Goal: Task Accomplishment & Management: Use online tool/utility

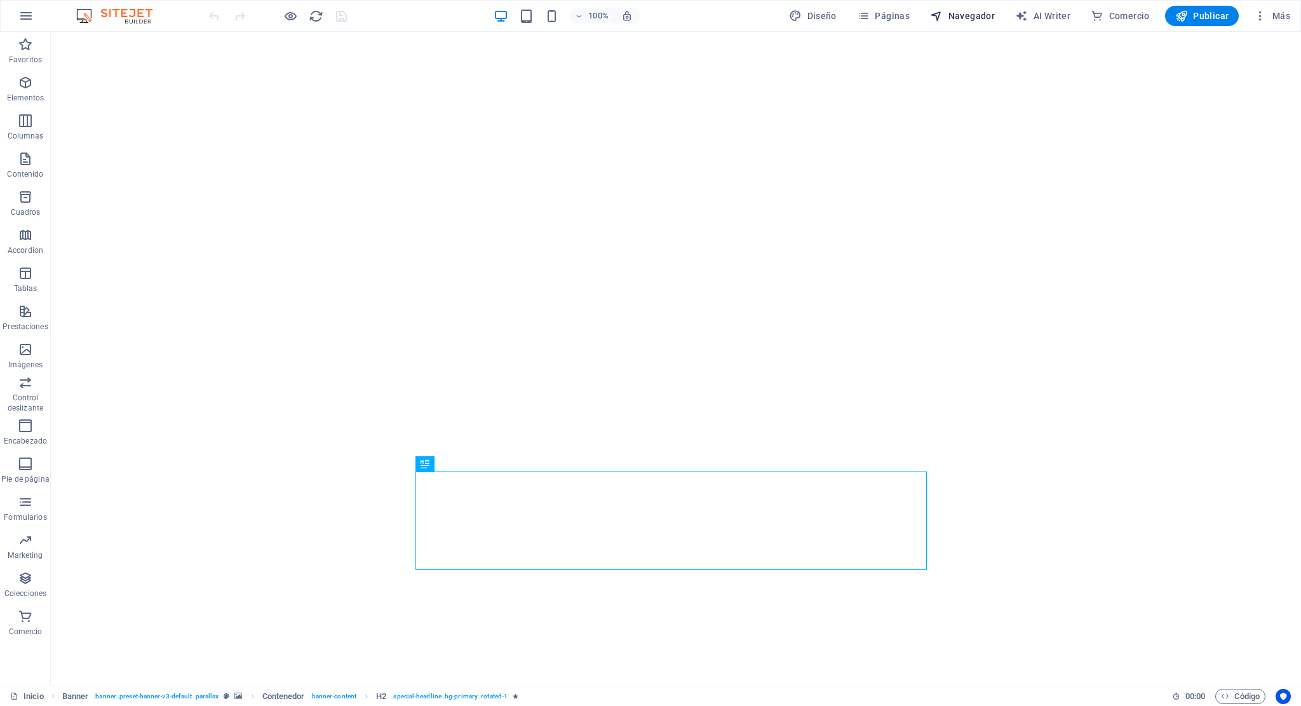
click at [951, 11] on span "Navegador" at bounding box center [962, 16] width 65 height 13
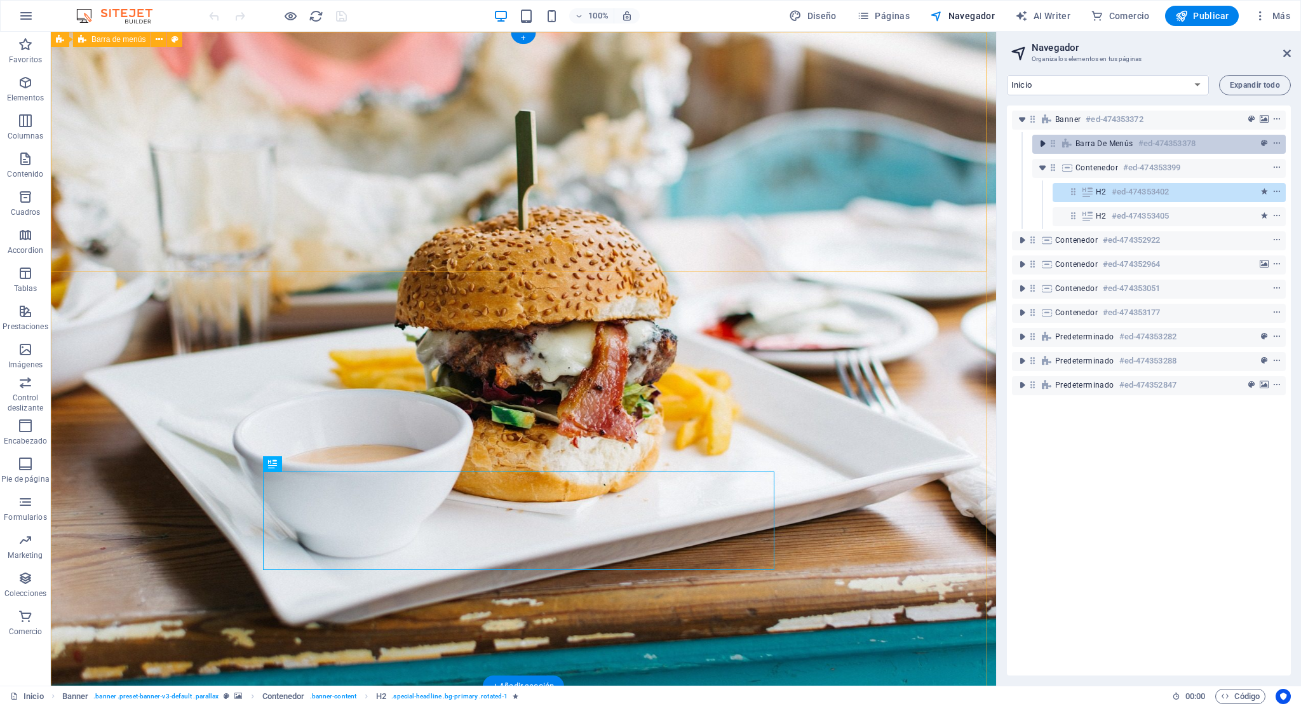
click at [1041, 144] on icon "toggle-expand" at bounding box center [1042, 143] width 13 height 13
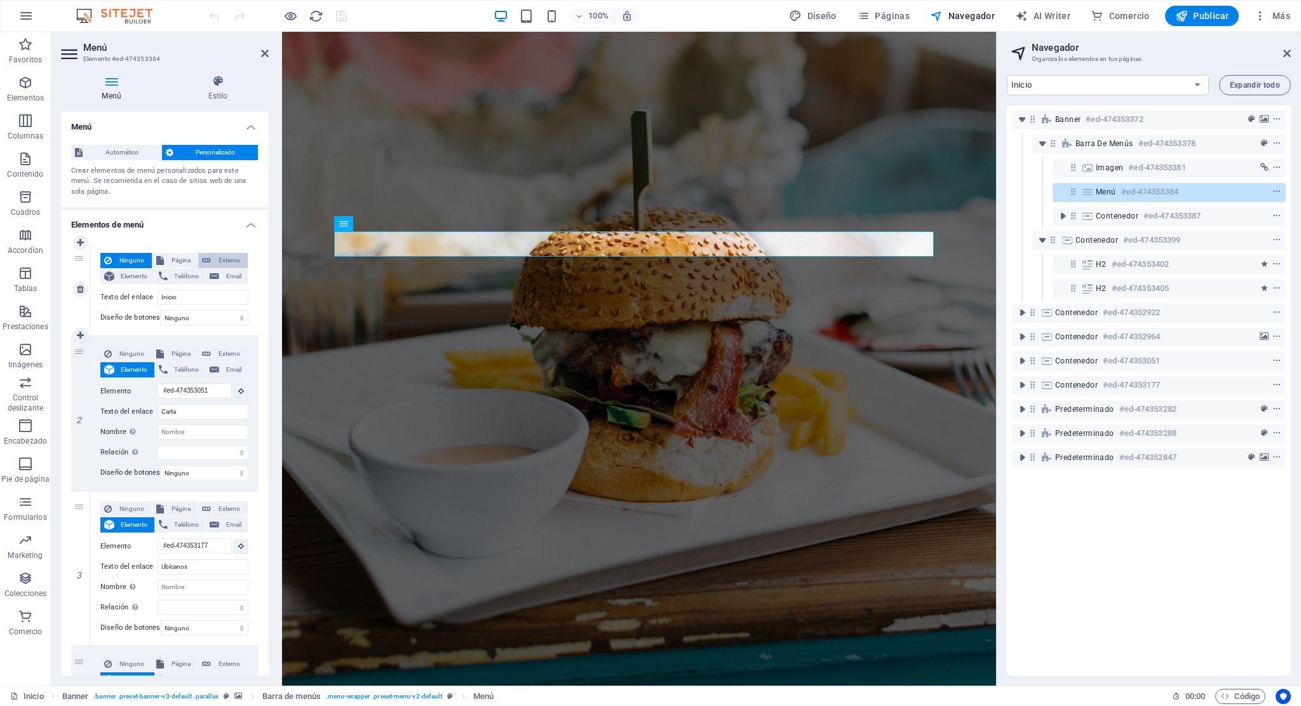
click at [231, 257] on span "Externo" at bounding box center [229, 260] width 29 height 15
select select "blank"
select select
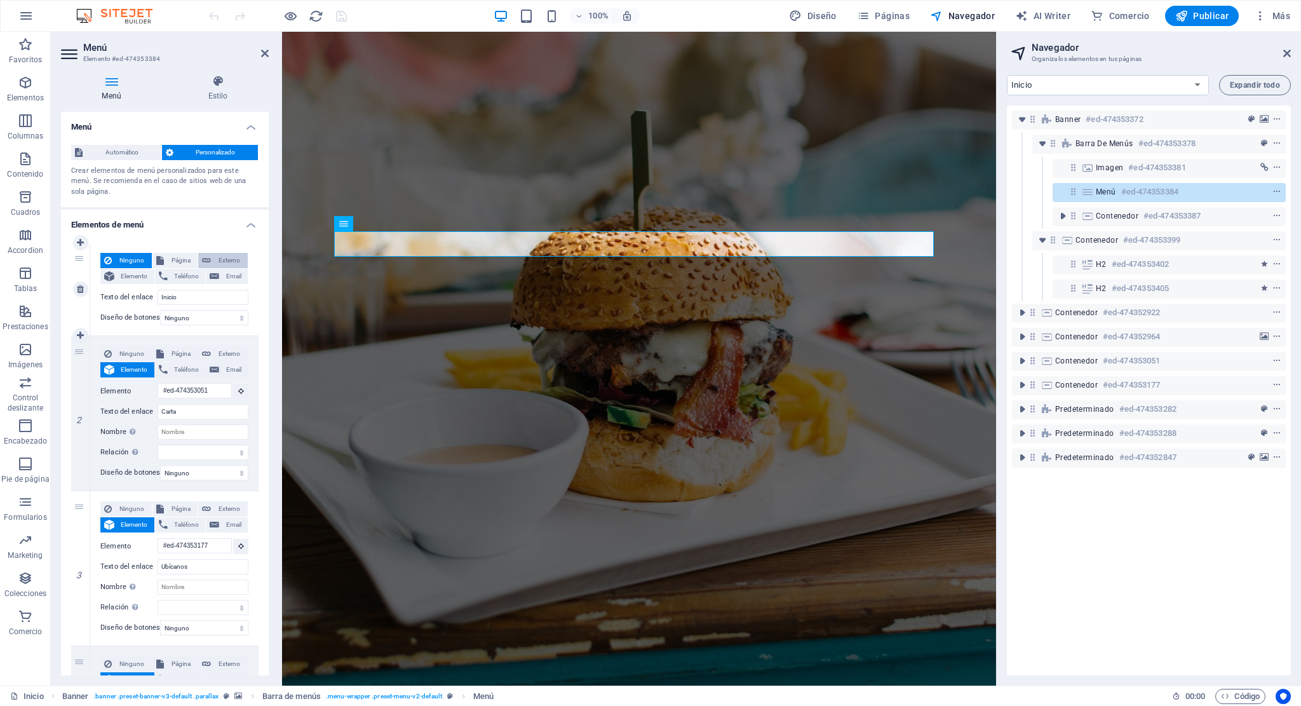
select select
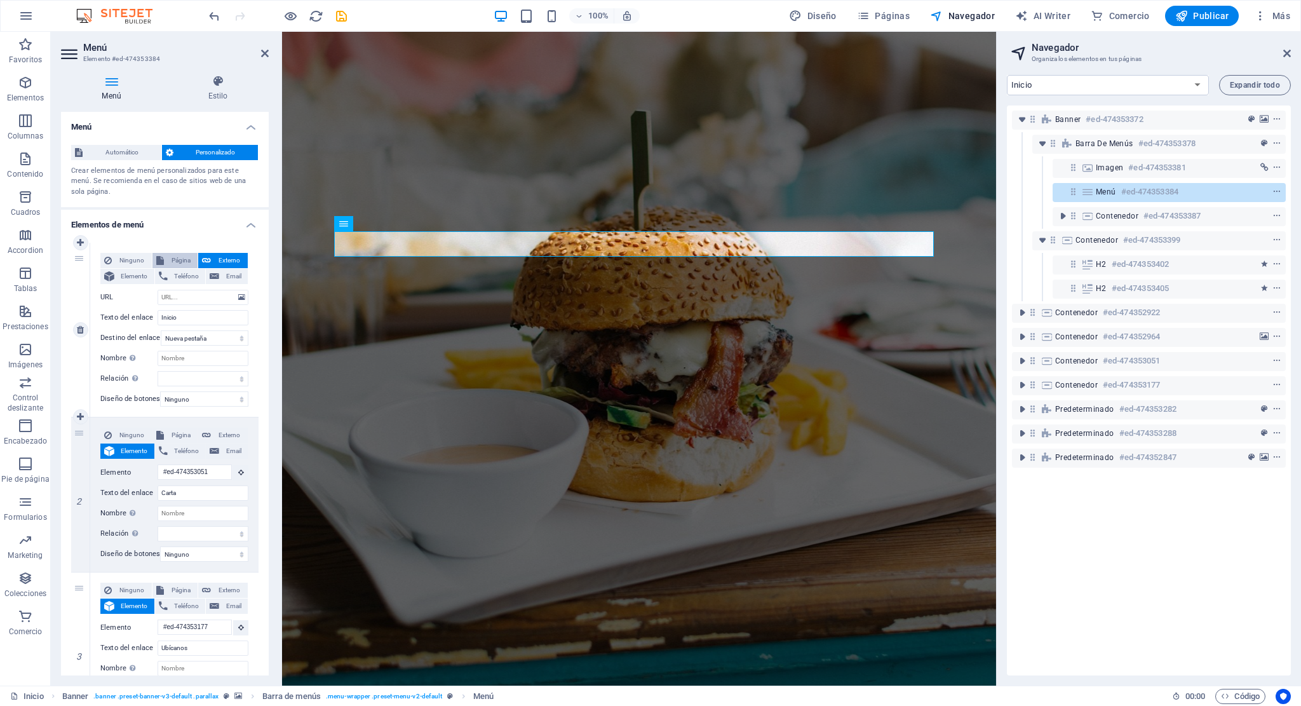
click at [168, 256] on span "Página" at bounding box center [181, 260] width 27 height 15
select select
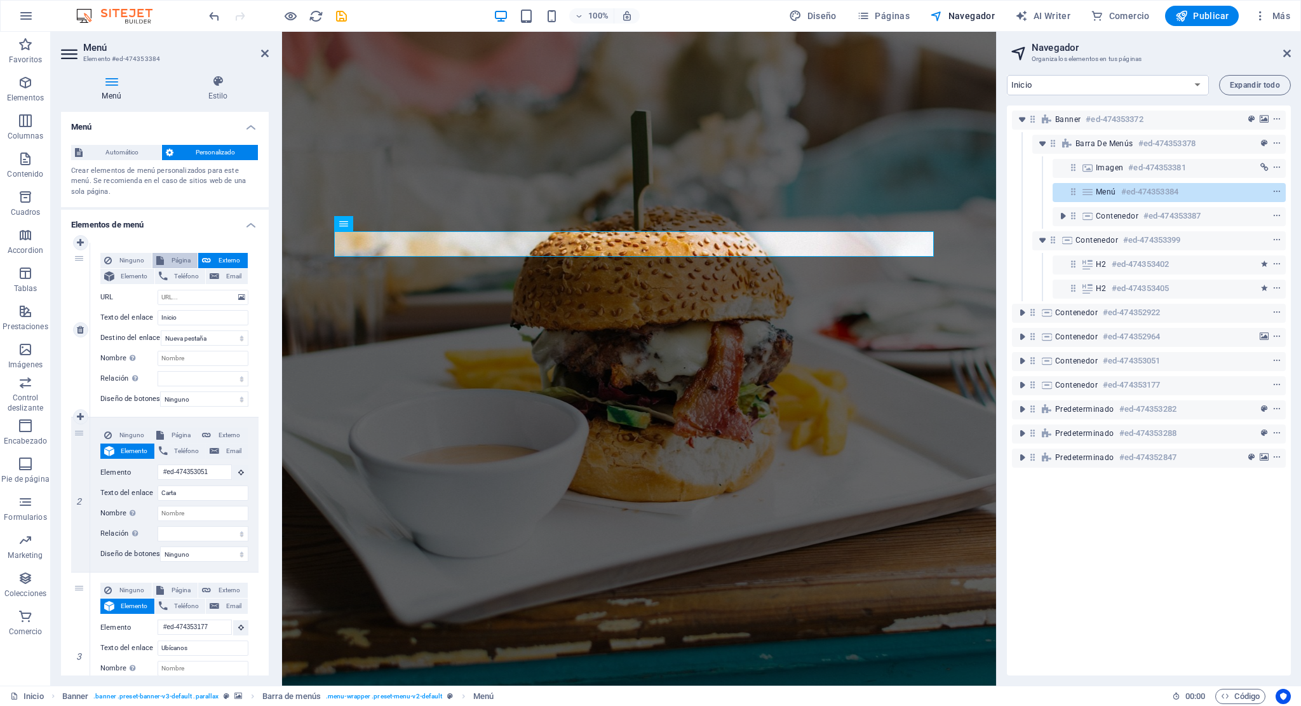
select select
click at [219, 256] on span "Externo" at bounding box center [229, 260] width 29 height 15
select select "blank"
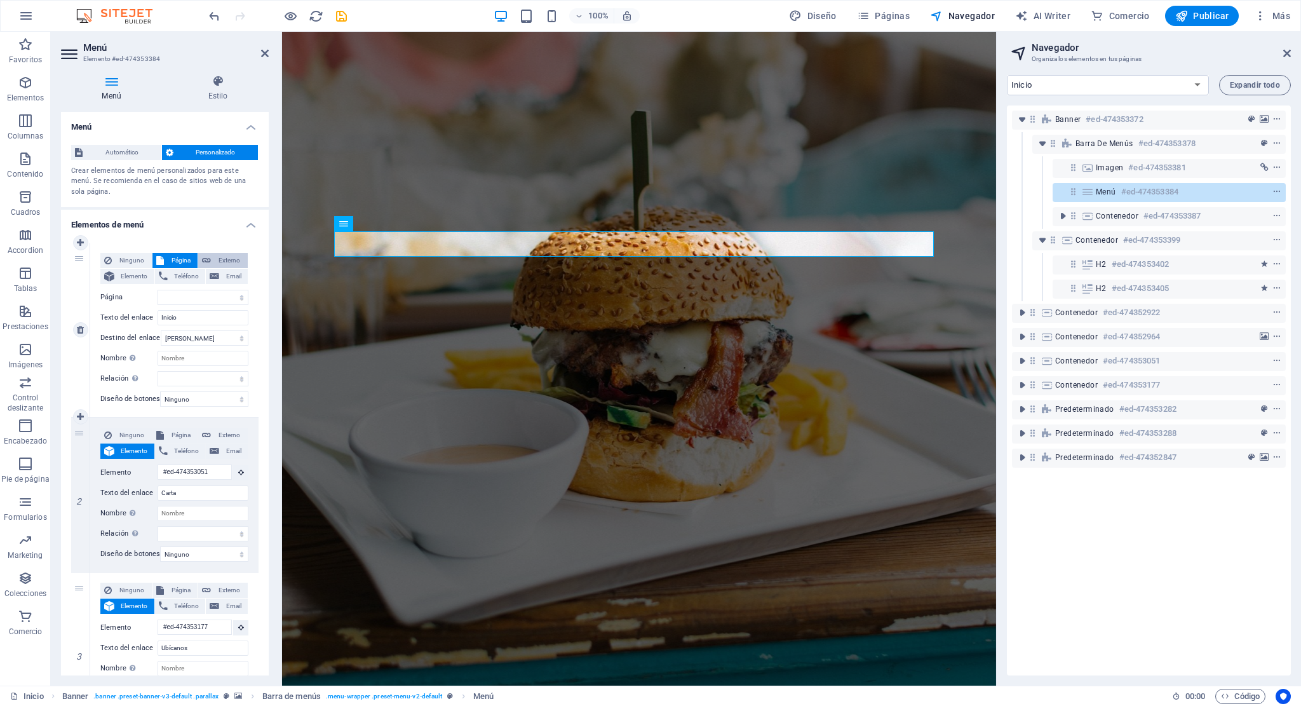
select select
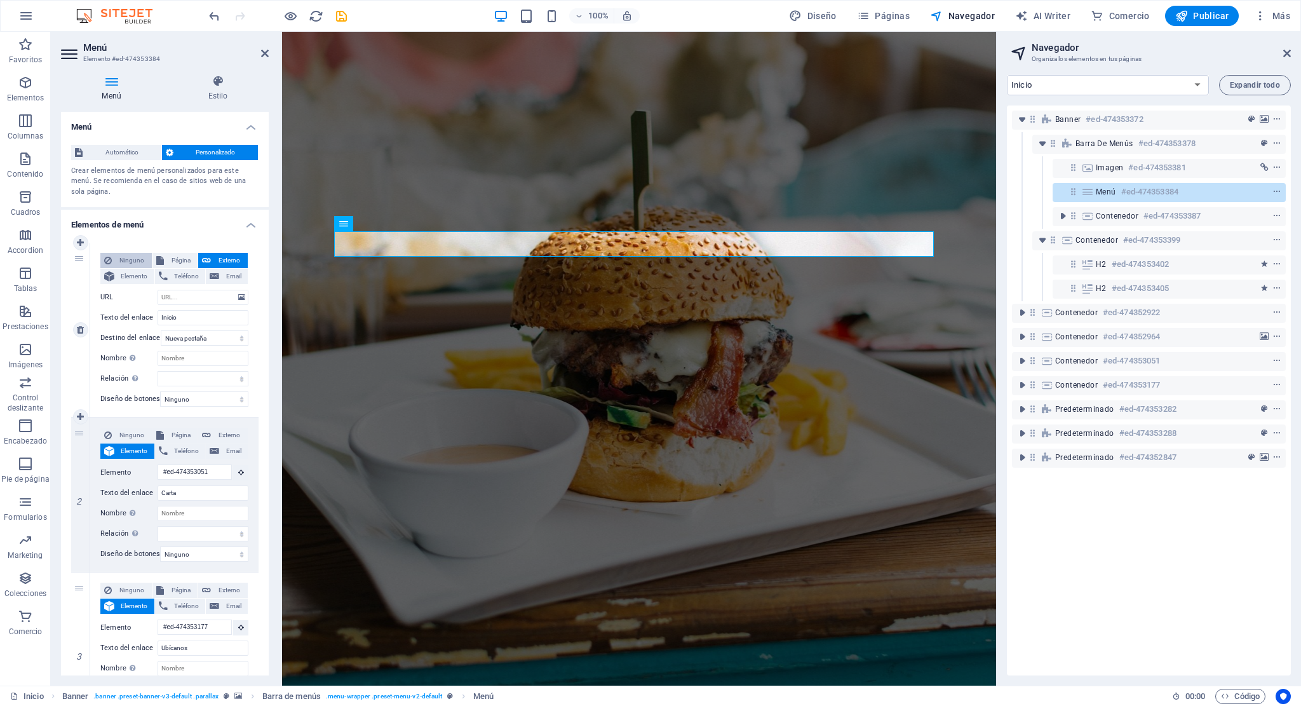
click at [121, 263] on span "Ninguno" at bounding box center [132, 260] width 32 height 15
select select
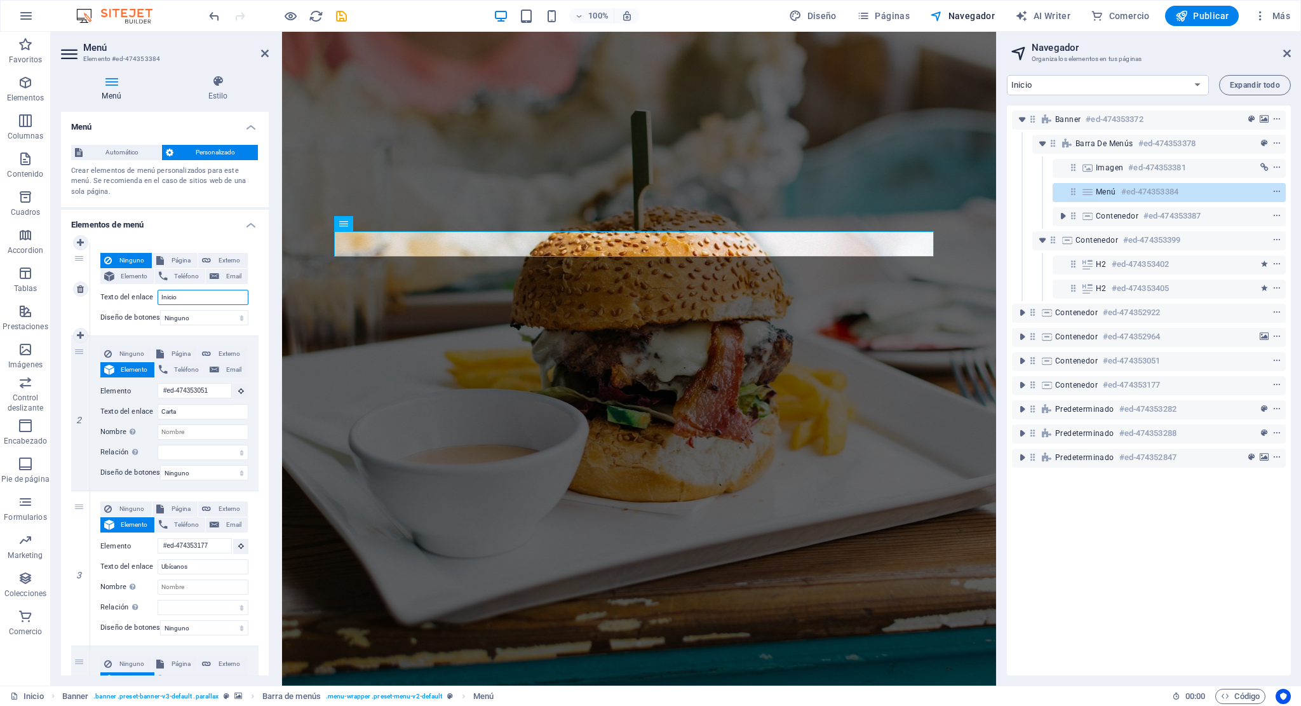
click at [206, 294] on input "Inicio" at bounding box center [203, 297] width 91 height 15
click at [168, 298] on input "Inicio" at bounding box center [203, 297] width 91 height 15
click at [130, 152] on span "Automático" at bounding box center [121, 152] width 71 height 15
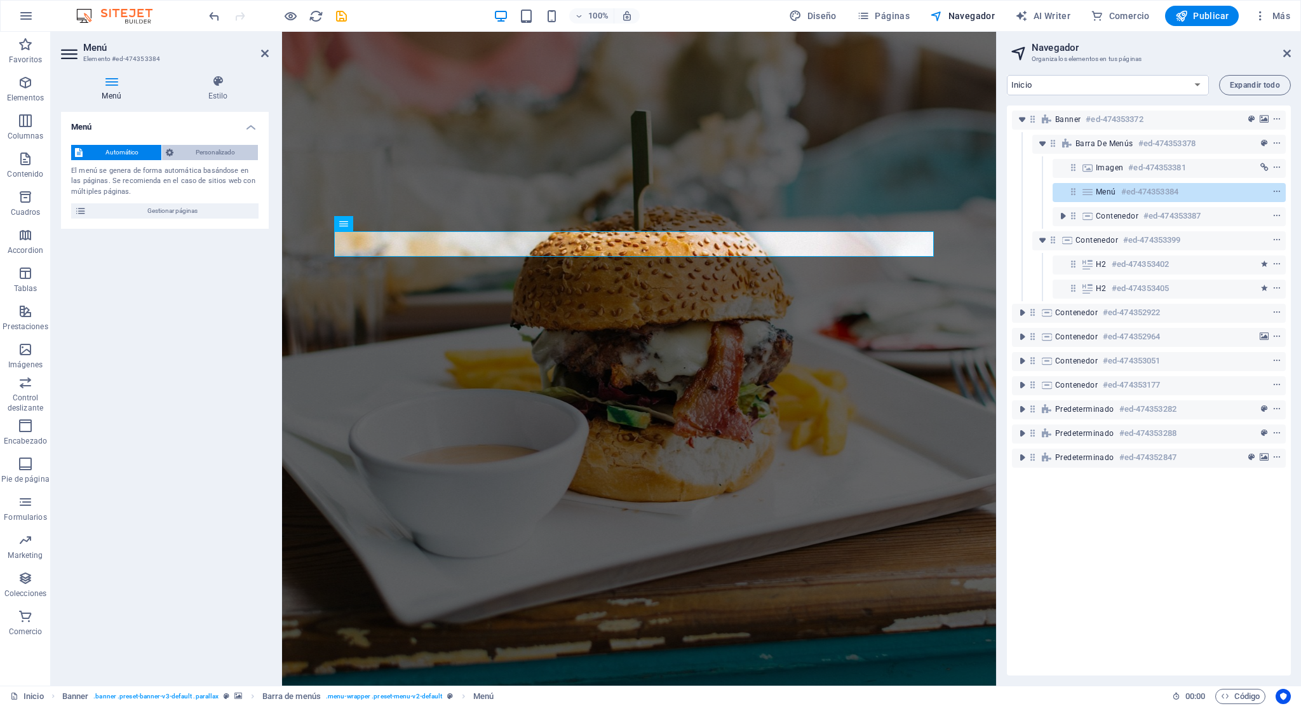
click at [210, 157] on span "Personalizado" at bounding box center [216, 152] width 78 height 15
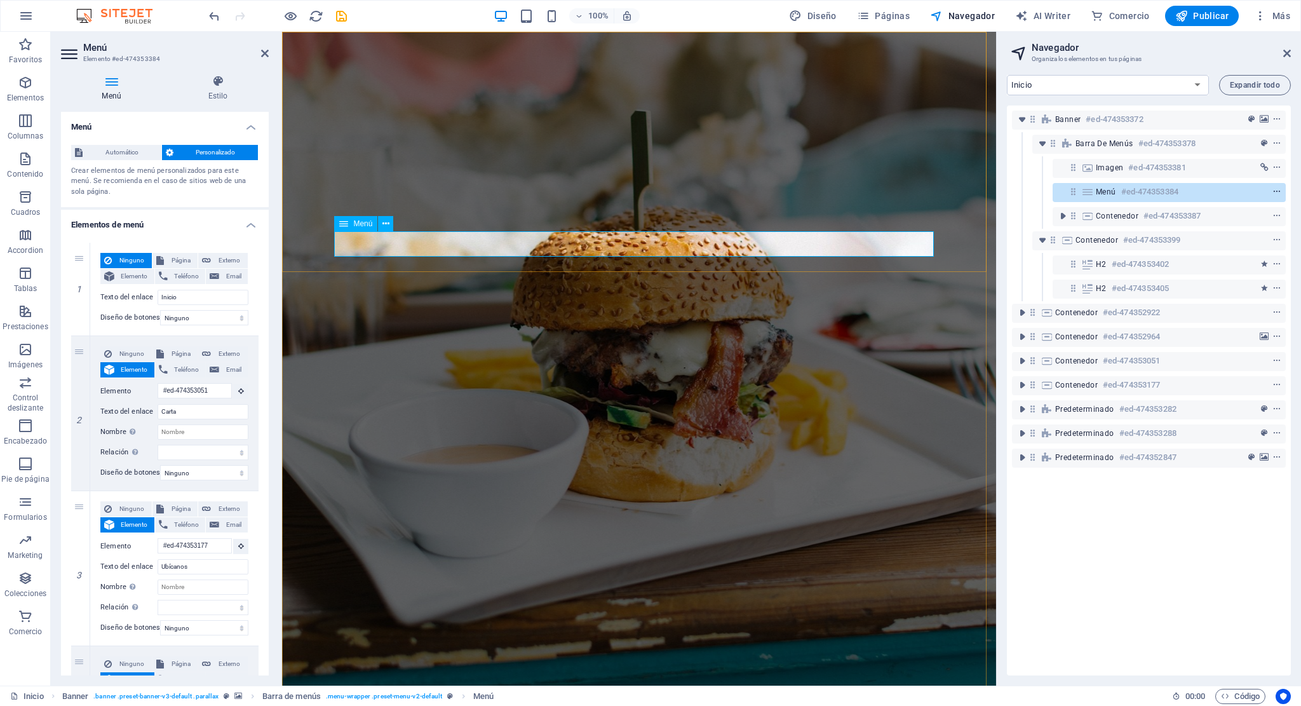
click at [1271, 190] on span "context-menu" at bounding box center [1277, 191] width 13 height 9
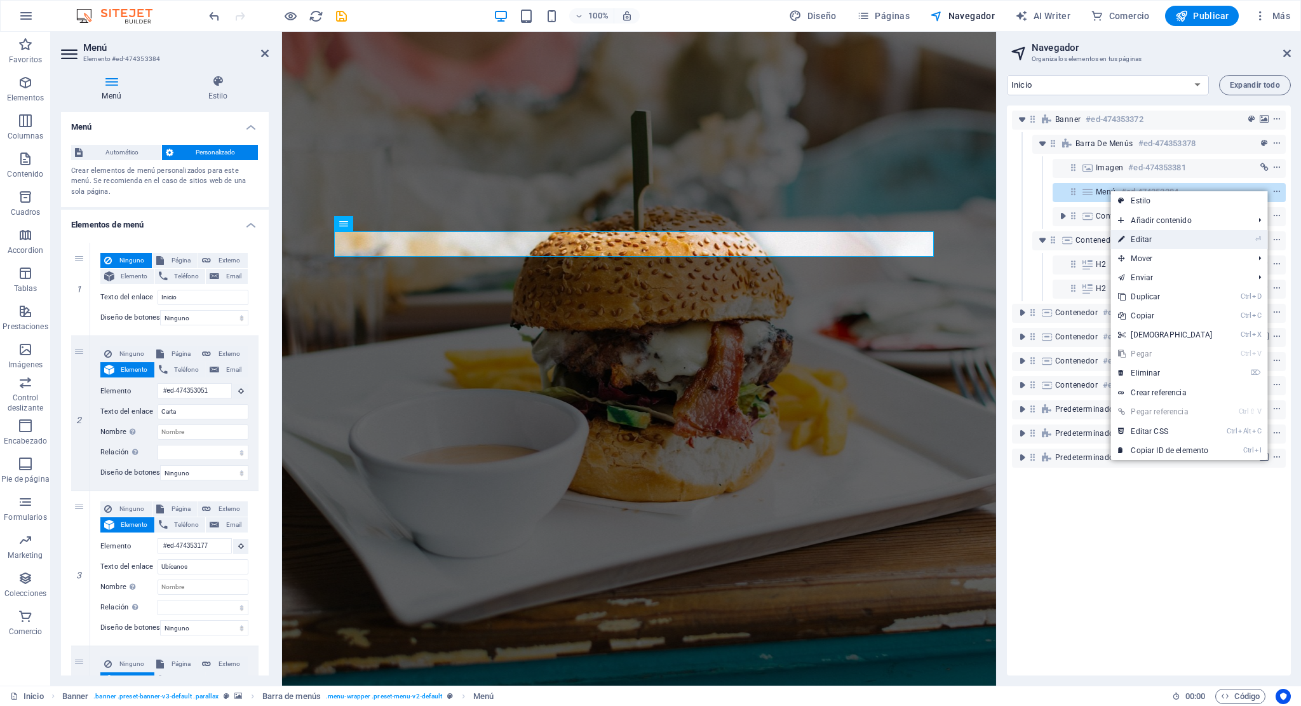
click at [1171, 238] on link "⏎ Editar" at bounding box center [1165, 239] width 109 height 19
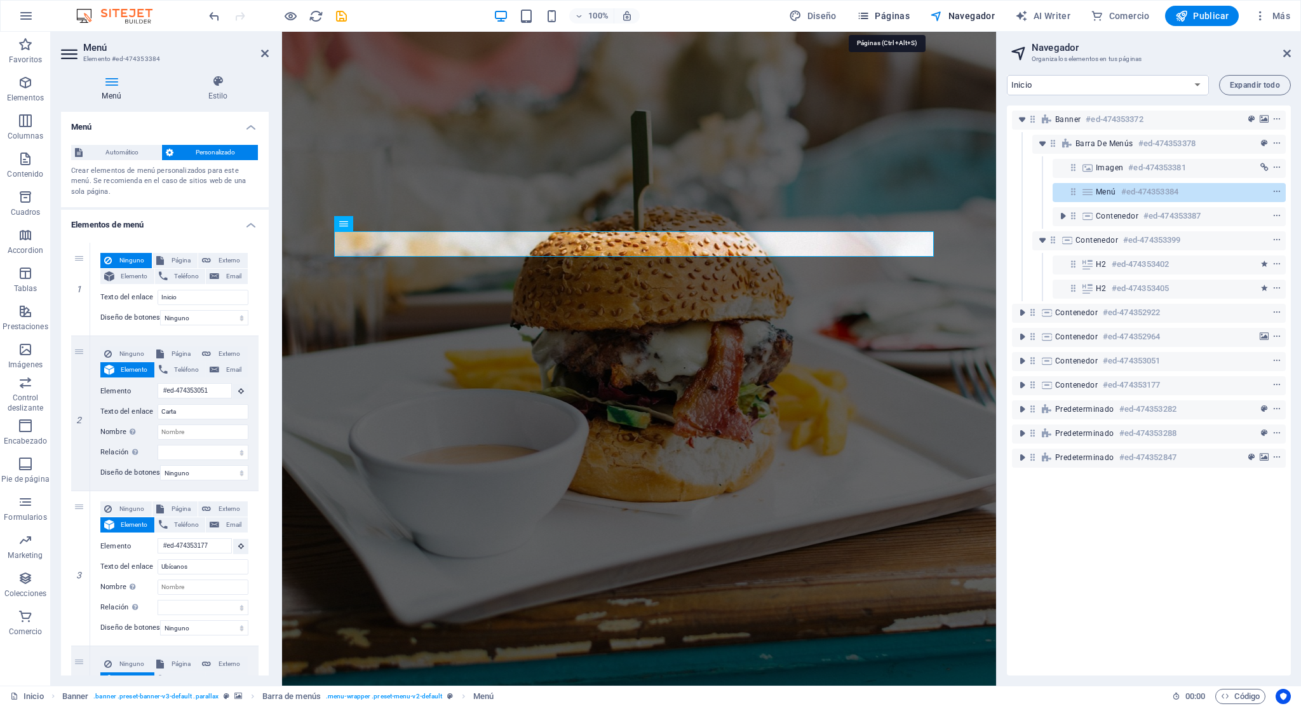
click at [902, 15] on span "Páginas" at bounding box center [883, 16] width 53 height 13
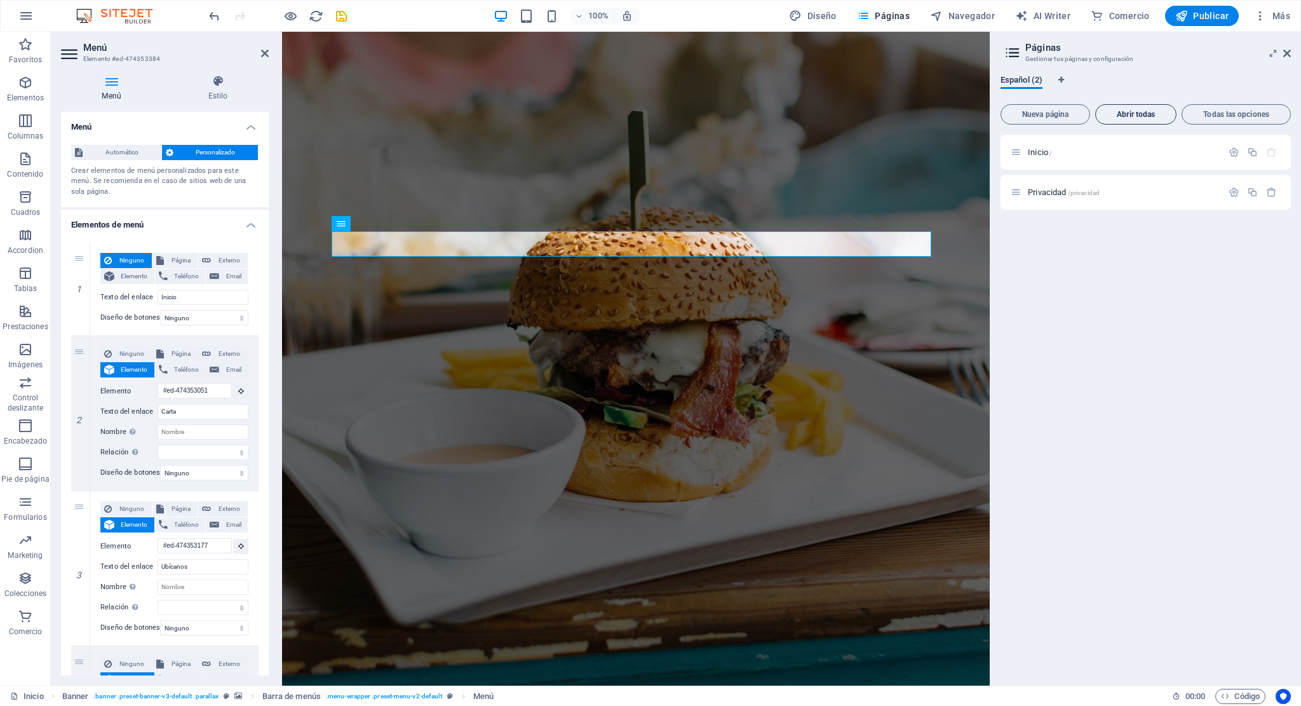
click at [1158, 114] on span "Abrir todas" at bounding box center [1136, 115] width 70 height 8
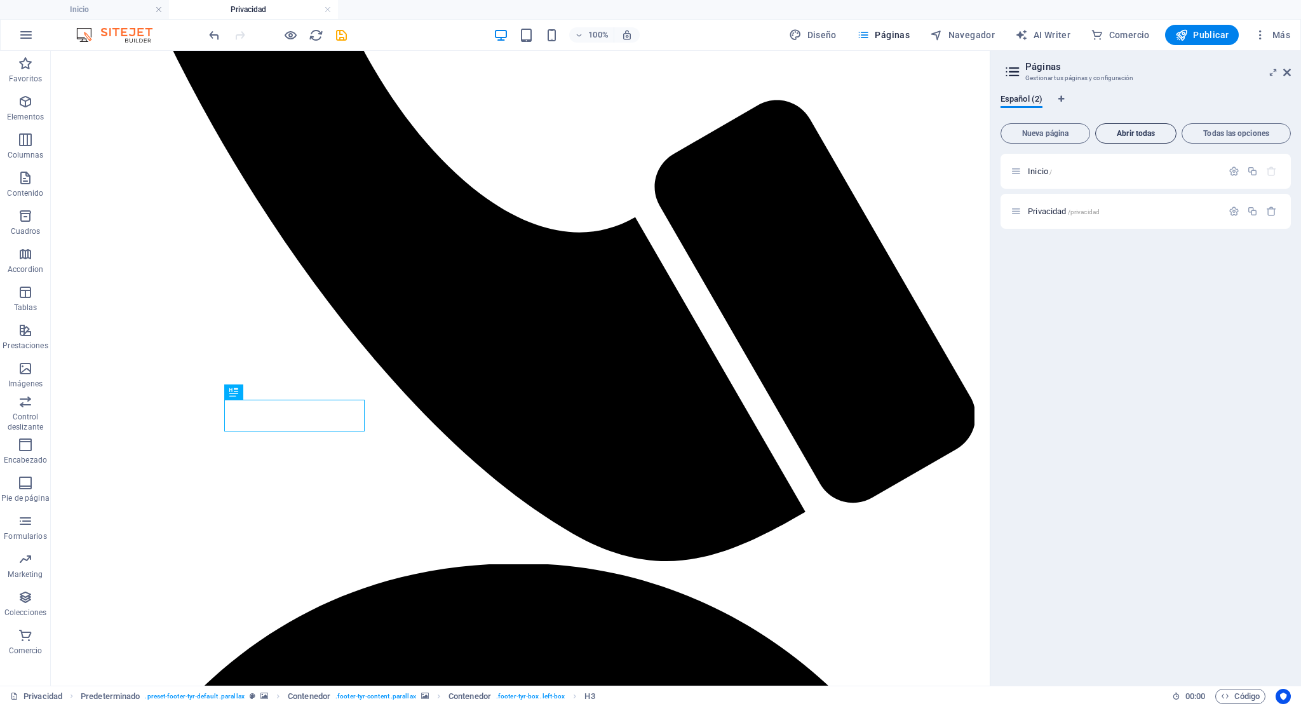
scroll to position [1451, 0]
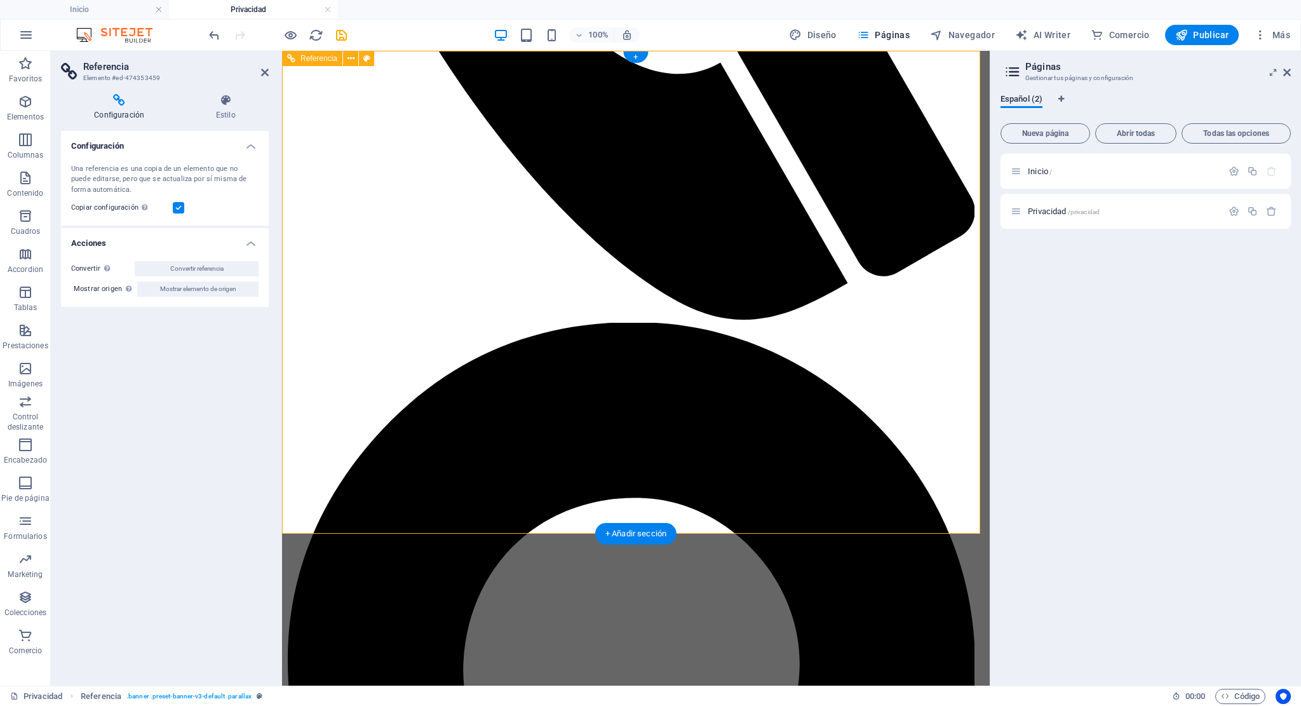
scroll to position [0, 0]
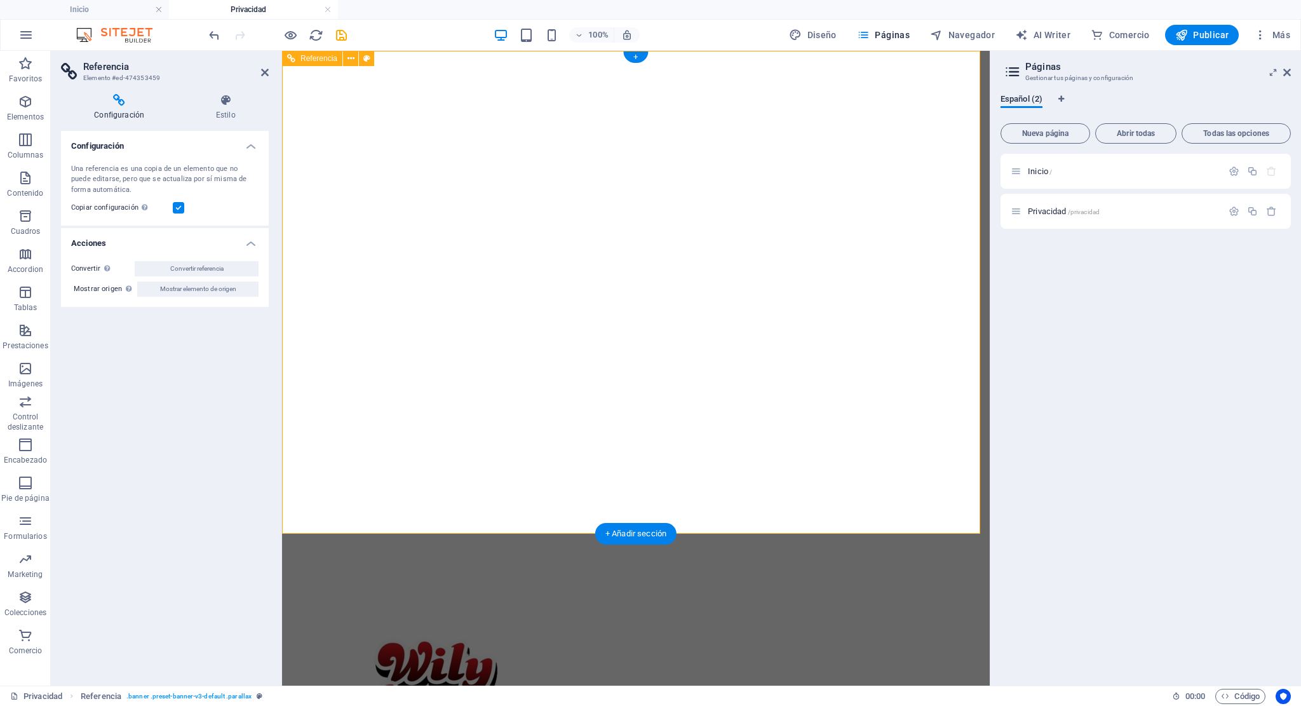
click at [1092, 177] on div "Inicio /" at bounding box center [1117, 171] width 212 height 15
click at [1076, 174] on p "Inicio /" at bounding box center [1123, 171] width 191 height 8
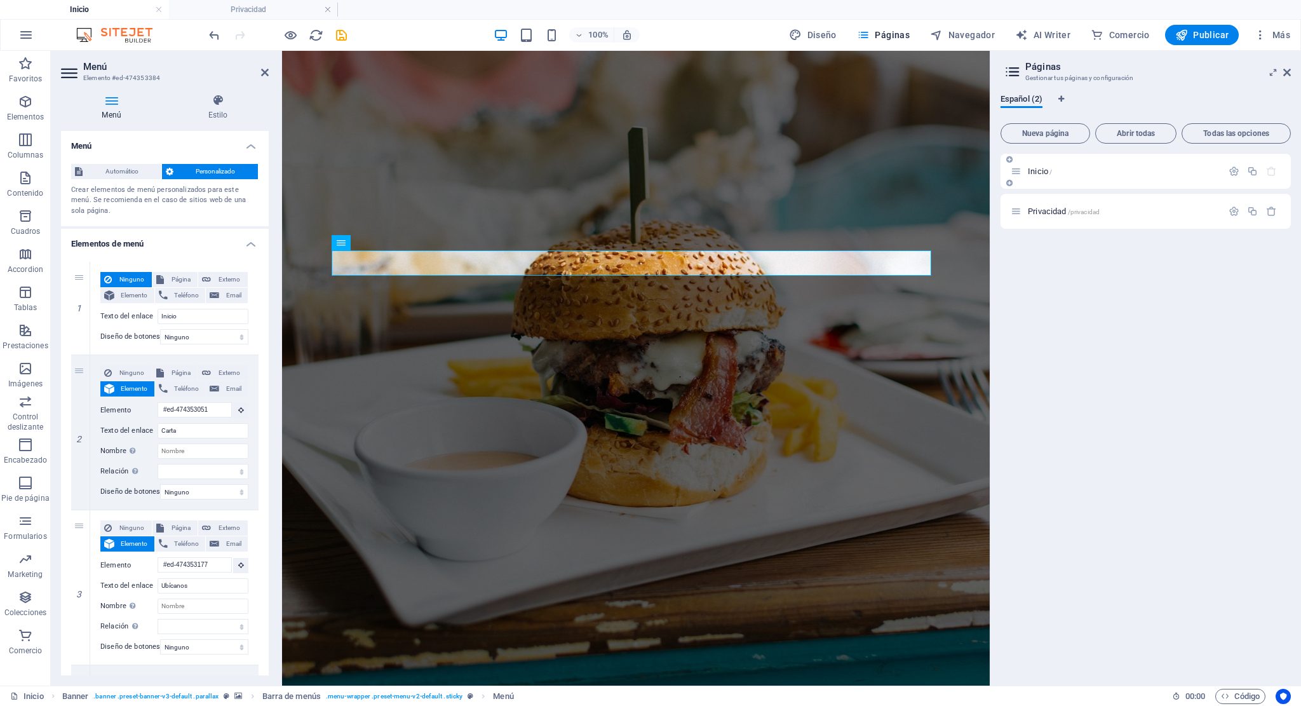
click at [1052, 169] on p "Inicio /" at bounding box center [1123, 171] width 191 height 8
click at [1055, 212] on span "Privacidad /privacidad" at bounding box center [1064, 212] width 72 height 10
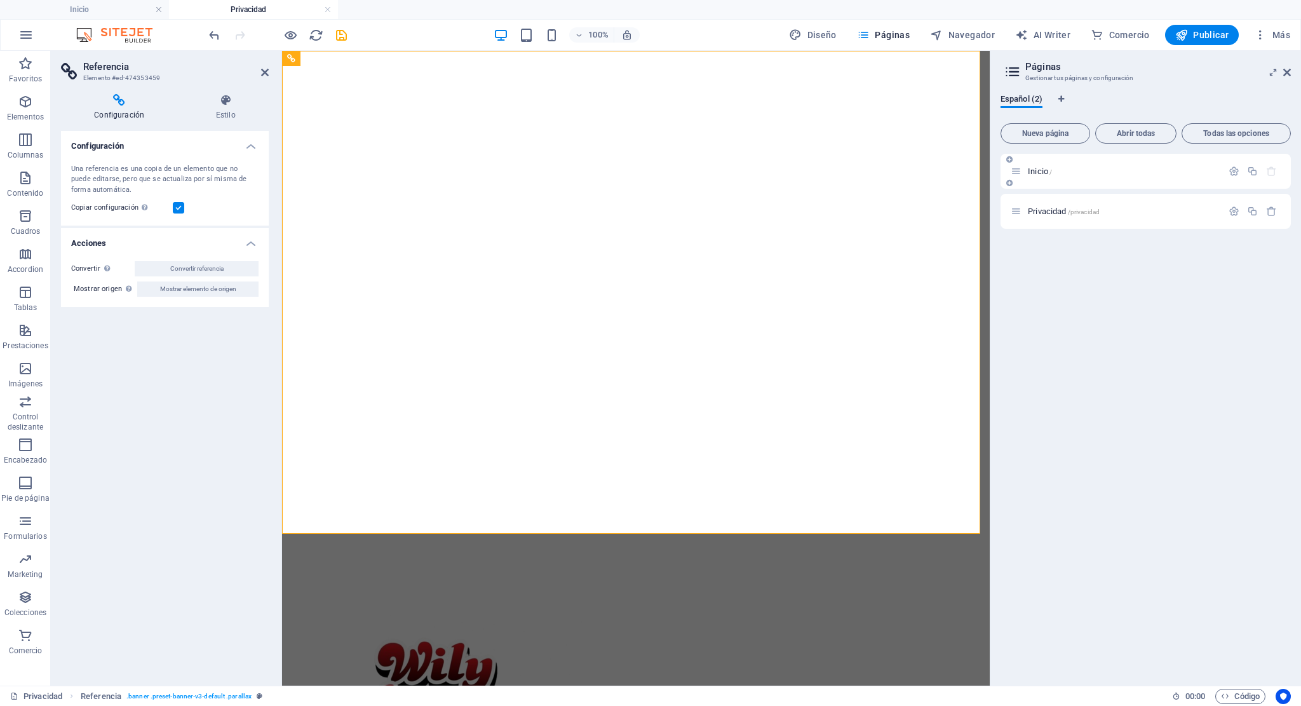
click at [1057, 179] on div "Inicio /" at bounding box center [1146, 171] width 290 height 35
click at [1053, 172] on p "Inicio /" at bounding box center [1123, 171] width 191 height 8
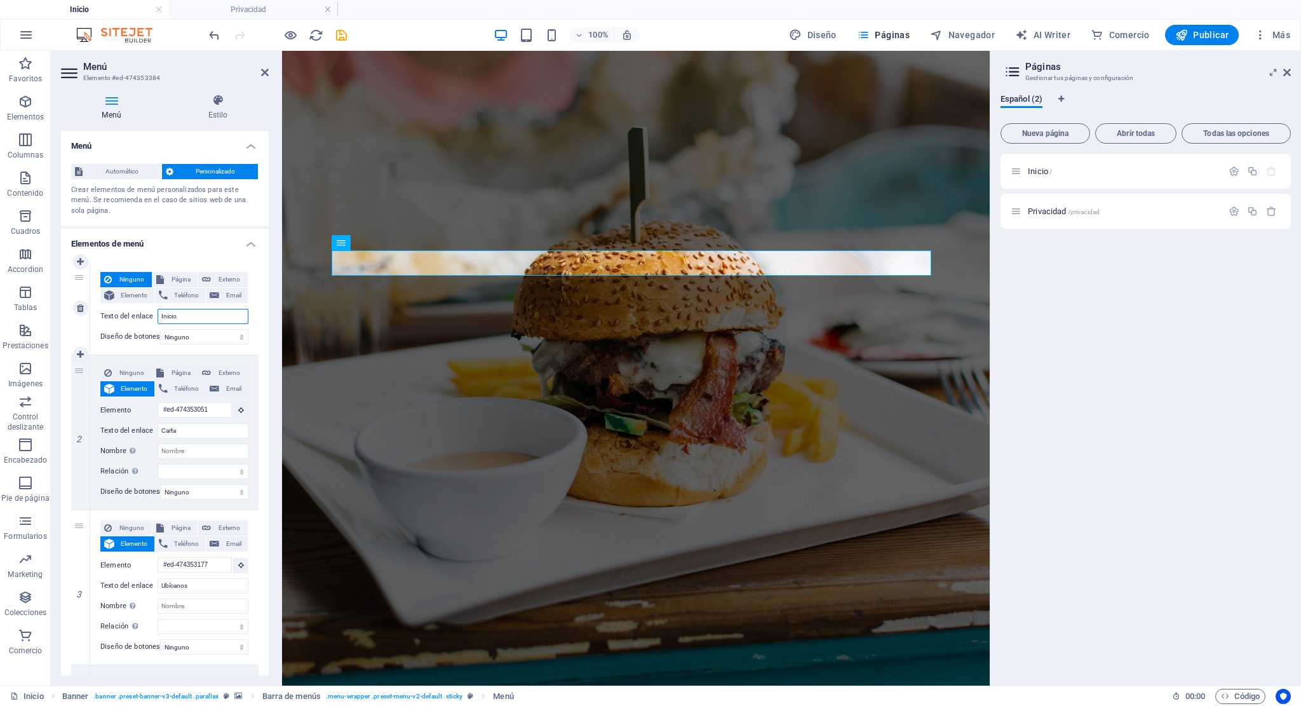
click at [190, 311] on input "Inicio" at bounding box center [203, 316] width 91 height 15
click at [383, 243] on icon at bounding box center [382, 242] width 7 height 13
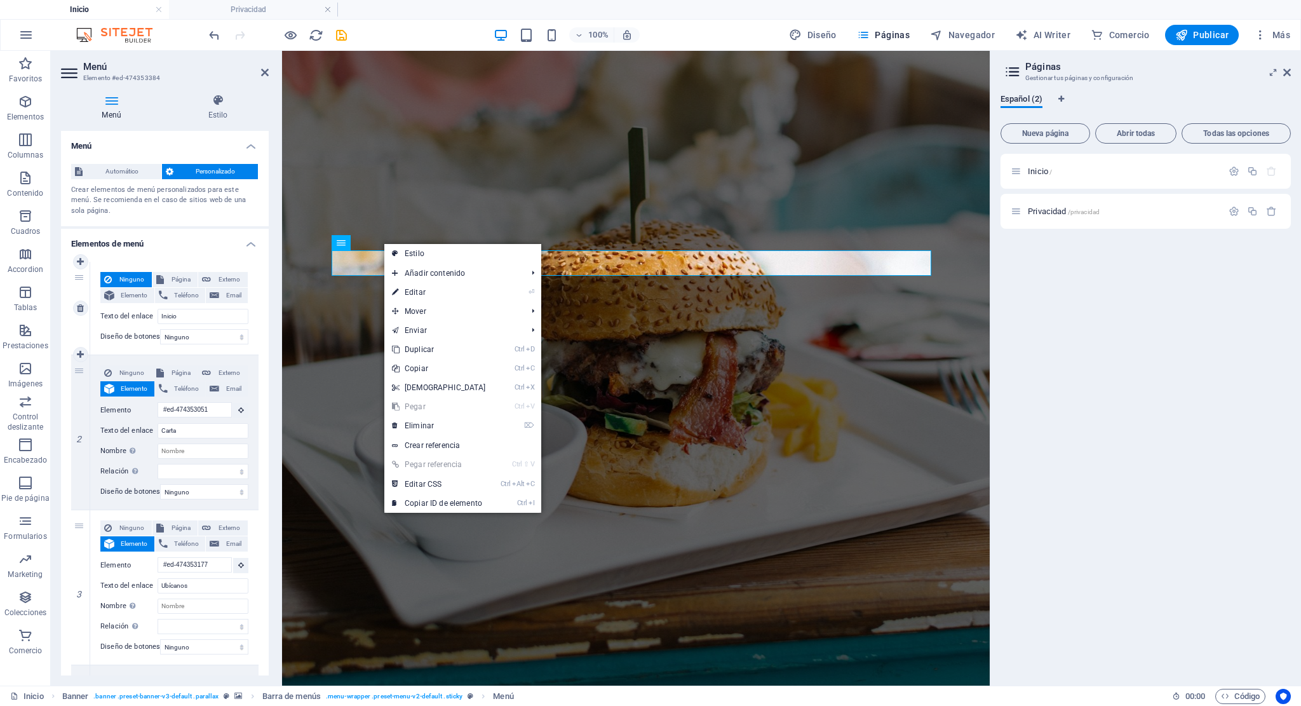
click at [184, 325] on div "Ninguno Página Externo Elemento Teléfono Email Página Inicio Privacidad Element…" at bounding box center [174, 308] width 168 height 93
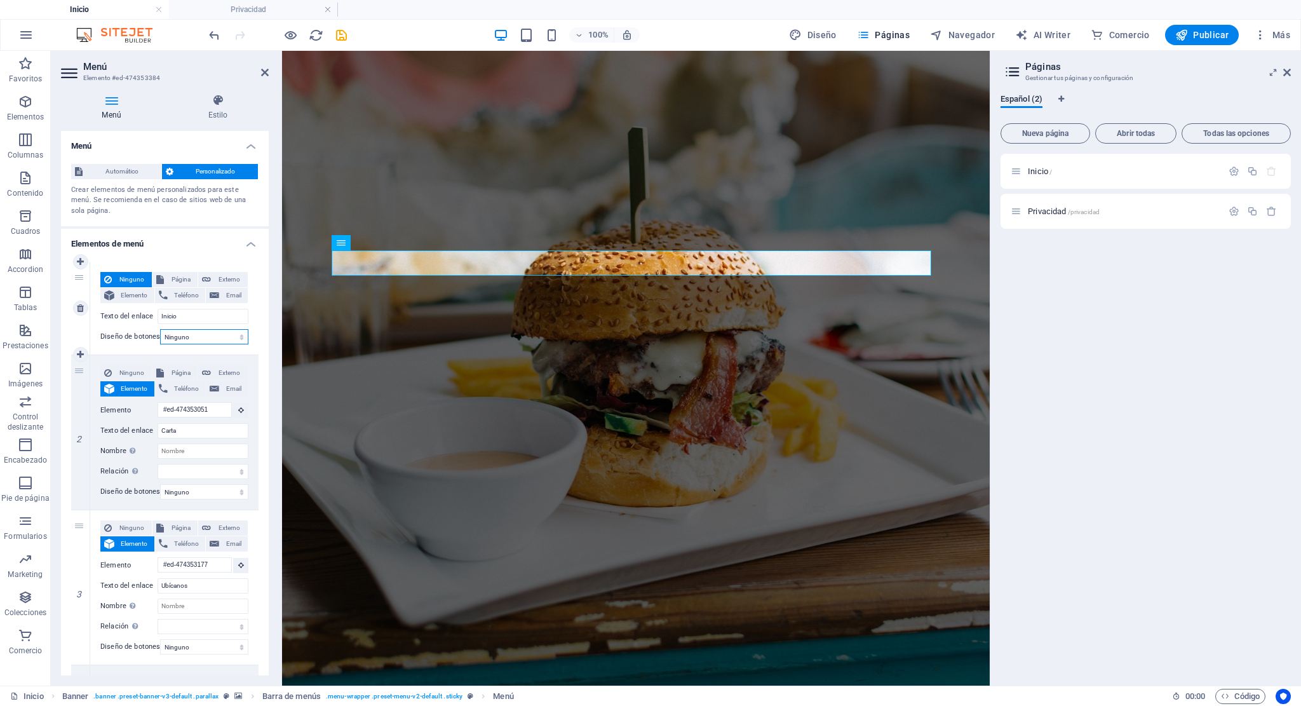
click at [191, 335] on select "Ninguno Predeterminado Principal Secundario" at bounding box center [204, 336] width 88 height 15
click at [184, 281] on span "Página" at bounding box center [181, 279] width 27 height 15
select select
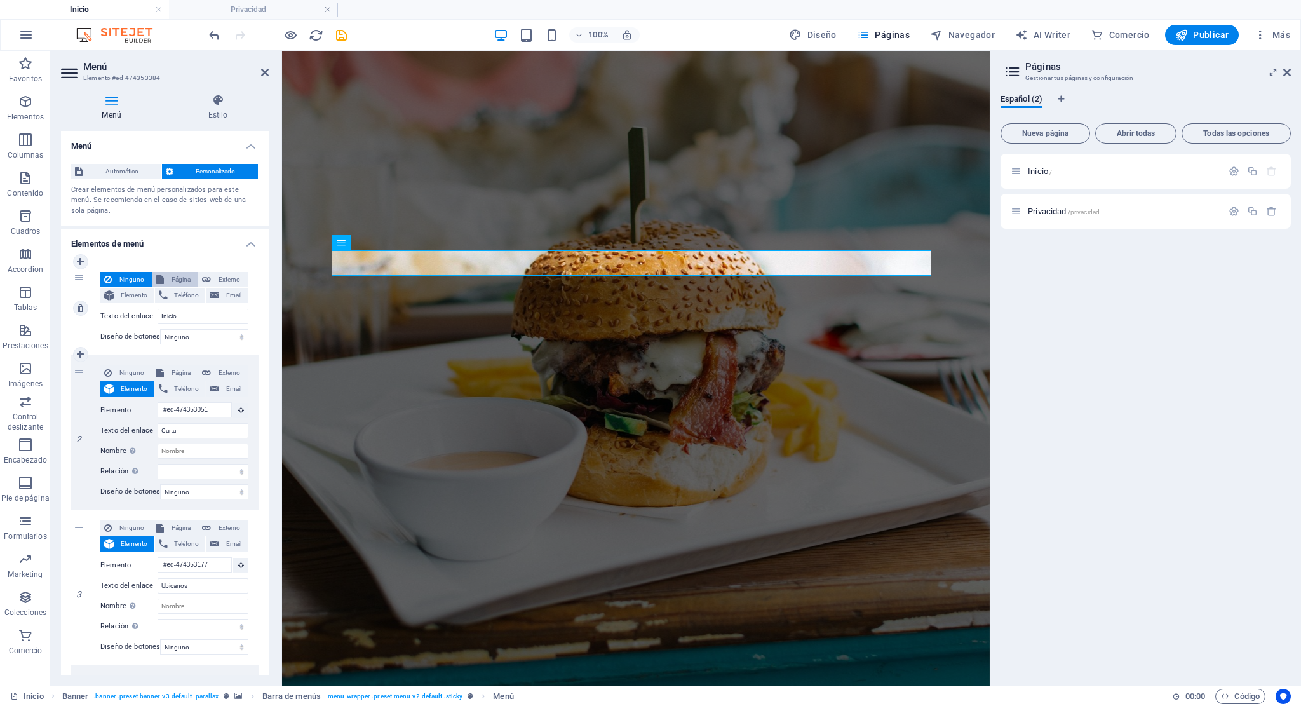
select select
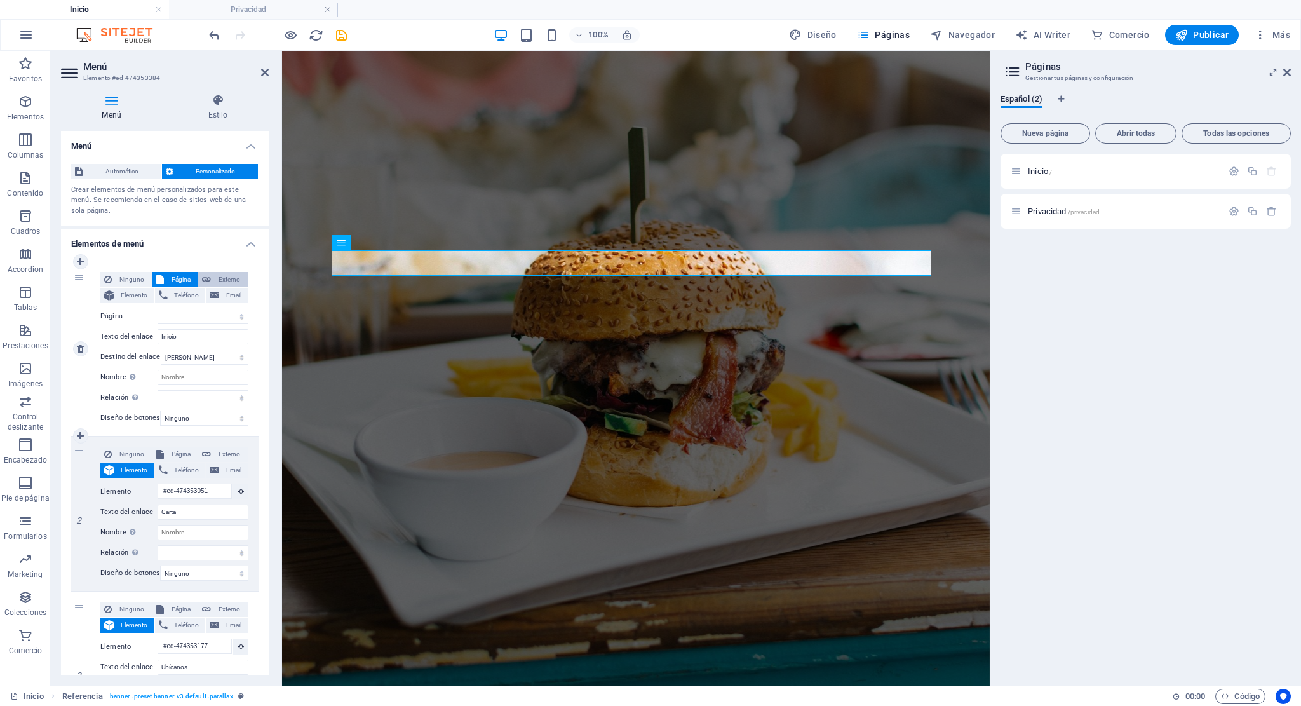
click at [215, 276] on span "Externo" at bounding box center [229, 279] width 29 height 15
select select "blank"
select select
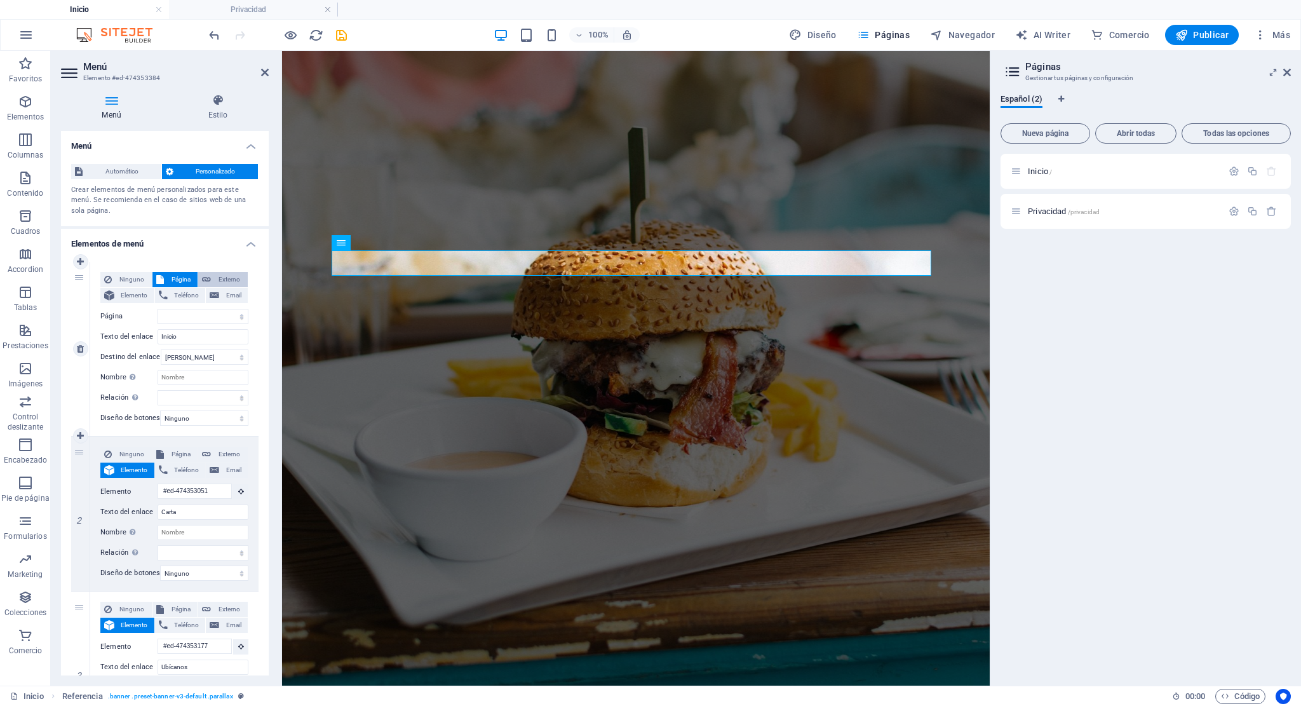
select select
click at [205, 318] on input "URL" at bounding box center [203, 316] width 91 height 15
click at [227, 316] on input "URL" at bounding box center [203, 316] width 91 height 15
click at [225, 356] on select "Nueva pestaña Misma pestaña Superposición" at bounding box center [205, 356] width 88 height 15
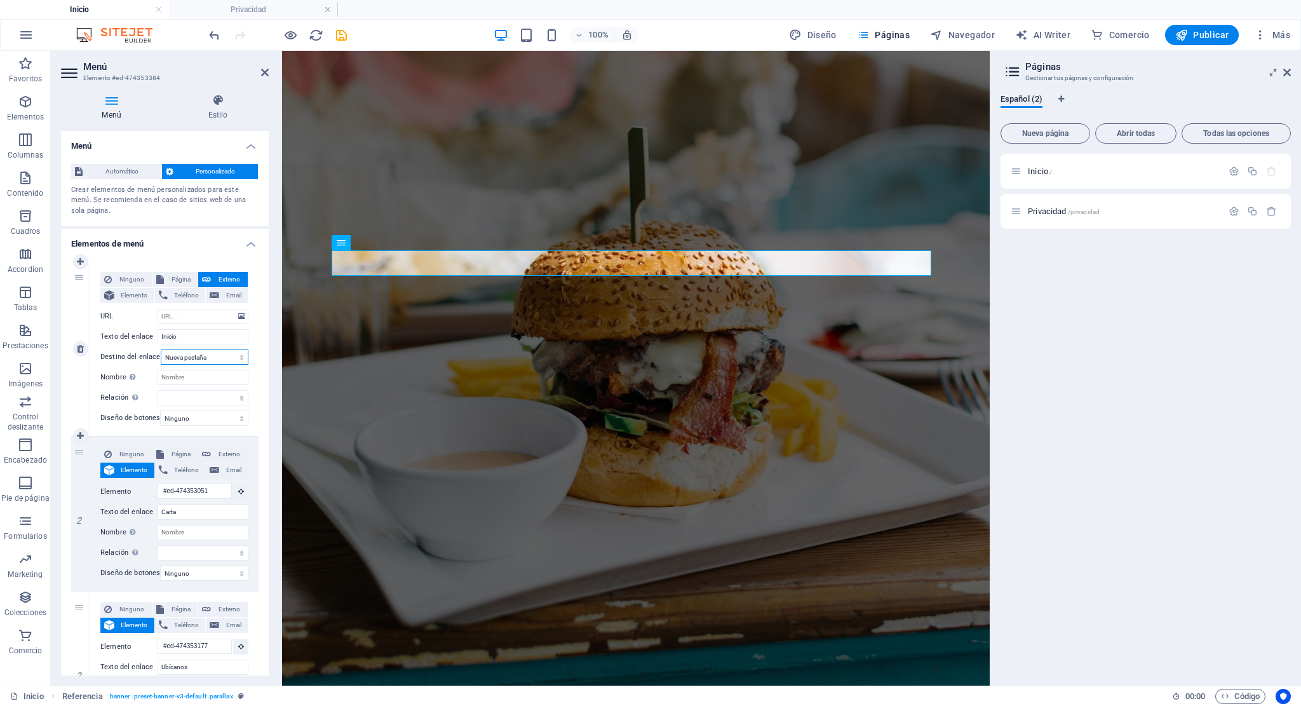
select select
click at [161, 349] on select "Nueva pestaña Misma pestaña Superposición" at bounding box center [205, 356] width 88 height 15
select select
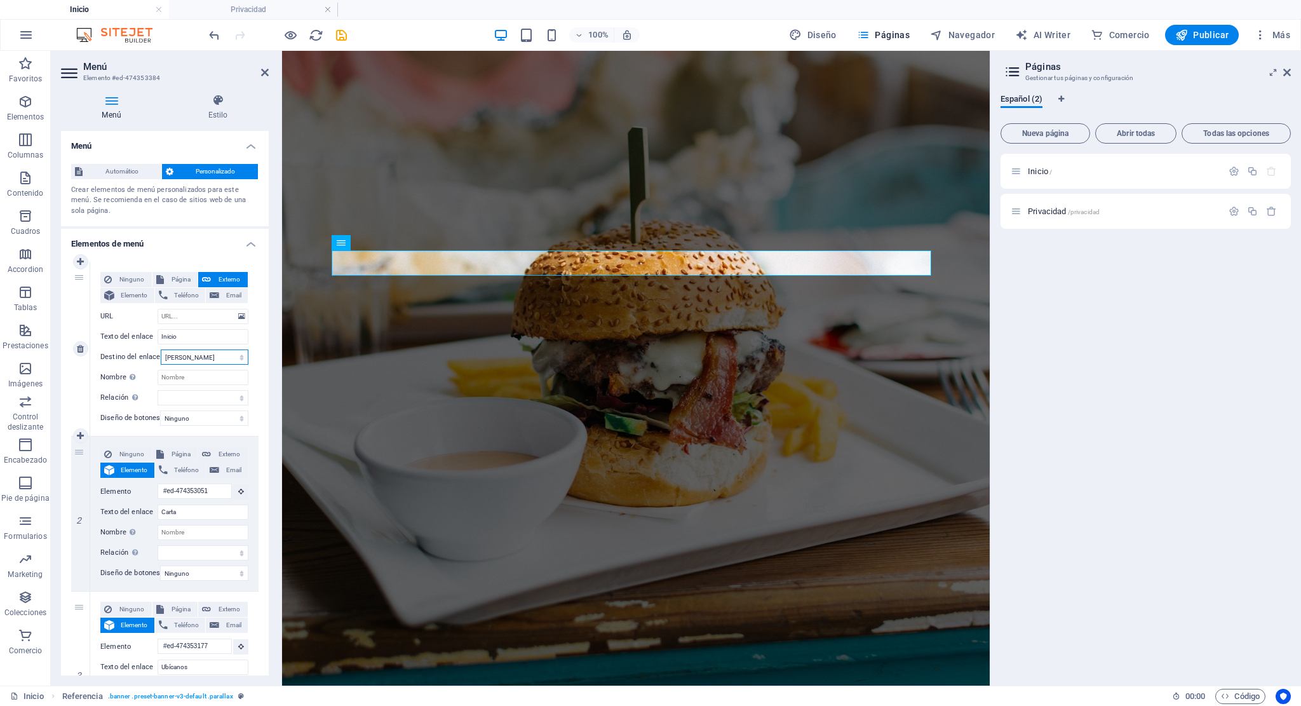
select select
click at [130, 292] on span "Elemento" at bounding box center [134, 295] width 32 height 15
select select
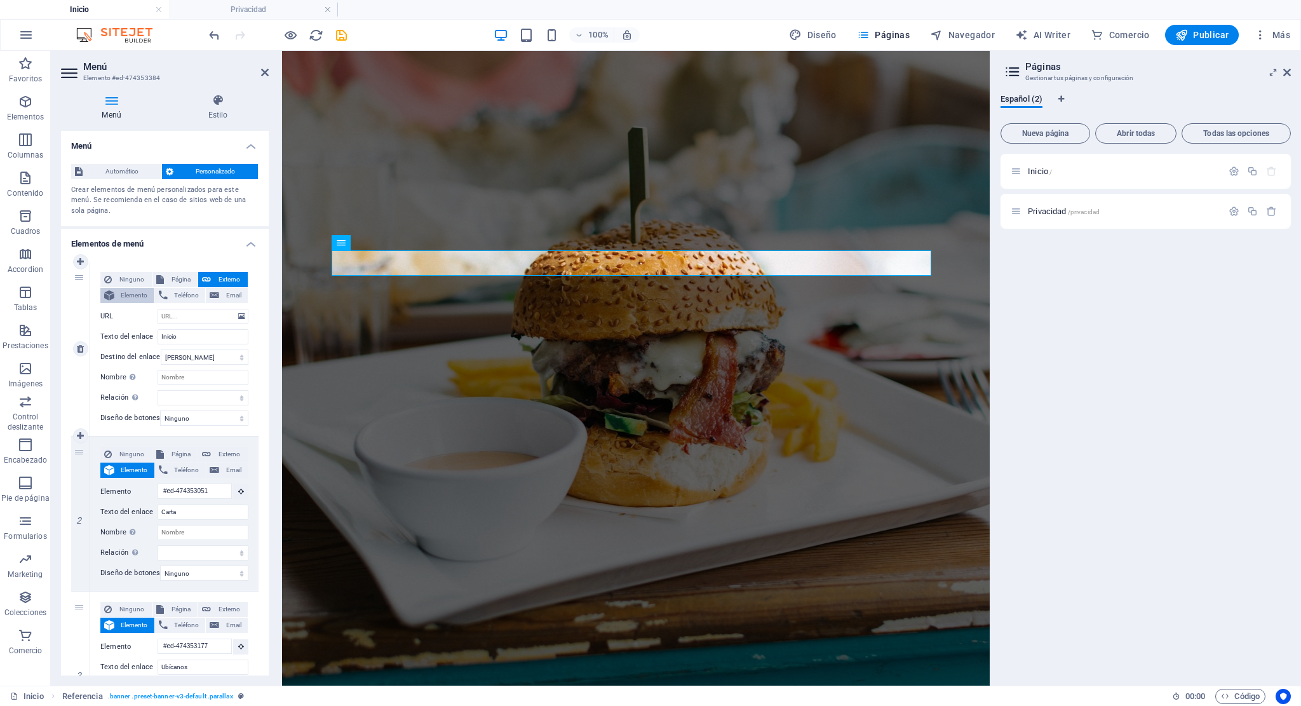
select select
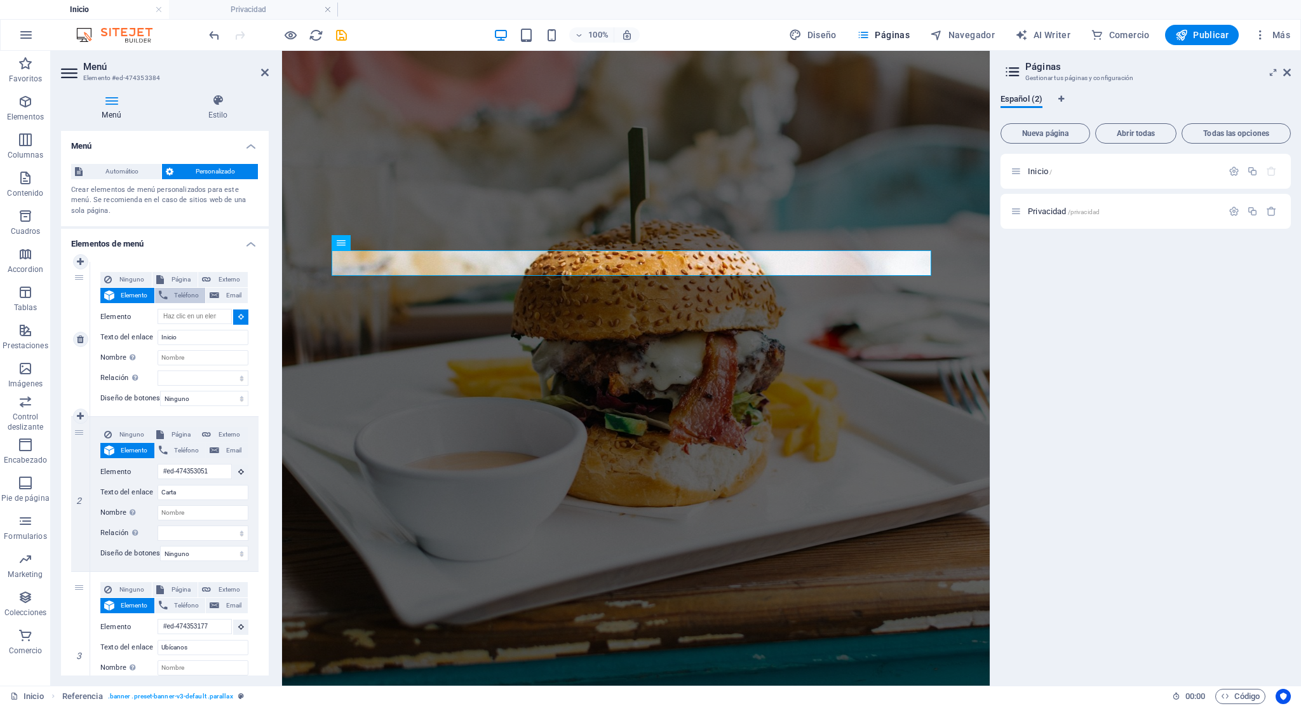
click at [174, 299] on span "Teléfono" at bounding box center [187, 295] width 30 height 15
select select
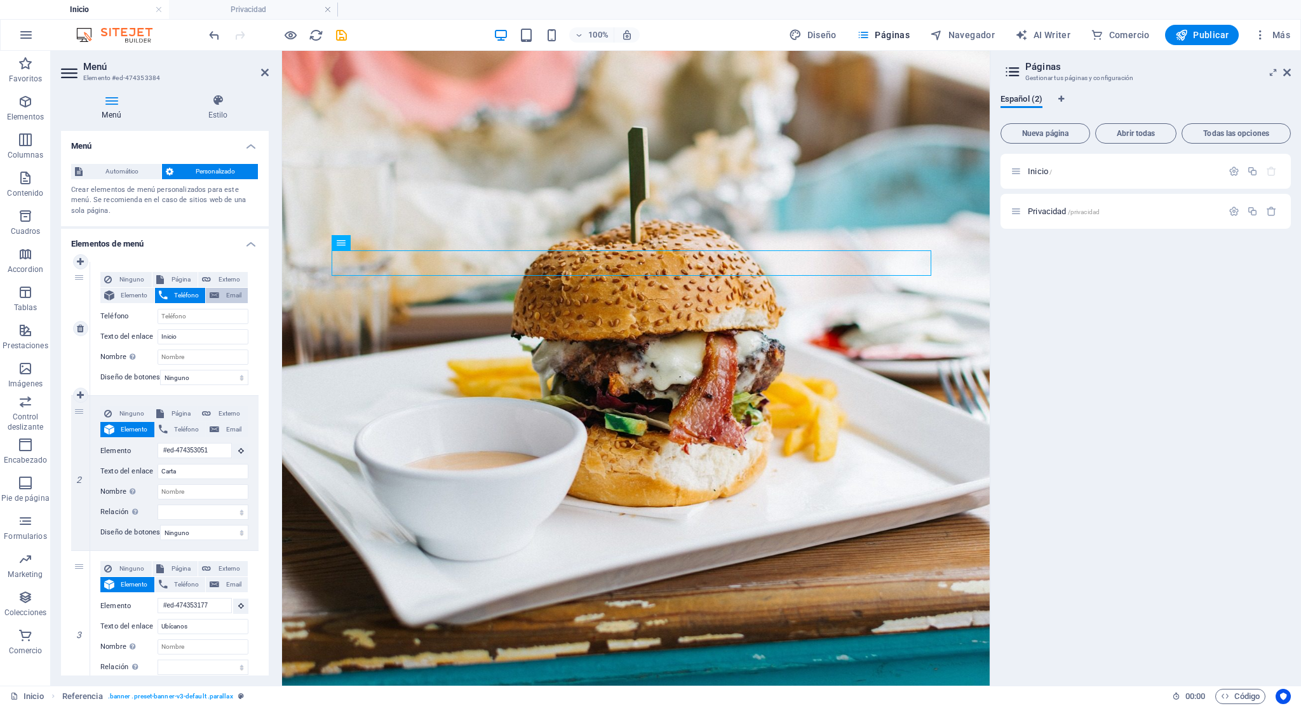
click at [229, 296] on span "Email" at bounding box center [233, 295] width 21 height 15
select select
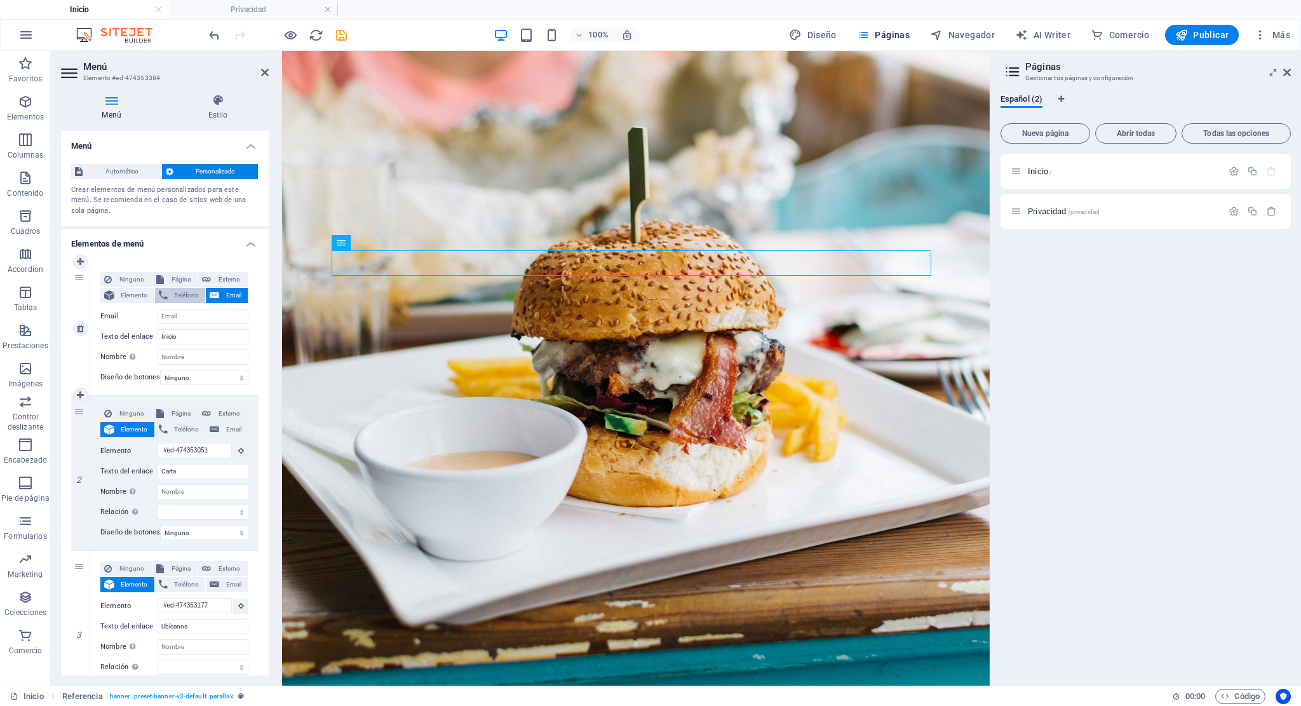
click at [181, 299] on span "Teléfono" at bounding box center [187, 295] width 30 height 15
select select
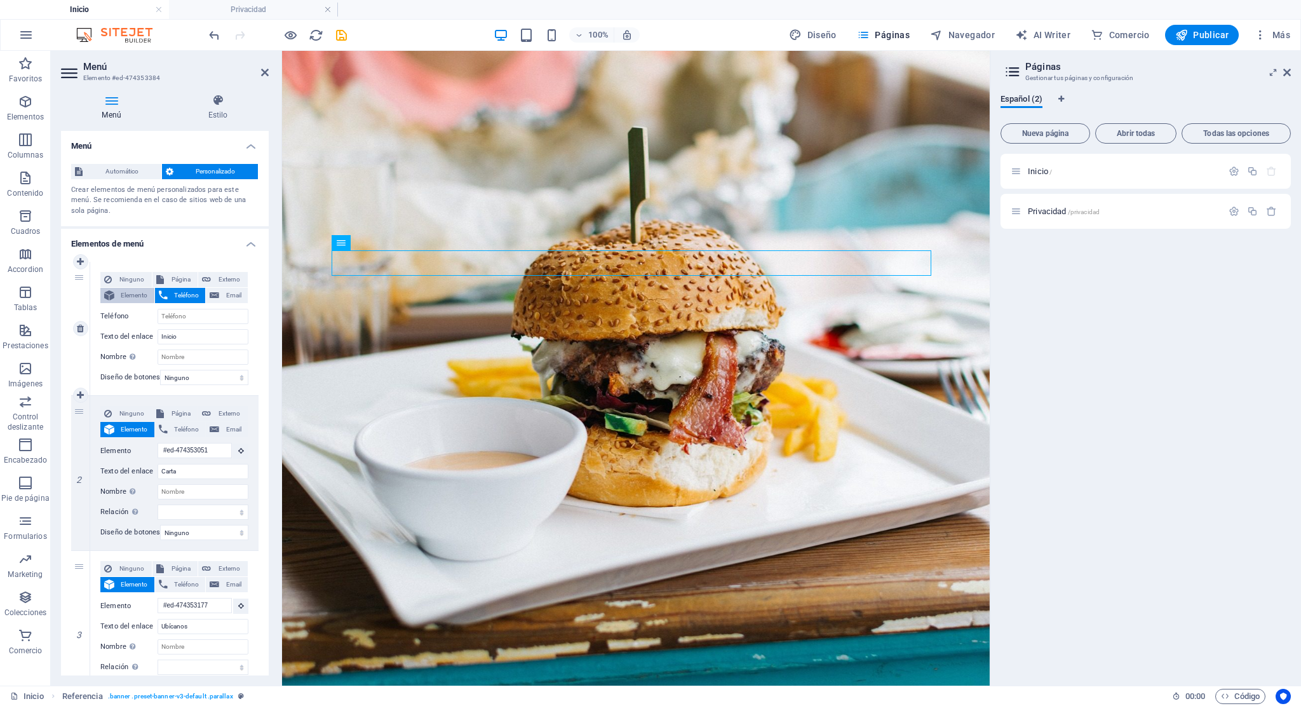
click at [132, 295] on span "Elemento" at bounding box center [134, 295] width 32 height 15
select select
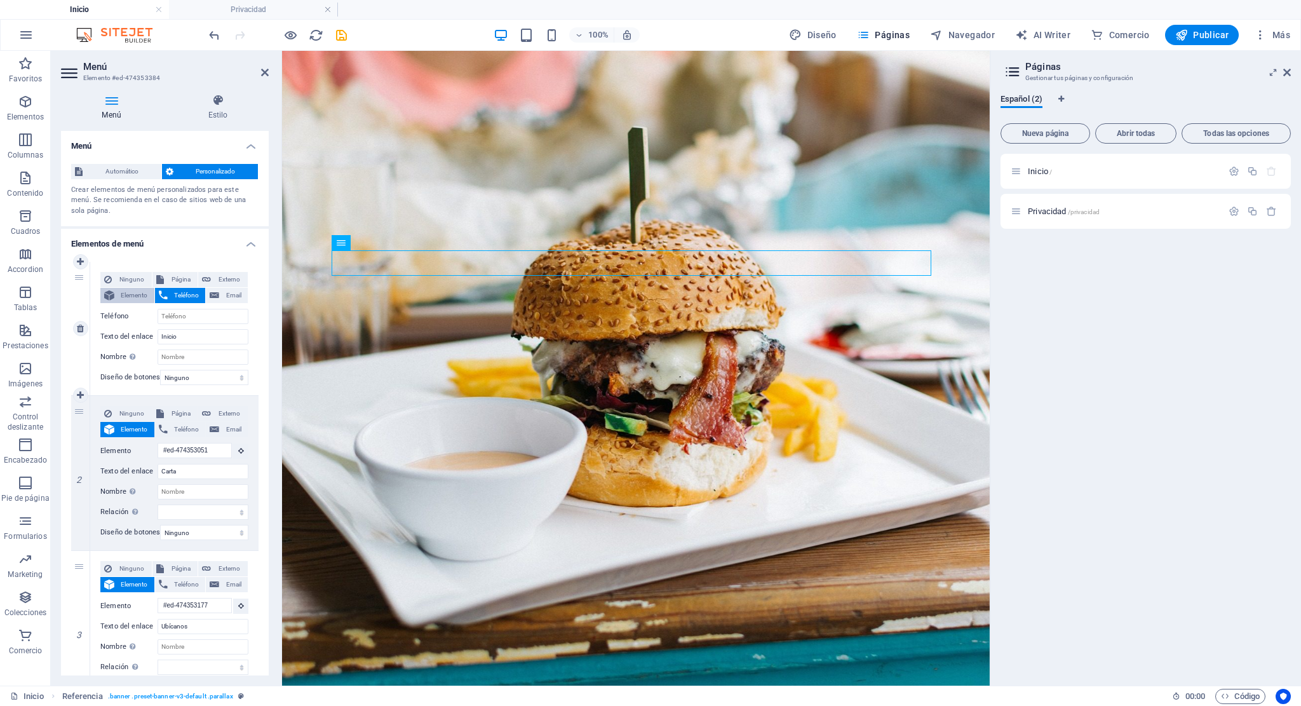
select select
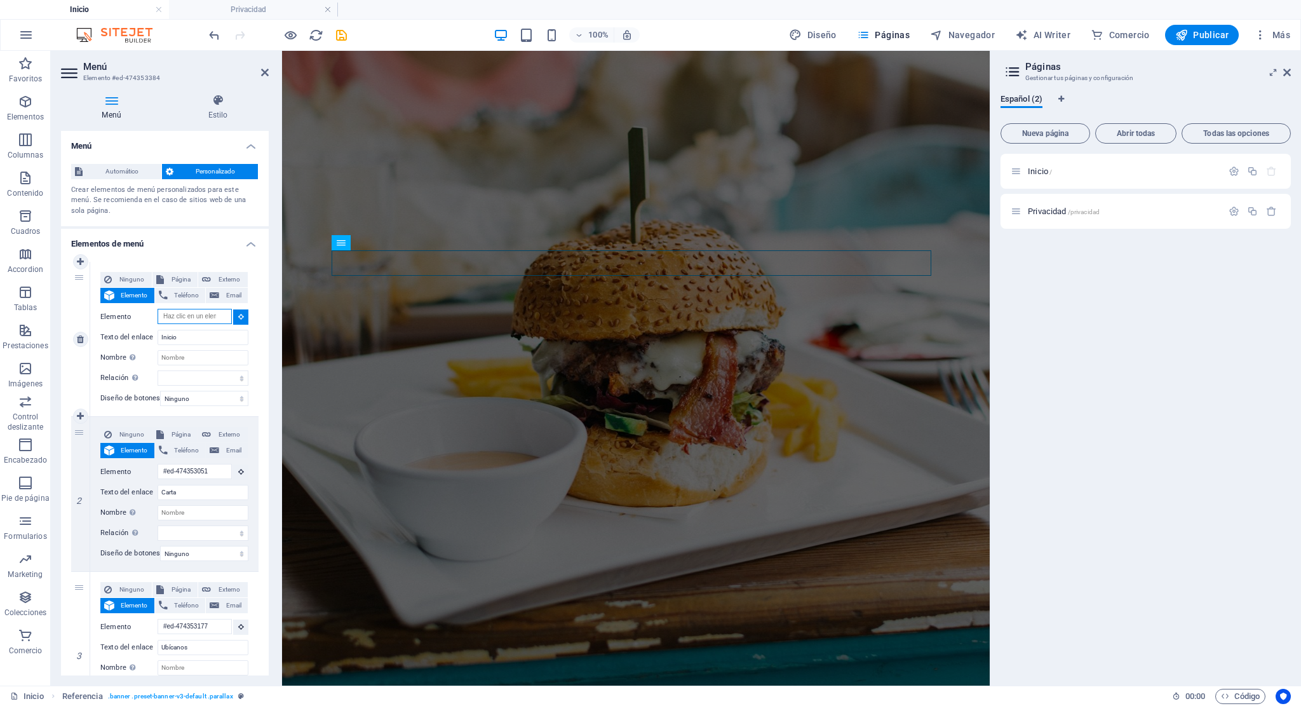
click at [199, 318] on input "Elemento" at bounding box center [195, 316] width 74 height 15
click at [239, 316] on icon at bounding box center [241, 316] width 6 height 6
click at [175, 317] on input "Elemento" at bounding box center [195, 316] width 74 height 15
click at [216, 278] on span "Externo" at bounding box center [229, 279] width 29 height 15
select select "blank"
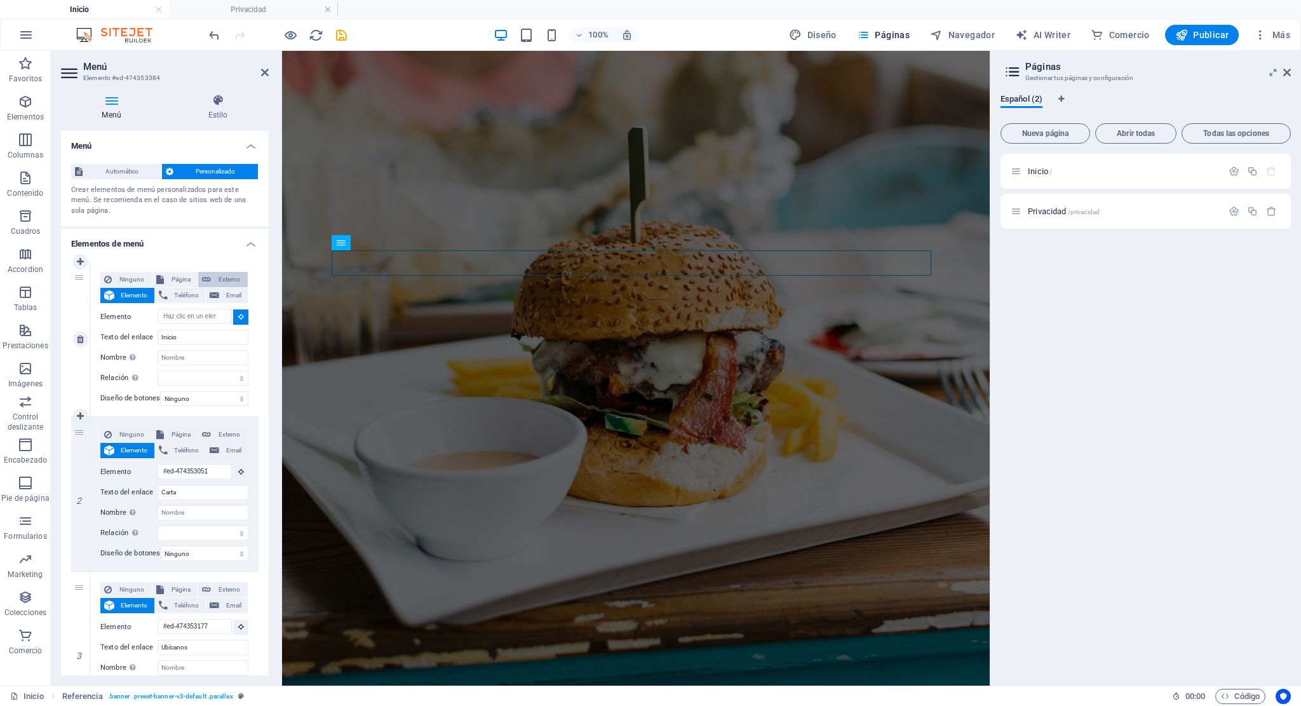
select select
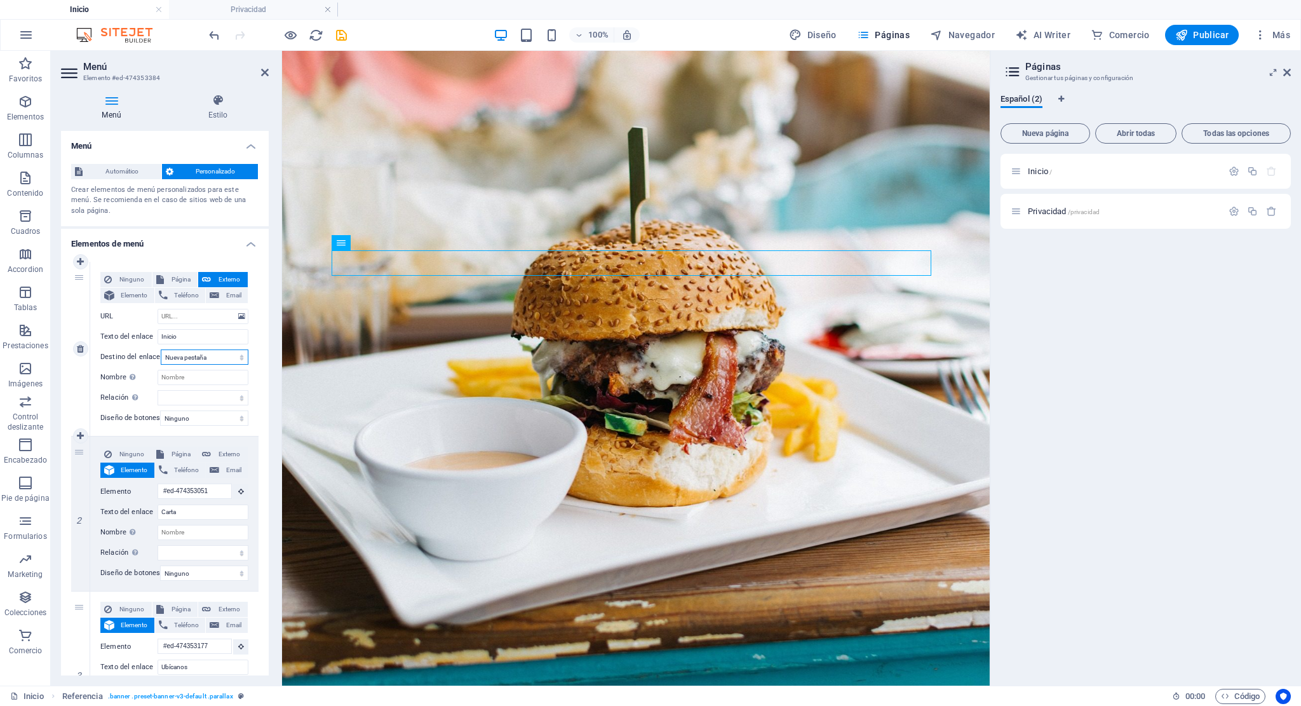
click at [221, 356] on select "Nueva pestaña Misma pestaña Superposición" at bounding box center [205, 356] width 88 height 15
select select
click at [161, 349] on select "Nueva pestaña Misma pestaña Superposición" at bounding box center [205, 356] width 88 height 15
select select
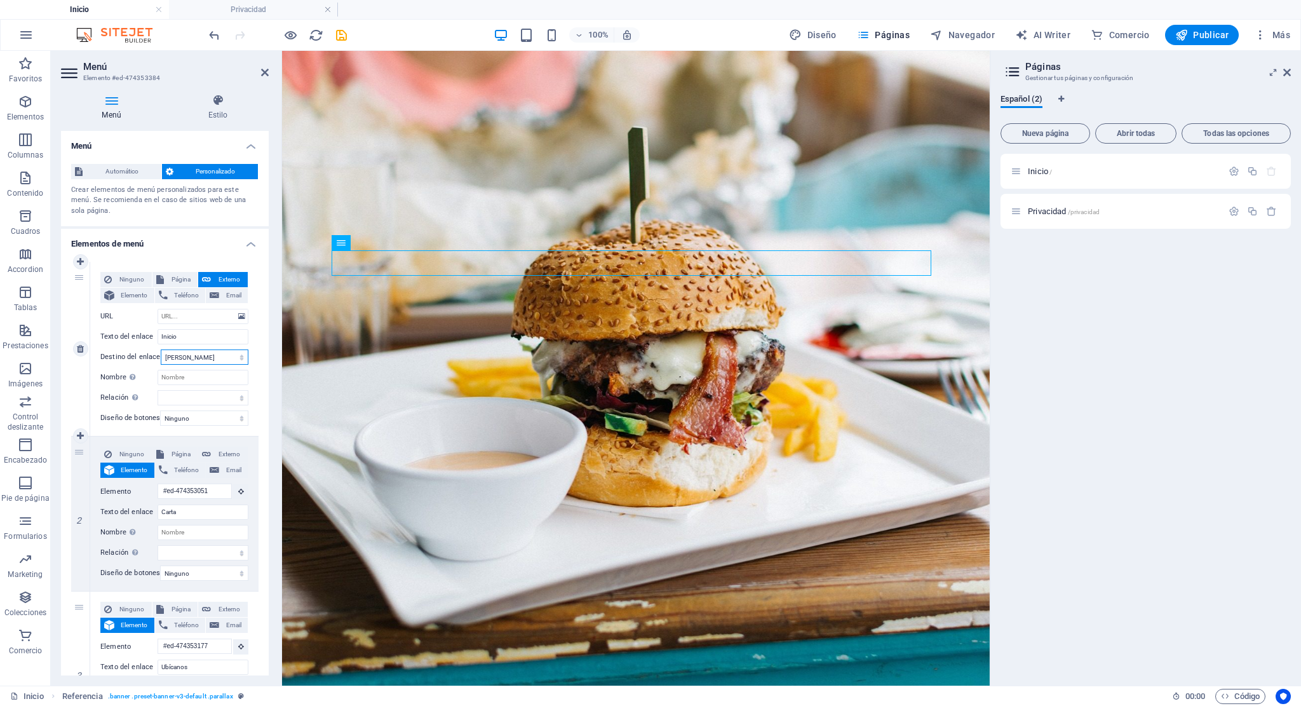
select select
click at [182, 317] on input "URL" at bounding box center [203, 316] width 91 height 15
click at [175, 317] on input "URL" at bounding box center [203, 316] width 91 height 15
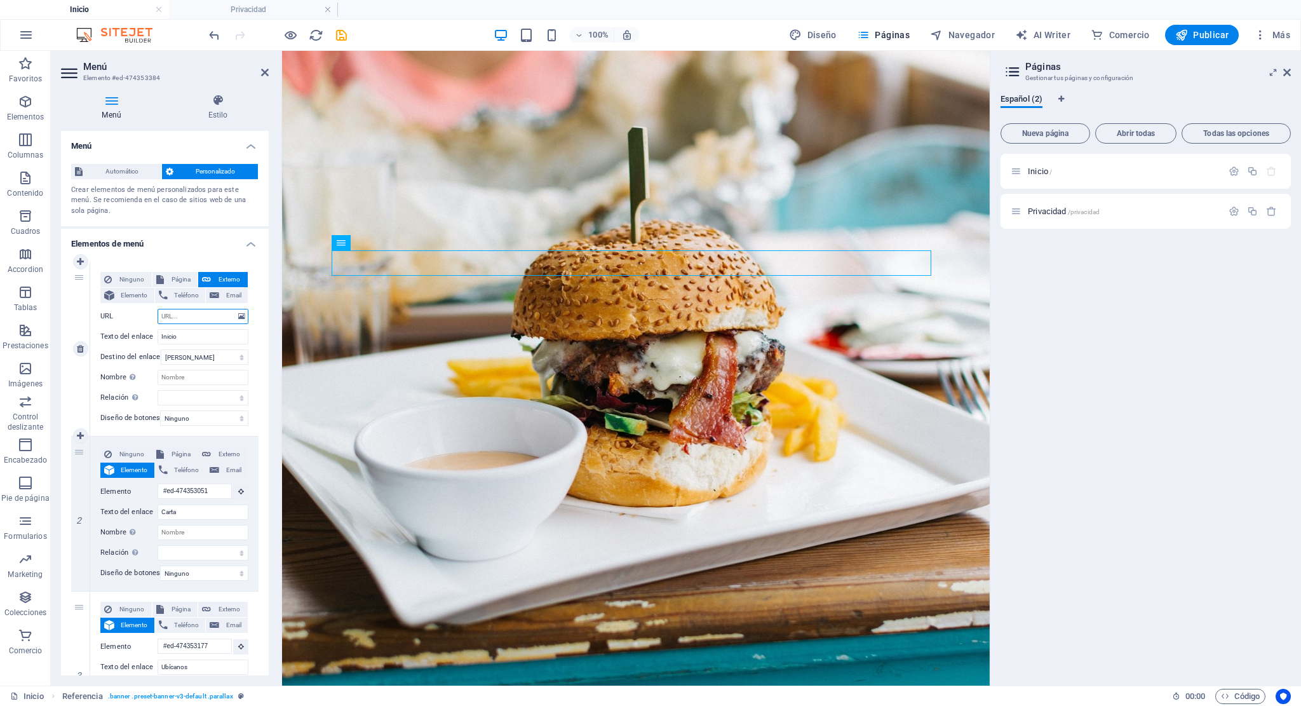
paste input "https://wilyburger.com/"
type input "https://wilyburger.com/"
select select
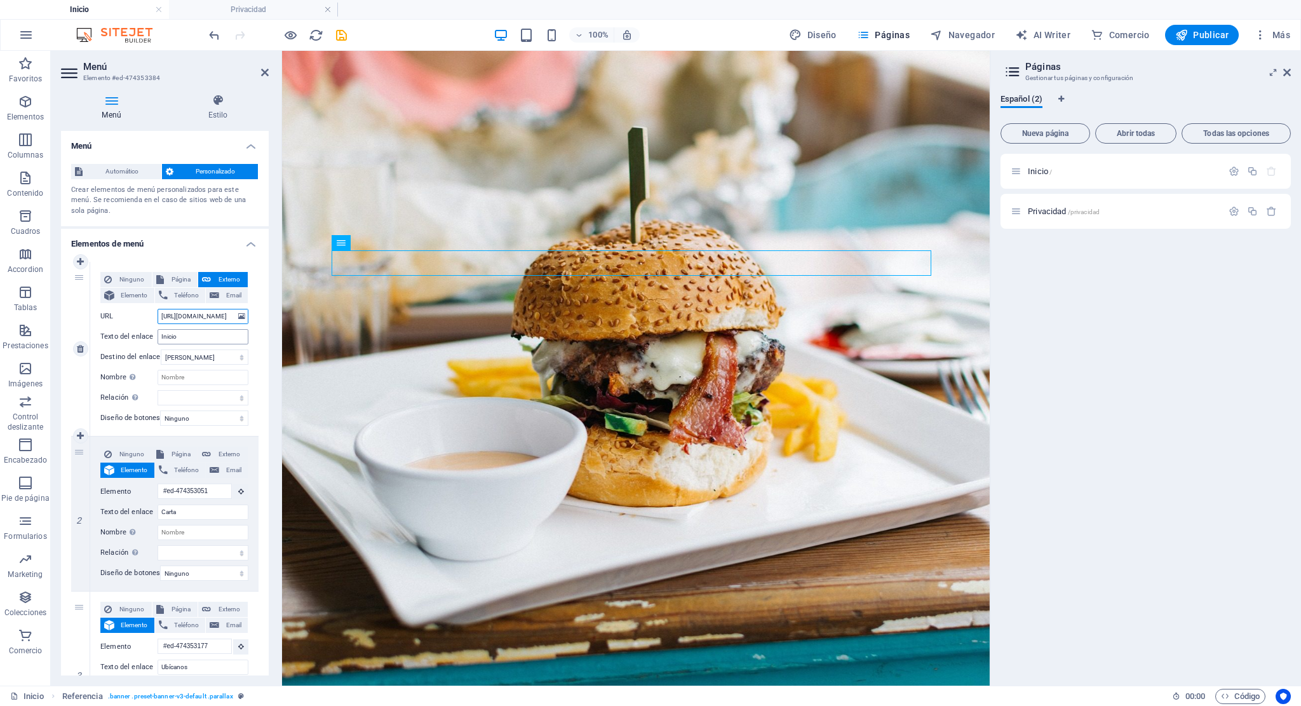
select select
type input "/wilyburger.com"
select select
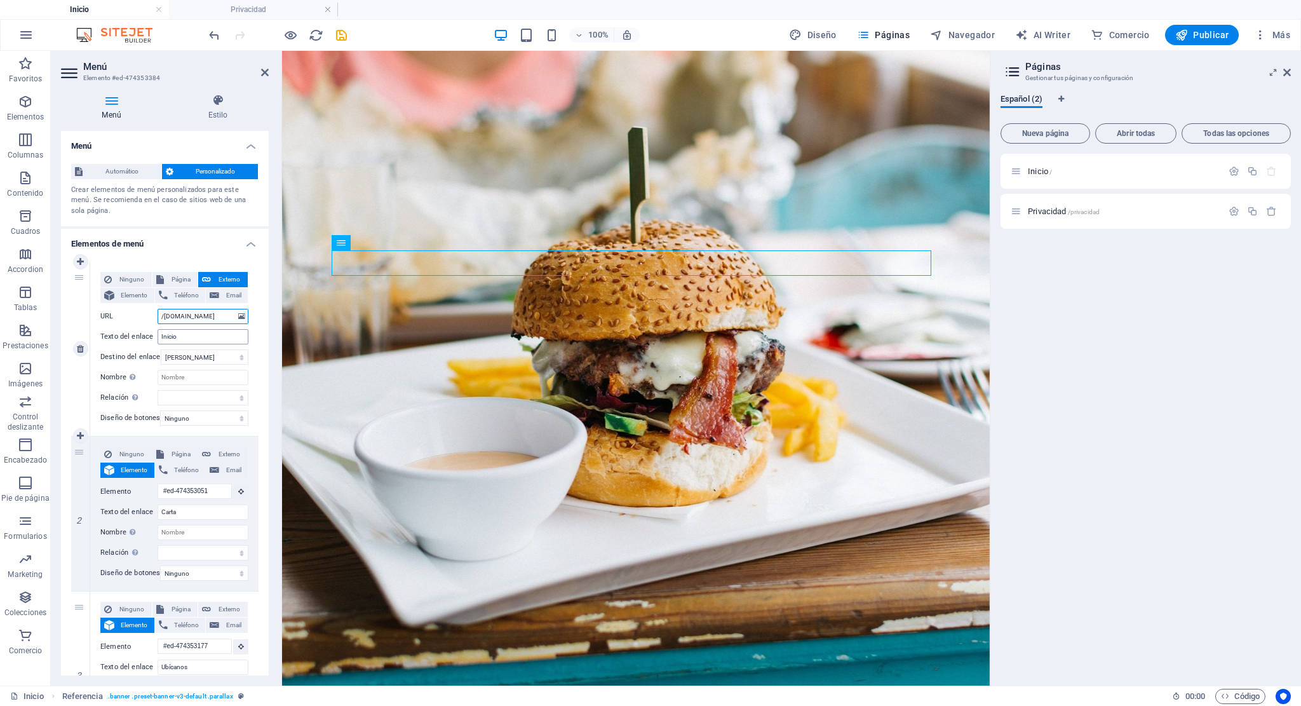
select select
type input "[DOMAIN_NAME]"
select select
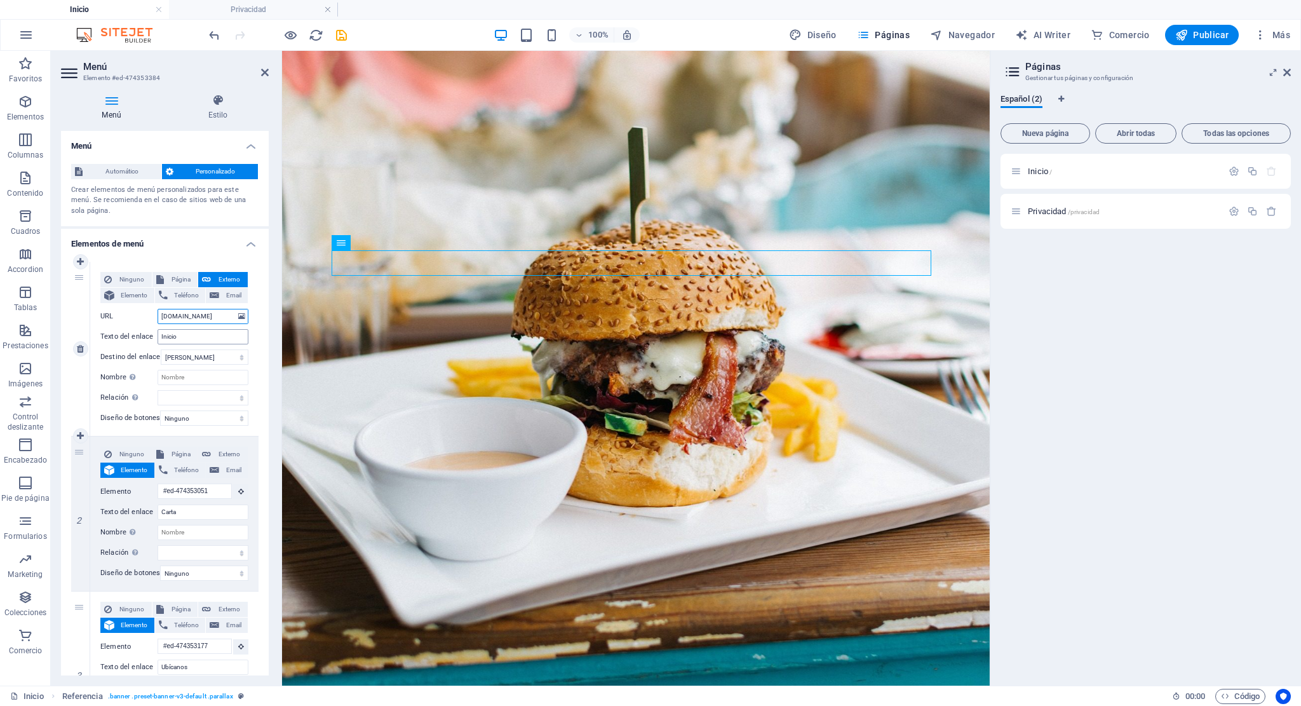
select select
type input "[DOMAIN_NAME]"
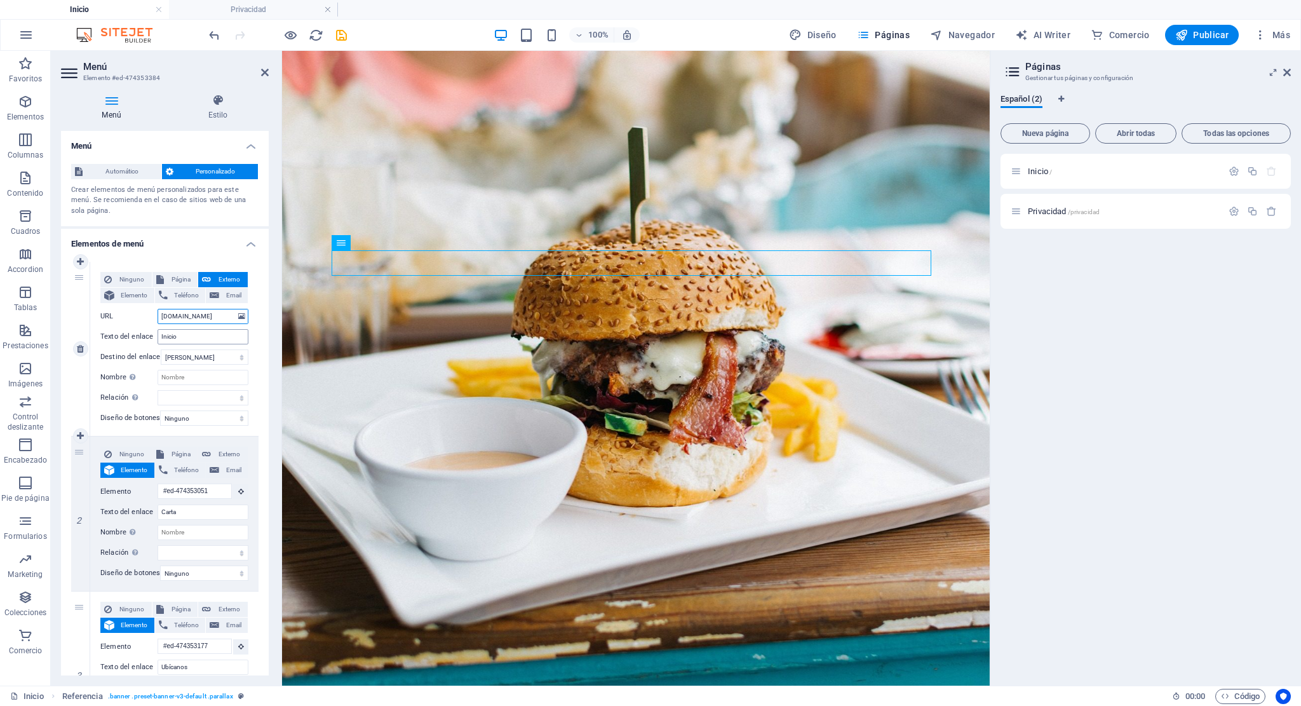
select select
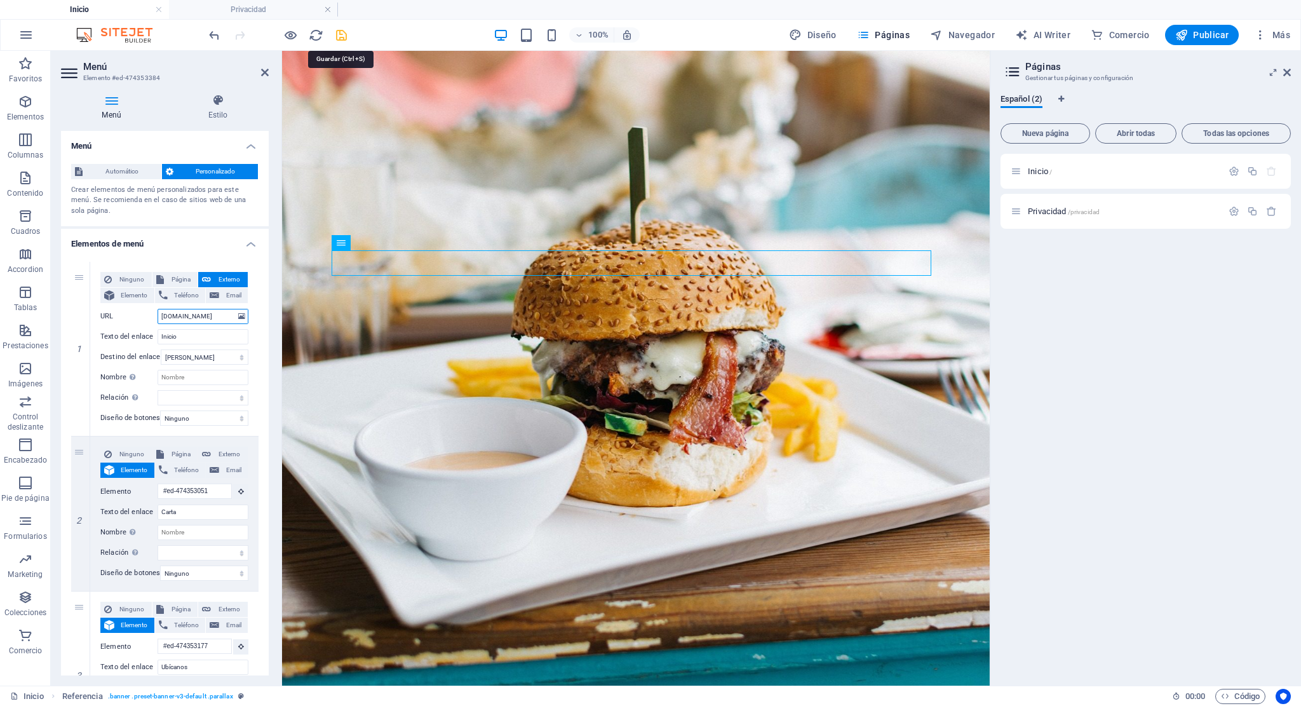
type input "[DOMAIN_NAME]"
click at [339, 29] on icon "save" at bounding box center [341, 35] width 15 height 15
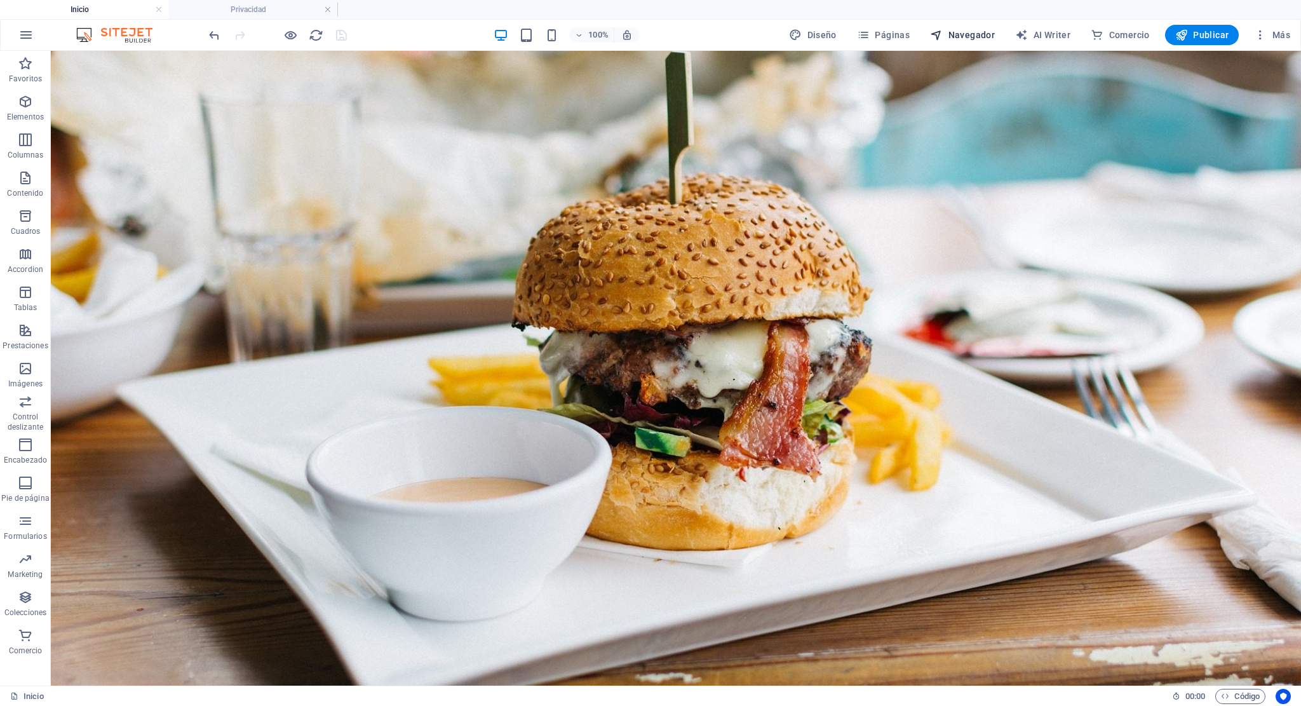
click at [961, 35] on span "Navegador" at bounding box center [962, 35] width 65 height 13
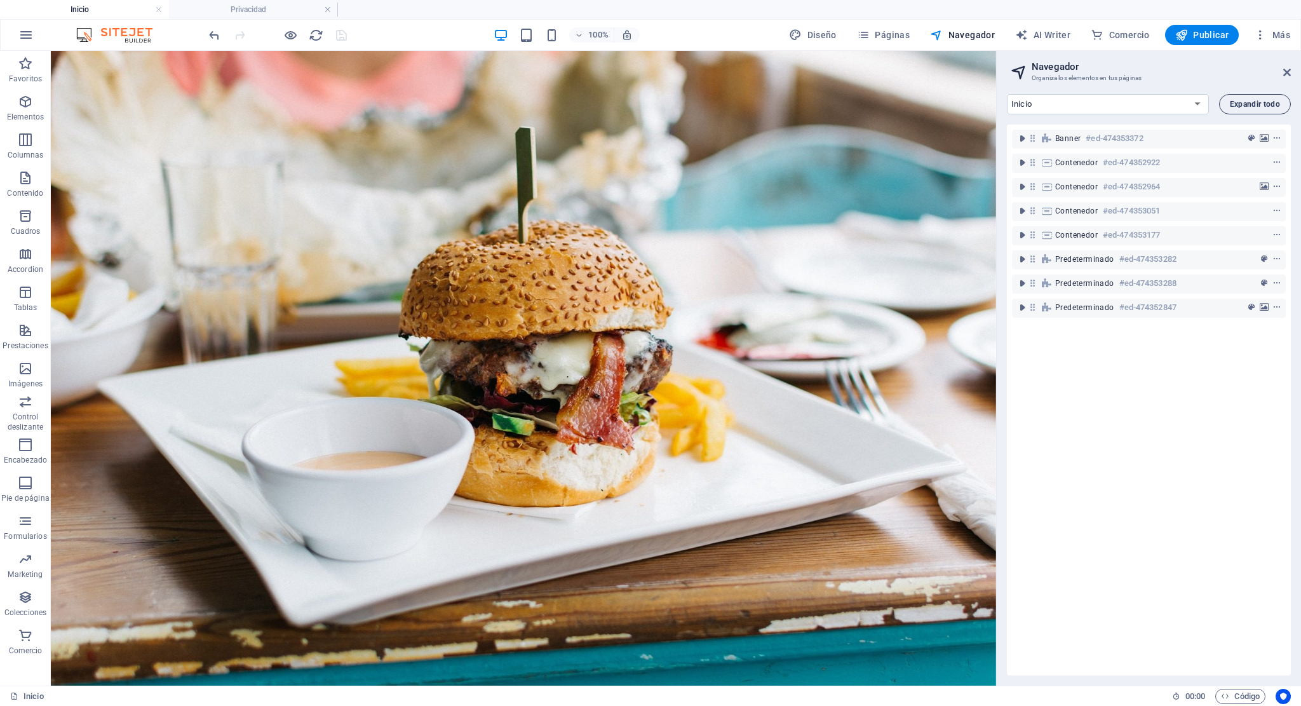
click at [1242, 105] on span "Expandir todo" at bounding box center [1255, 104] width 50 height 8
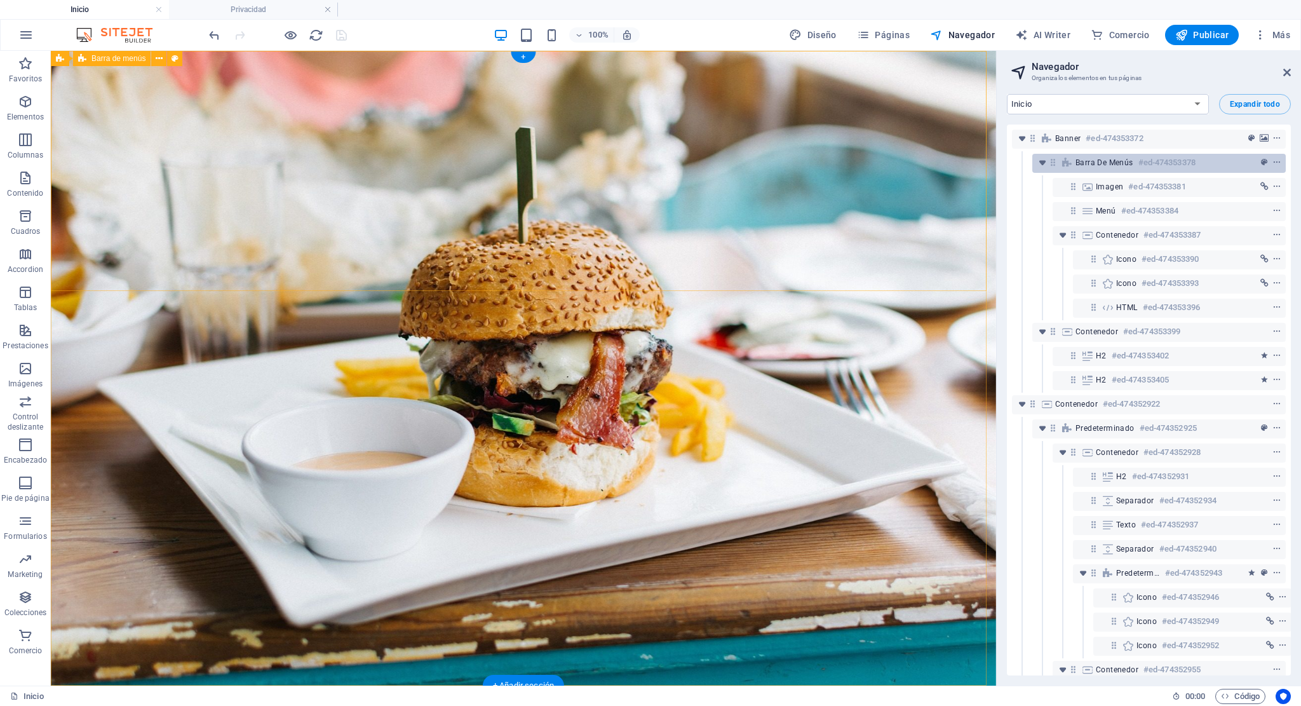
click at [1111, 157] on div "Barra de menús #ed-474353378" at bounding box center [1149, 162] width 147 height 15
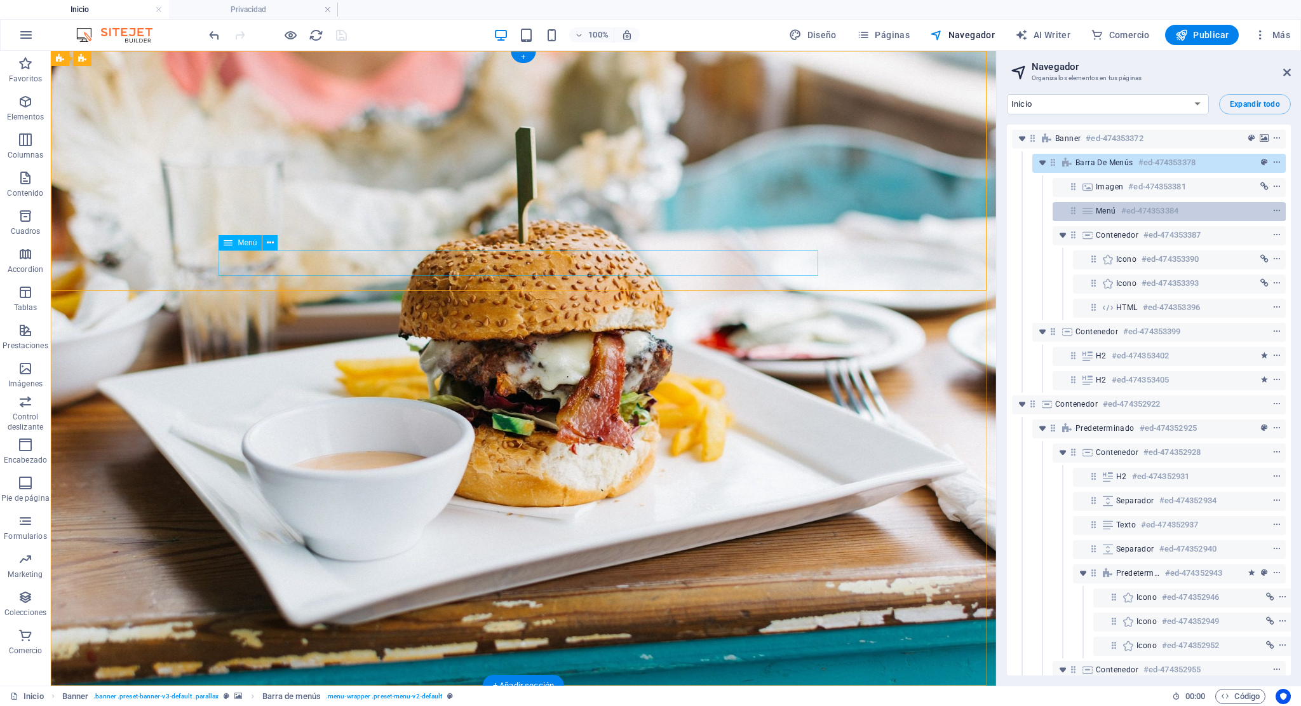
click at [1103, 207] on span "Menú" at bounding box center [1106, 211] width 20 height 10
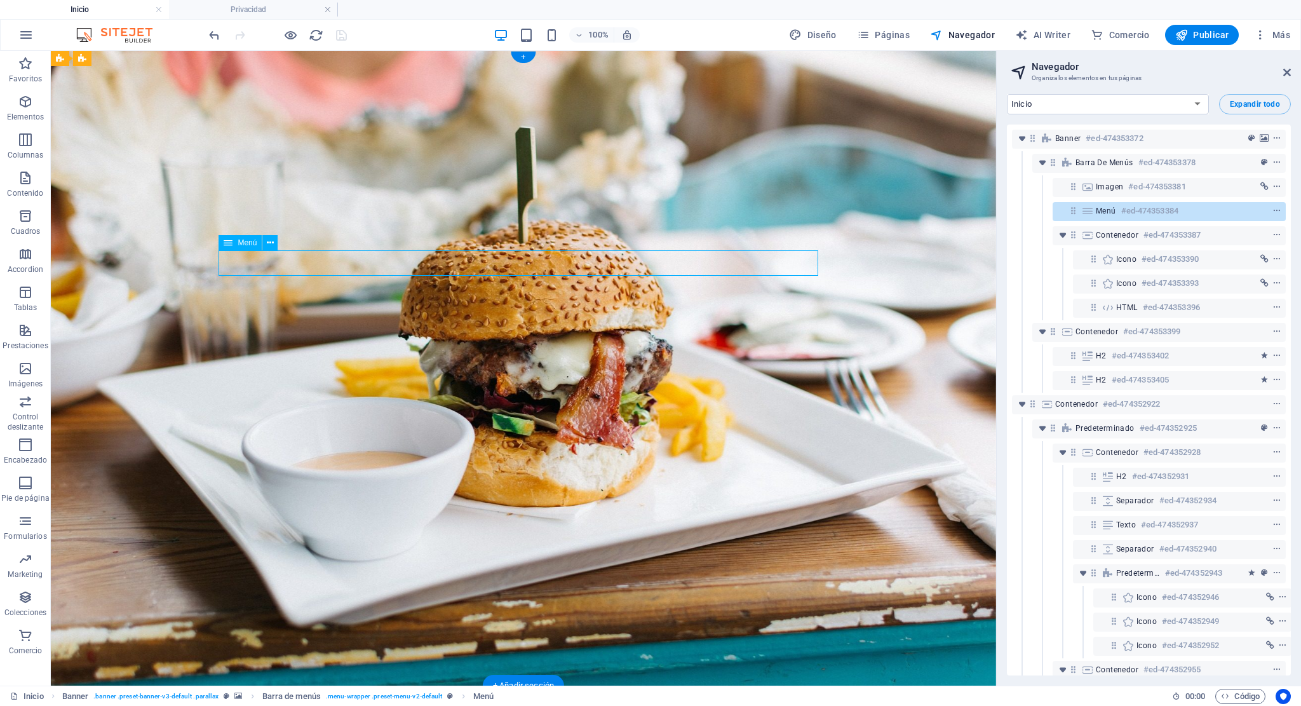
click at [1103, 208] on span "Menú" at bounding box center [1106, 211] width 20 height 10
select select
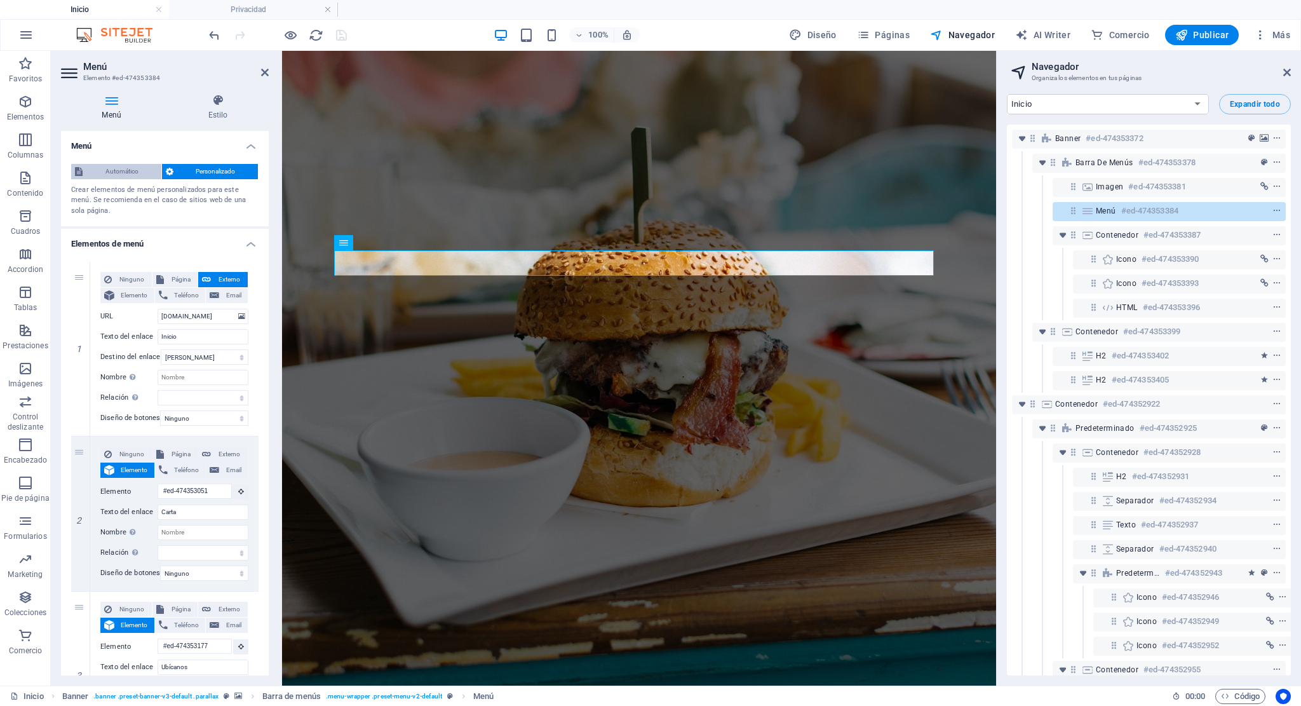
click at [134, 169] on span "Automático" at bounding box center [121, 171] width 71 height 15
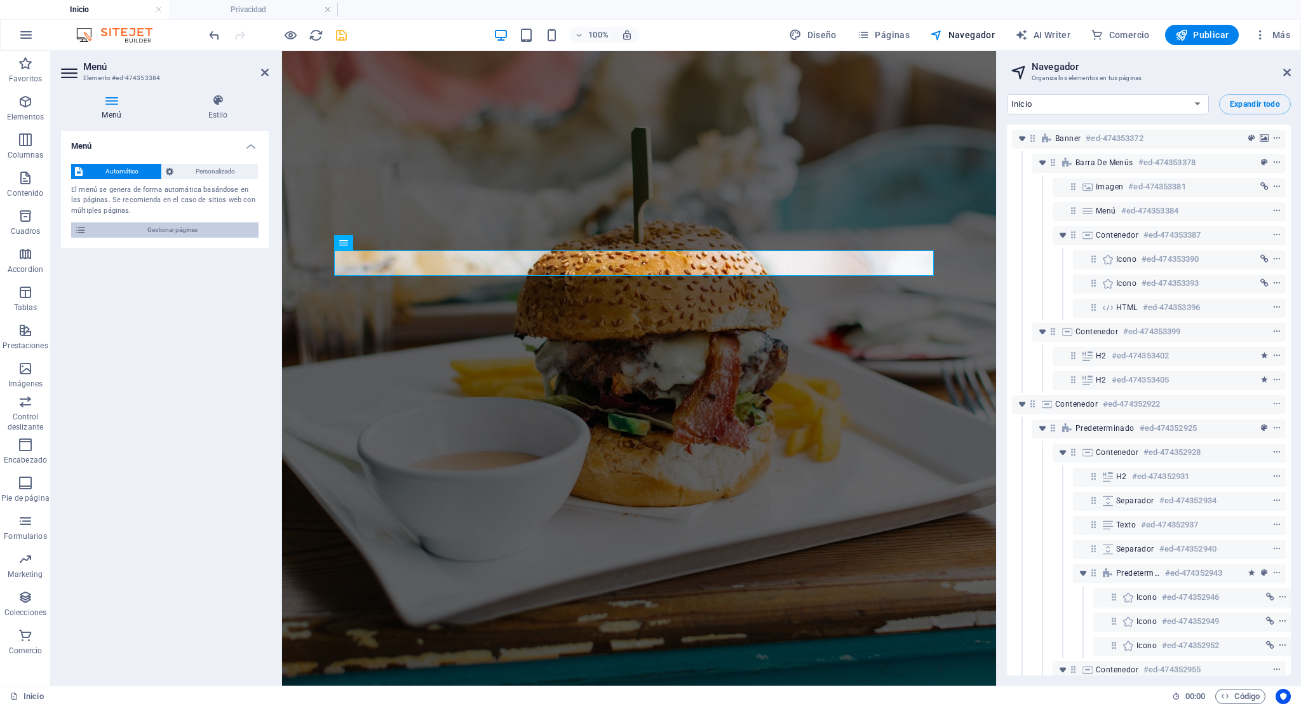
click at [183, 231] on span "Gestionar páginas" at bounding box center [172, 229] width 165 height 15
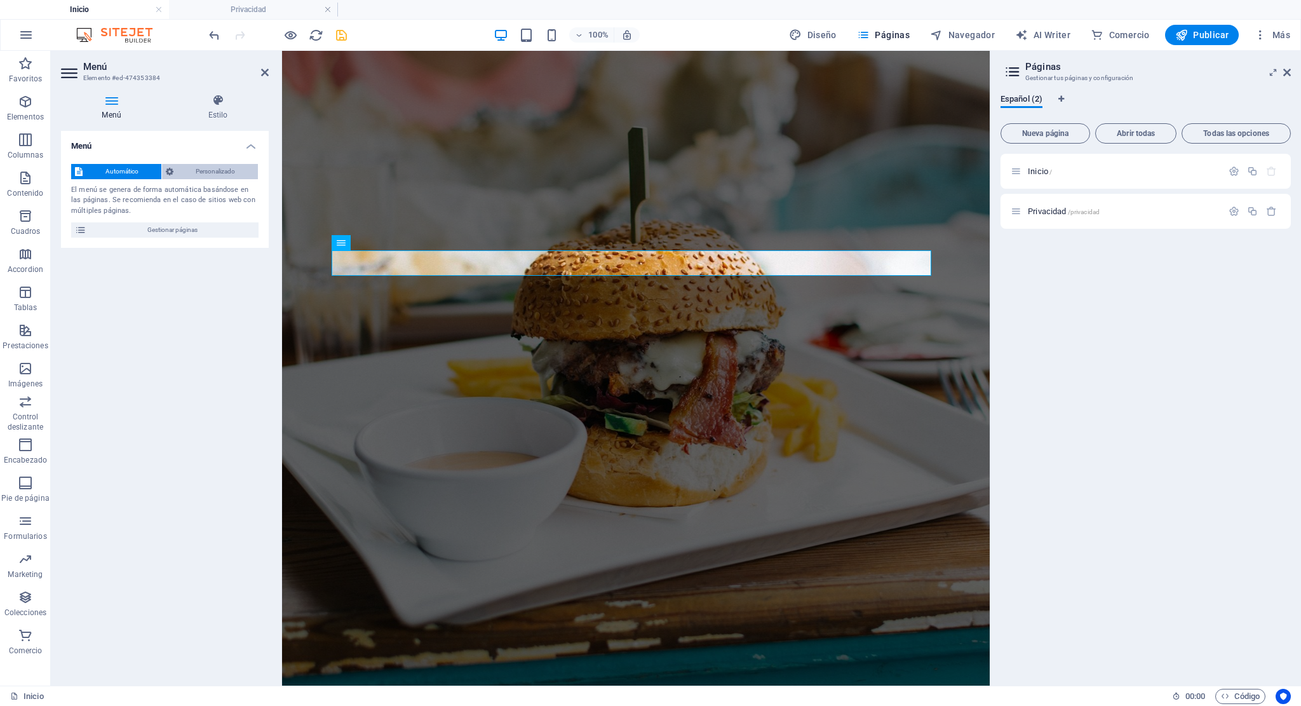
click at [201, 170] on span "Personalizado" at bounding box center [216, 171] width 78 height 15
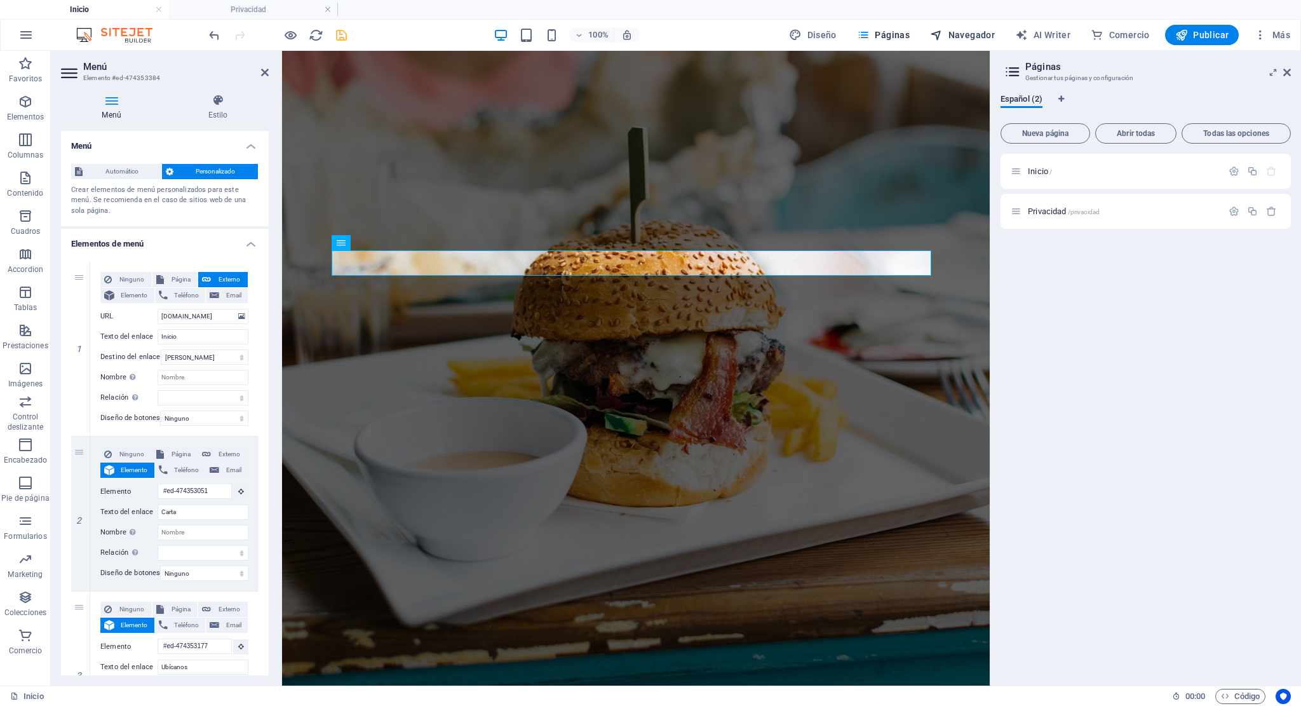
click at [975, 32] on span "Navegador" at bounding box center [962, 35] width 65 height 13
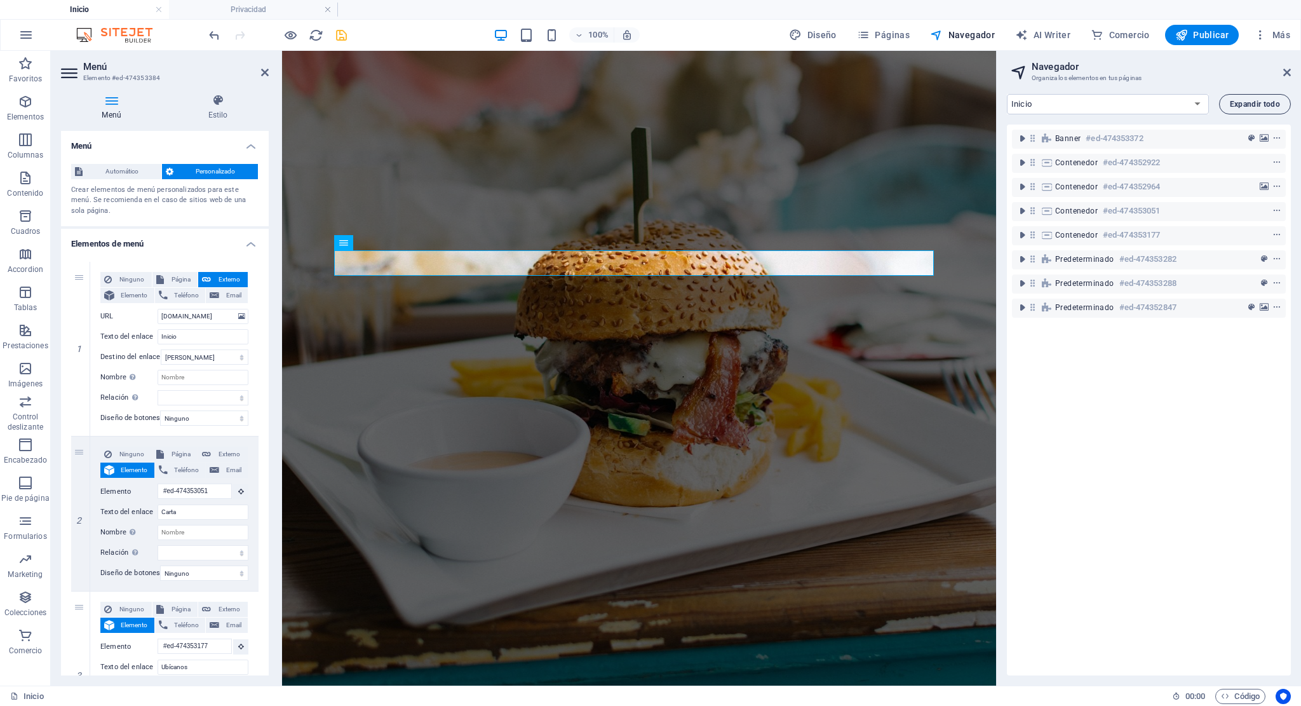
click at [1241, 102] on span "Expandir todo" at bounding box center [1255, 104] width 50 height 8
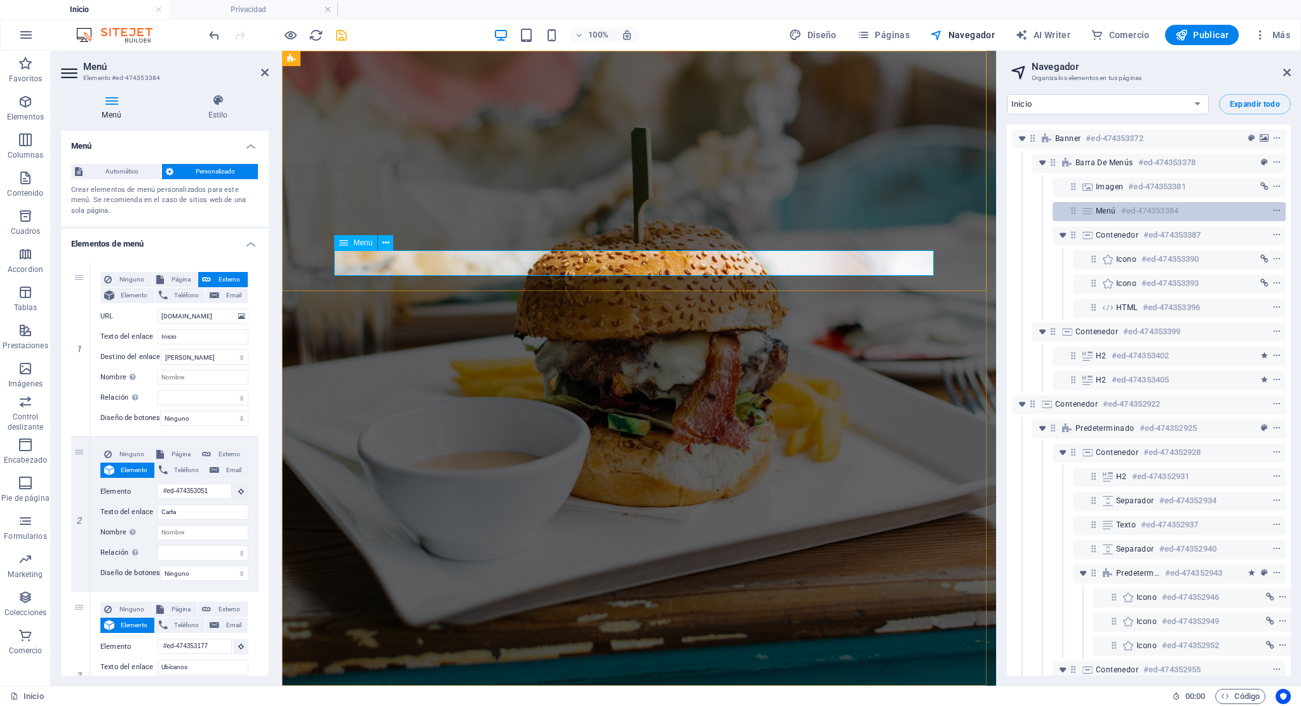
click at [1127, 212] on h6 "#ed-474353384" at bounding box center [1149, 210] width 57 height 15
click at [1091, 216] on div "Menú #ed-474353384" at bounding box center [1169, 211] width 233 height 19
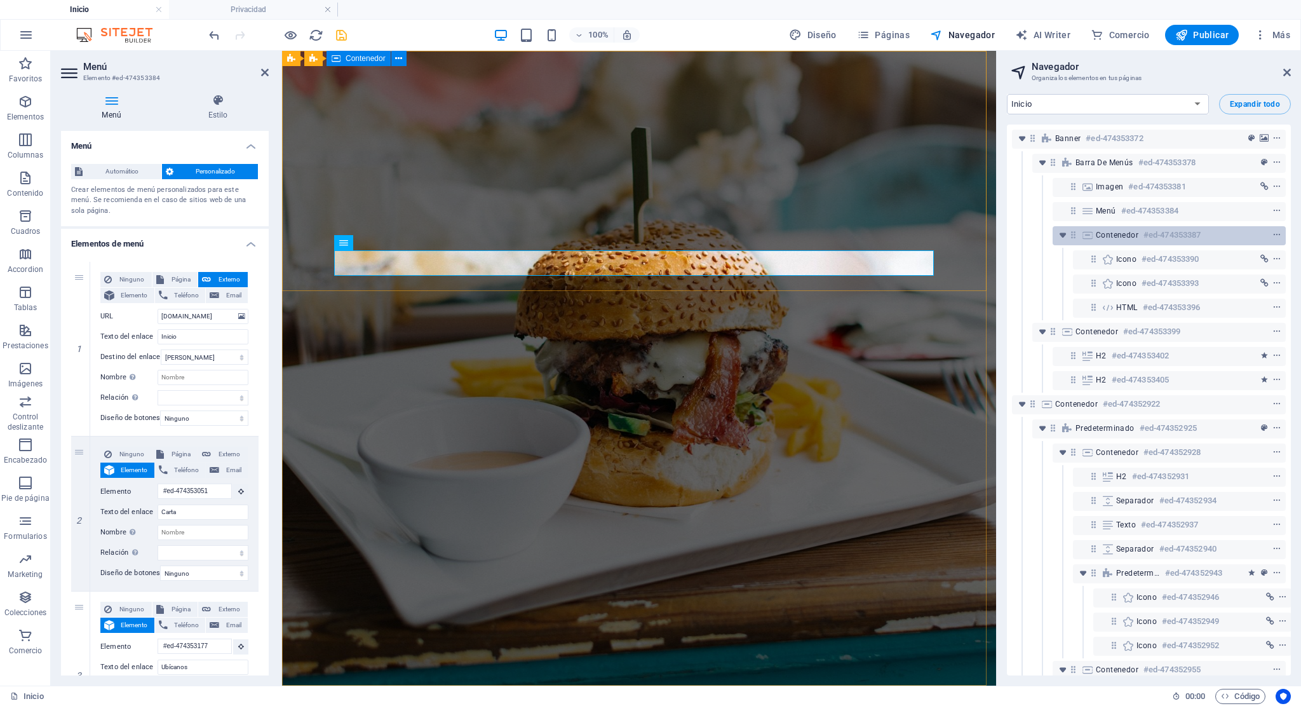
click at [1188, 234] on h6 "#ed-474353387" at bounding box center [1172, 234] width 57 height 15
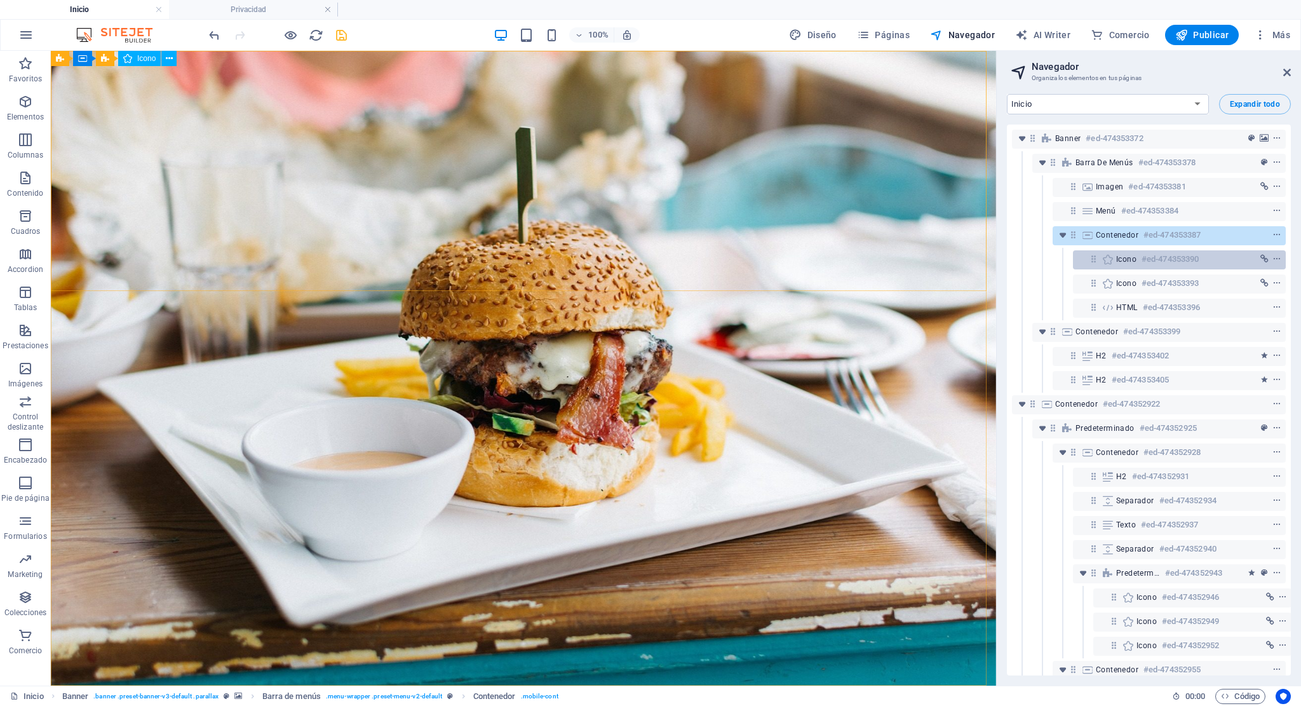
click at [1164, 256] on h6 "#ed-474353390" at bounding box center [1170, 259] width 57 height 15
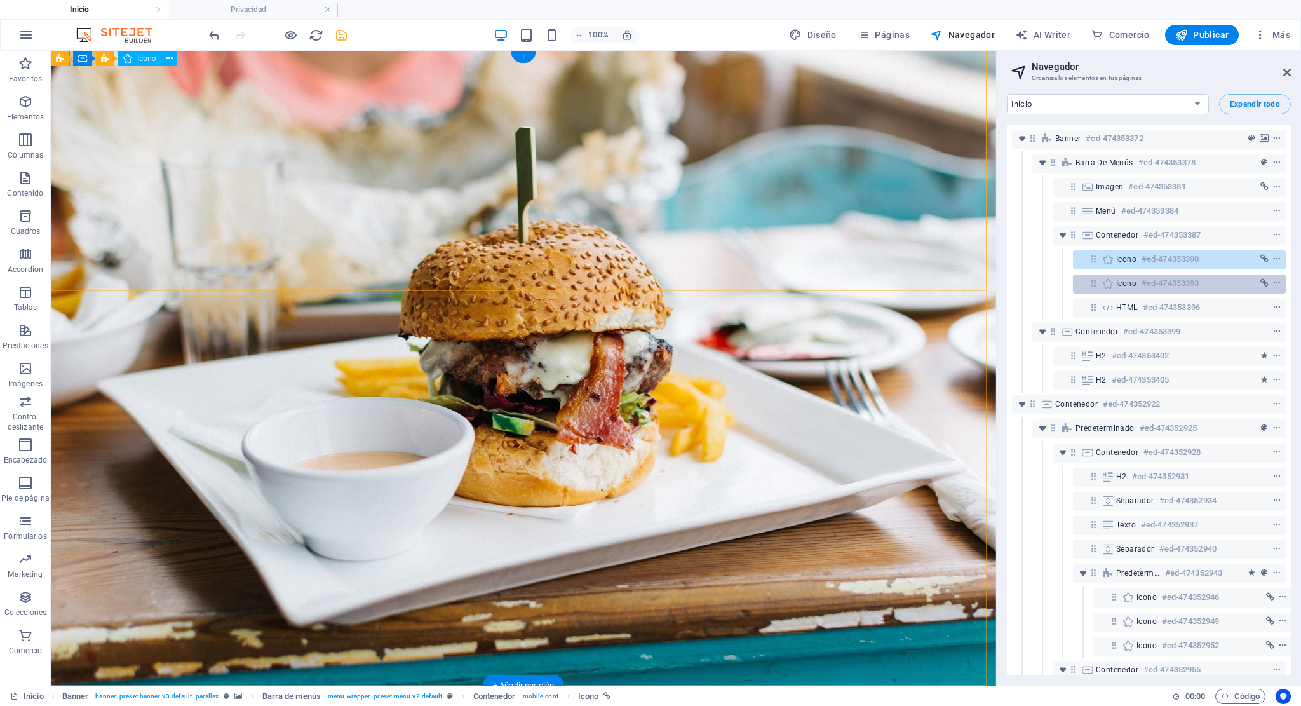
click at [1166, 280] on h6 "#ed-474353393" at bounding box center [1170, 283] width 57 height 15
click at [1169, 256] on h6 "#ed-474353390" at bounding box center [1170, 259] width 57 height 15
click at [1172, 276] on h6 "#ed-474353393" at bounding box center [1170, 283] width 57 height 15
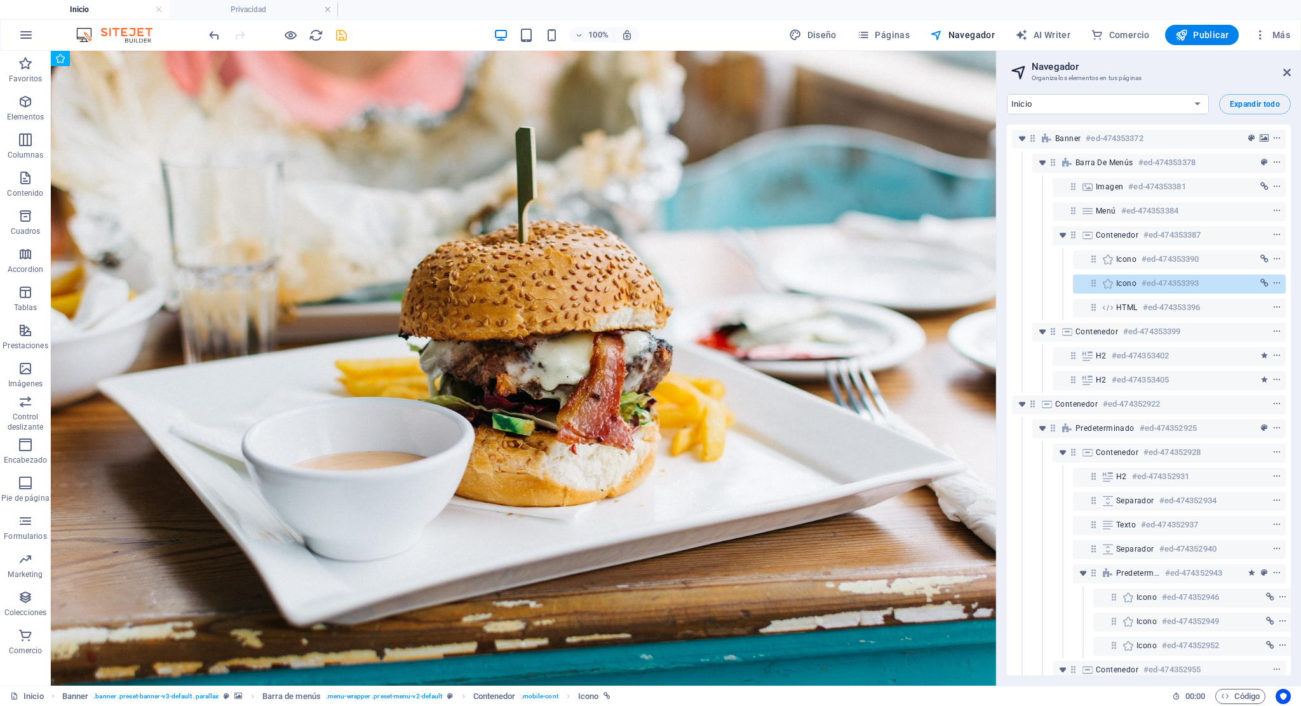
click at [1215, 297] on div "HTML #ed-474353396" at bounding box center [1149, 308] width 274 height 24
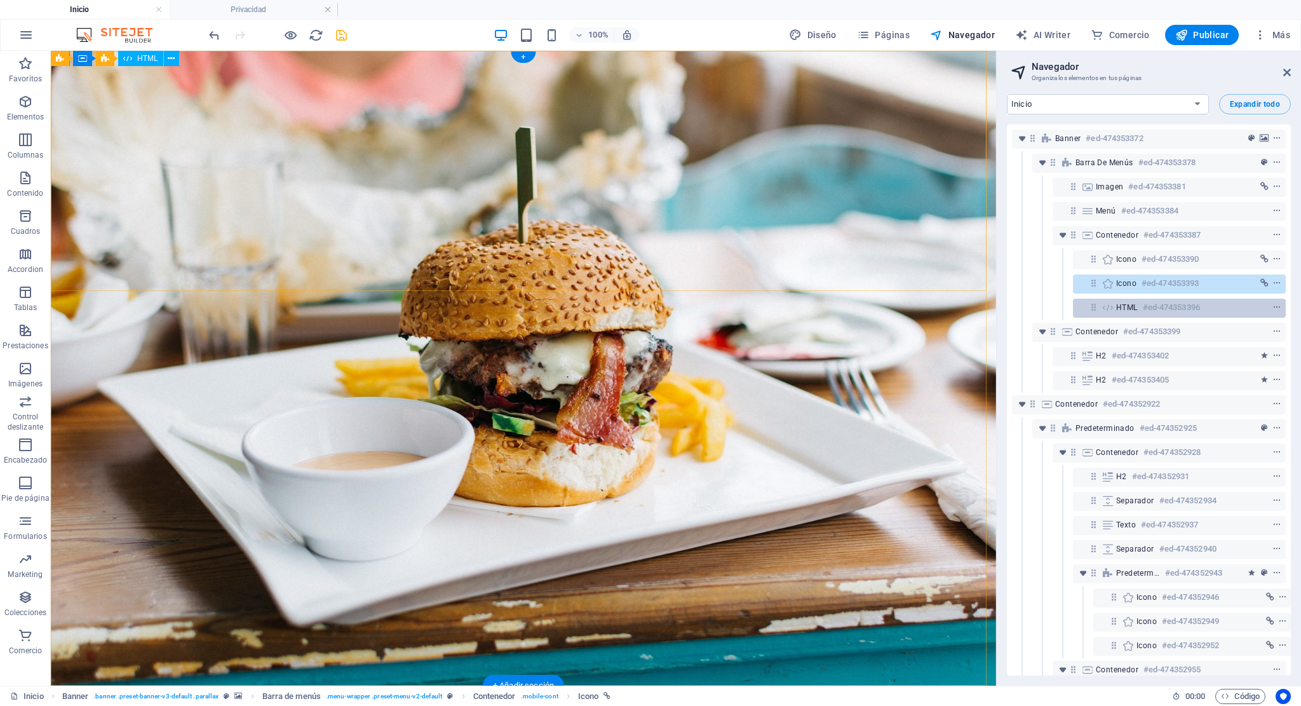
click at [1210, 304] on div "HTML #ed-474353396" at bounding box center [1169, 307] width 106 height 15
click at [1278, 307] on icon "context-menu" at bounding box center [1277, 307] width 9 height 9
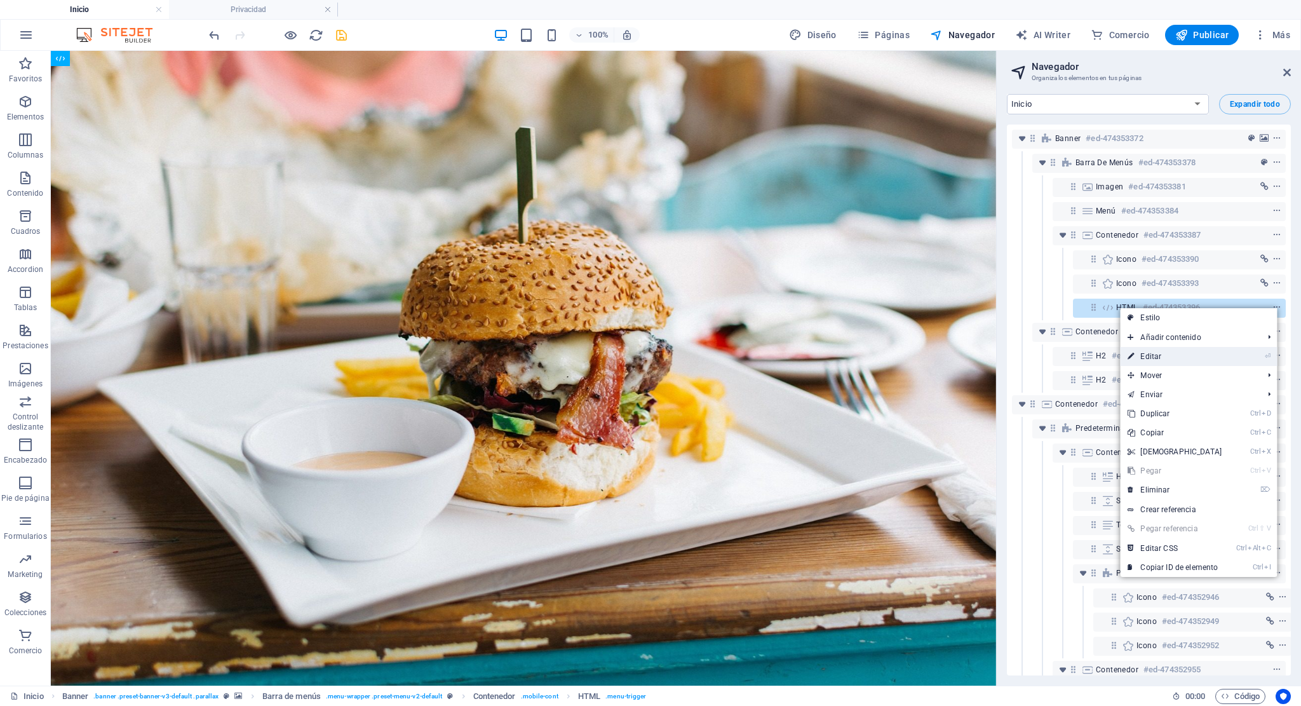
click at [1191, 353] on link "⏎ Editar" at bounding box center [1174, 356] width 109 height 19
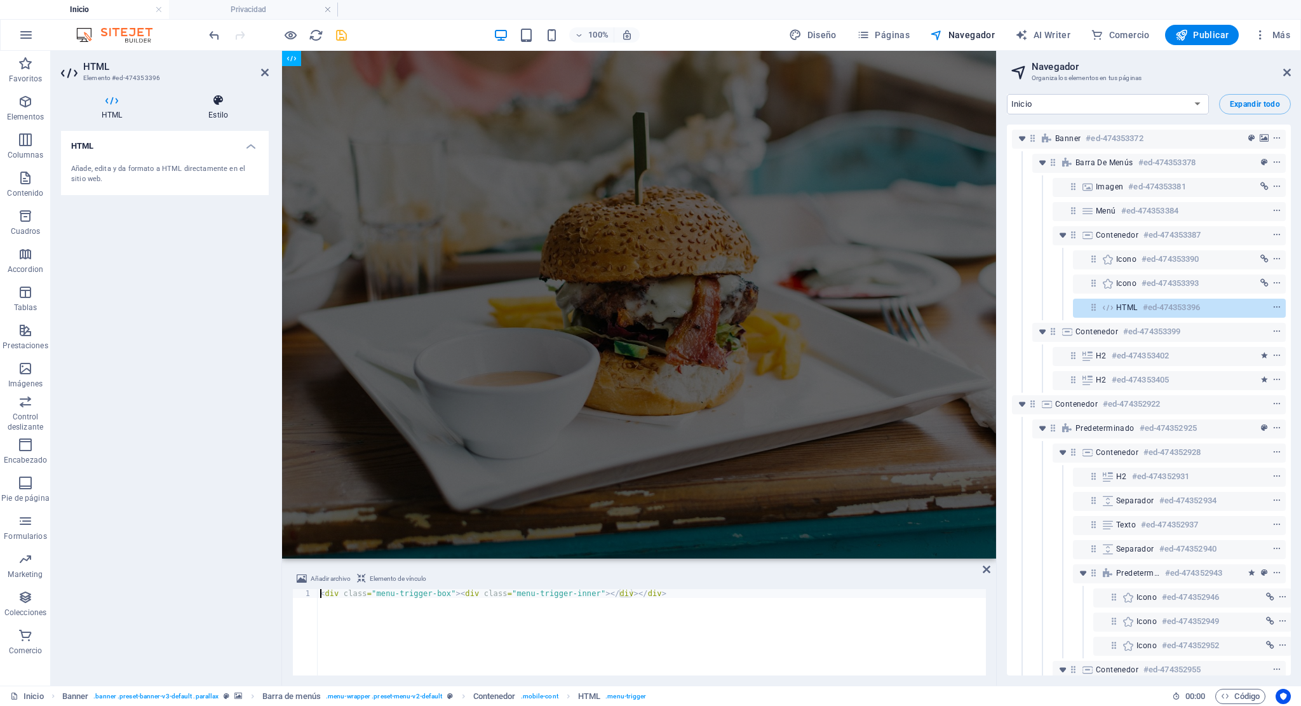
click at [220, 96] on icon at bounding box center [218, 100] width 101 height 13
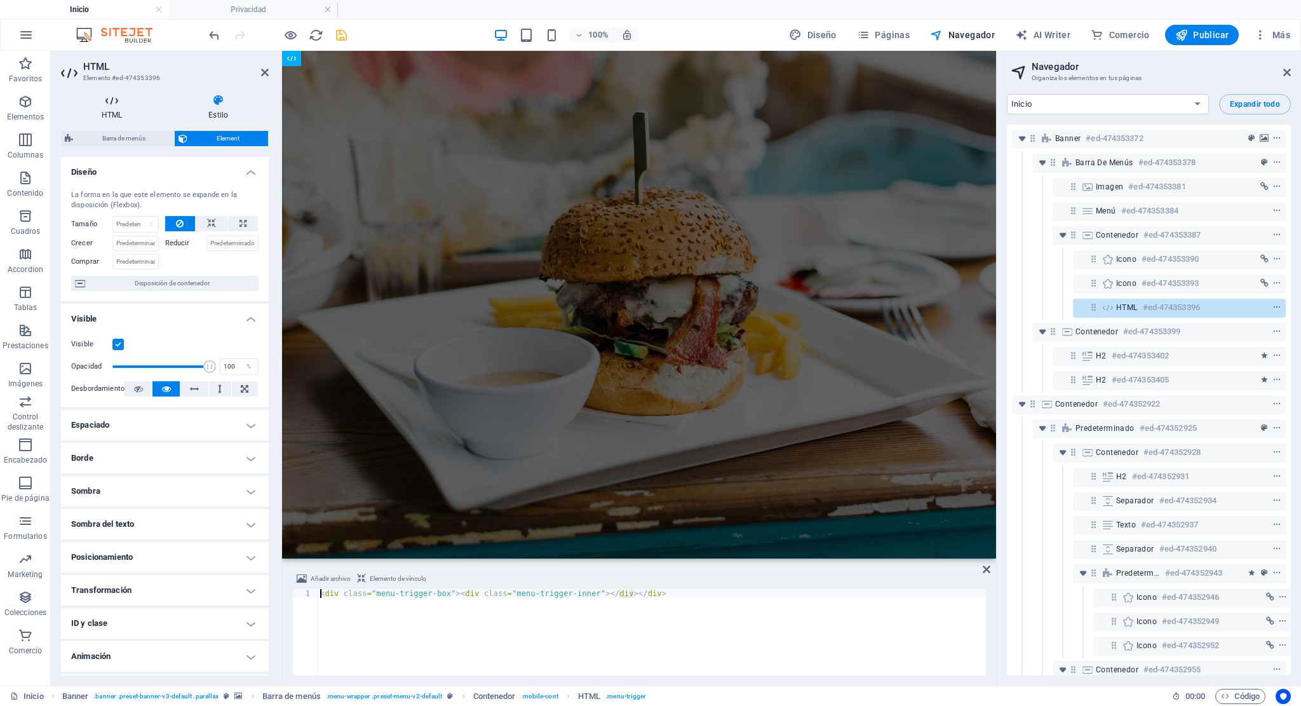
click at [129, 111] on h4 "HTML" at bounding box center [114, 107] width 107 height 27
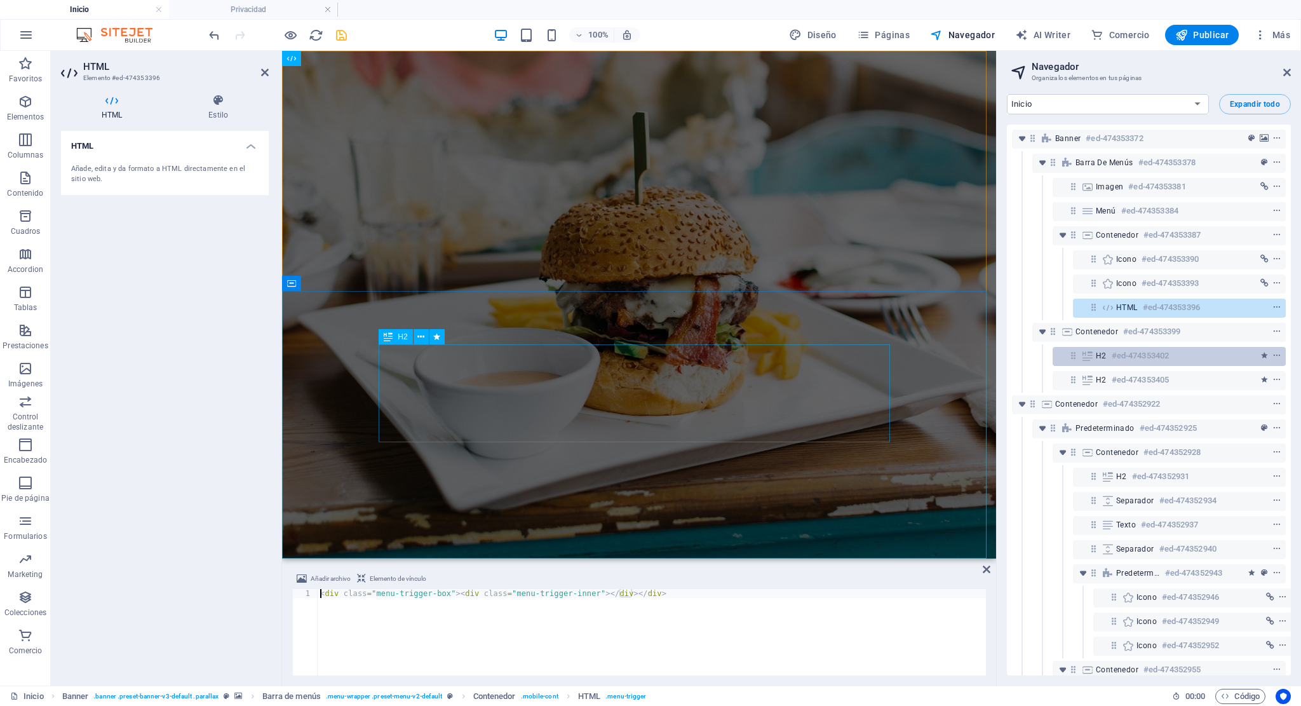
click at [1150, 354] on h6 "#ed-474353402" at bounding box center [1140, 355] width 57 height 15
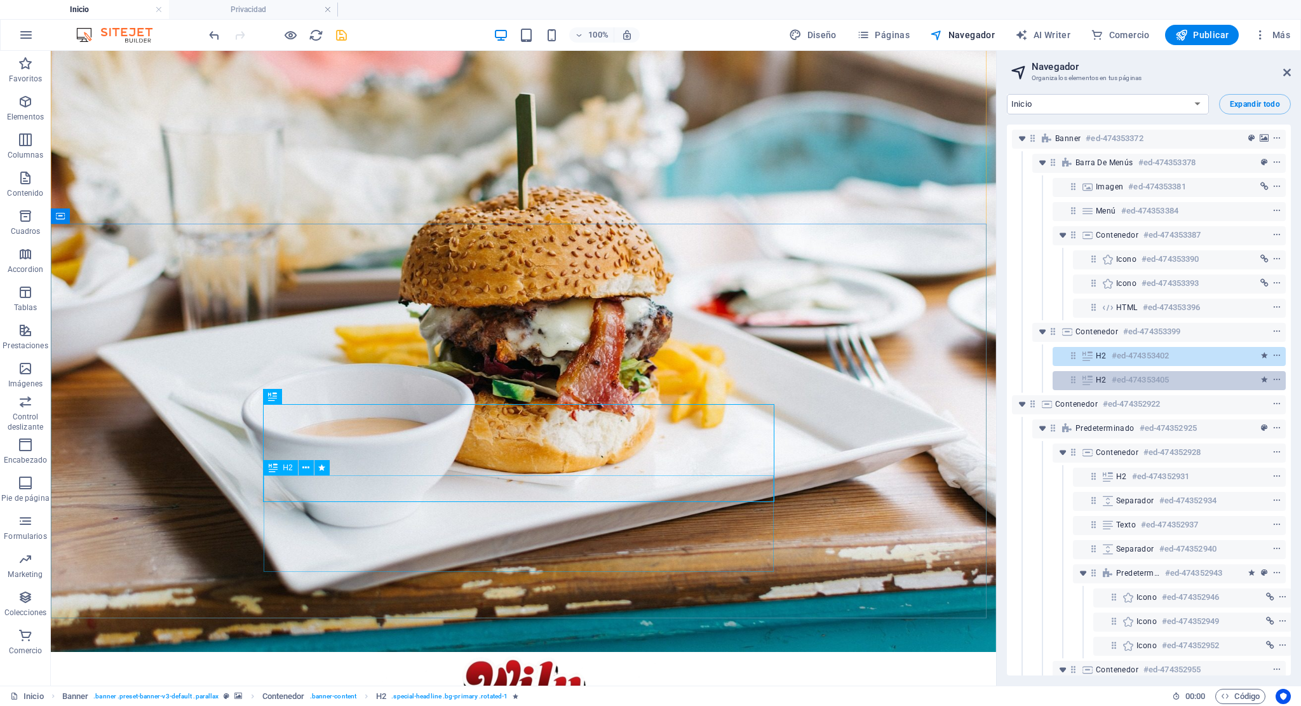
click at [1163, 378] on h6 "#ed-474353405" at bounding box center [1140, 379] width 57 height 15
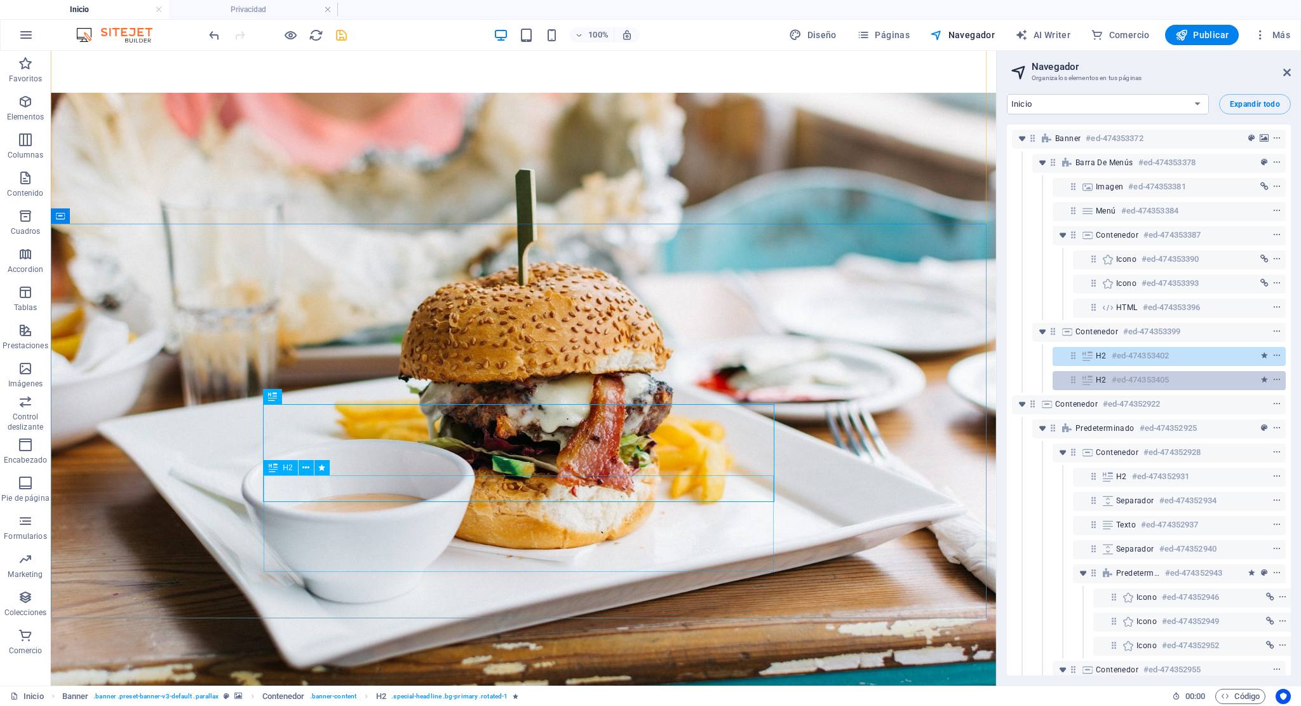
scroll to position [219, 0]
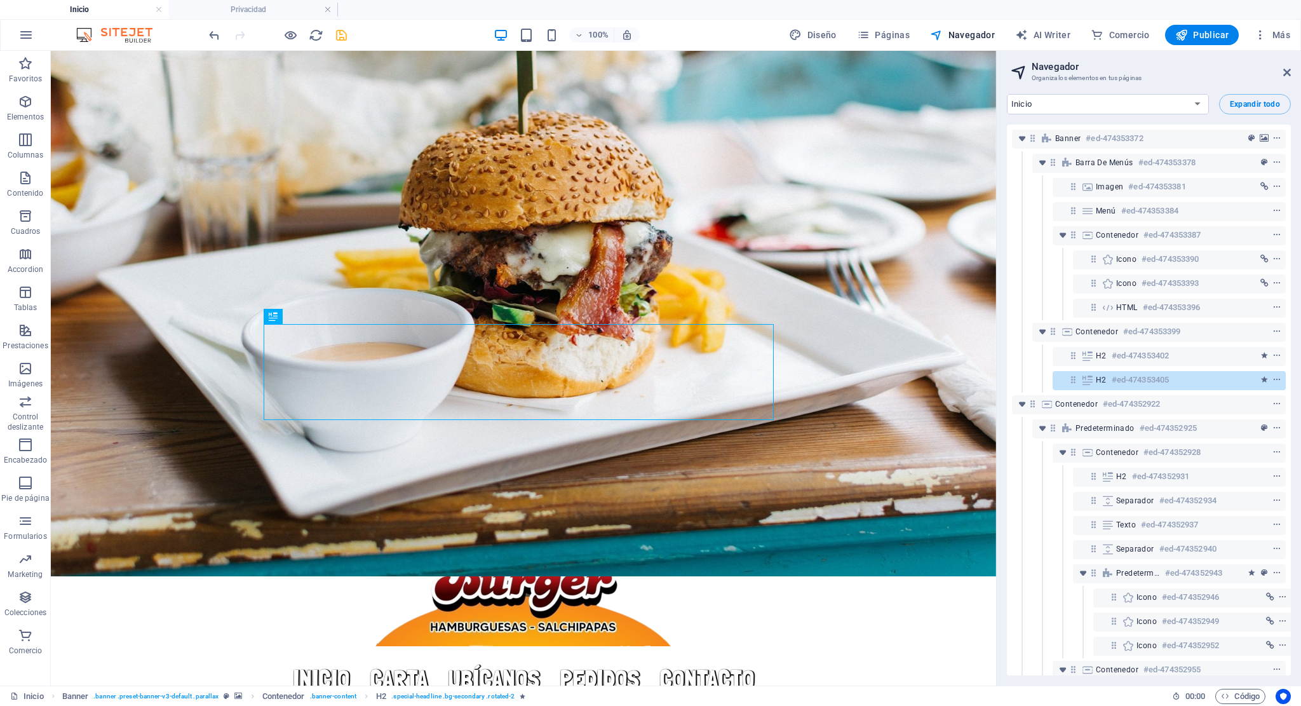
click at [340, 34] on icon "save" at bounding box center [341, 35] width 15 height 15
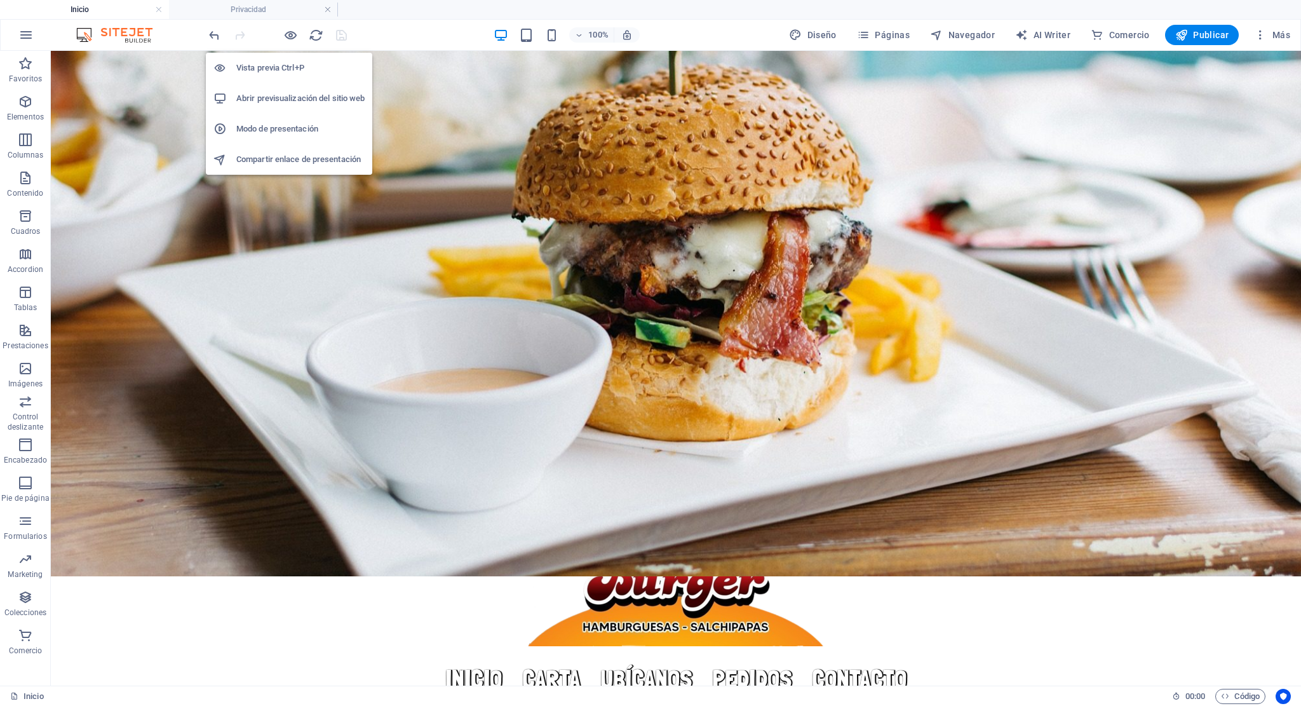
click at [269, 100] on h6 "Abrir previsualización del sitio web" at bounding box center [300, 98] width 128 height 15
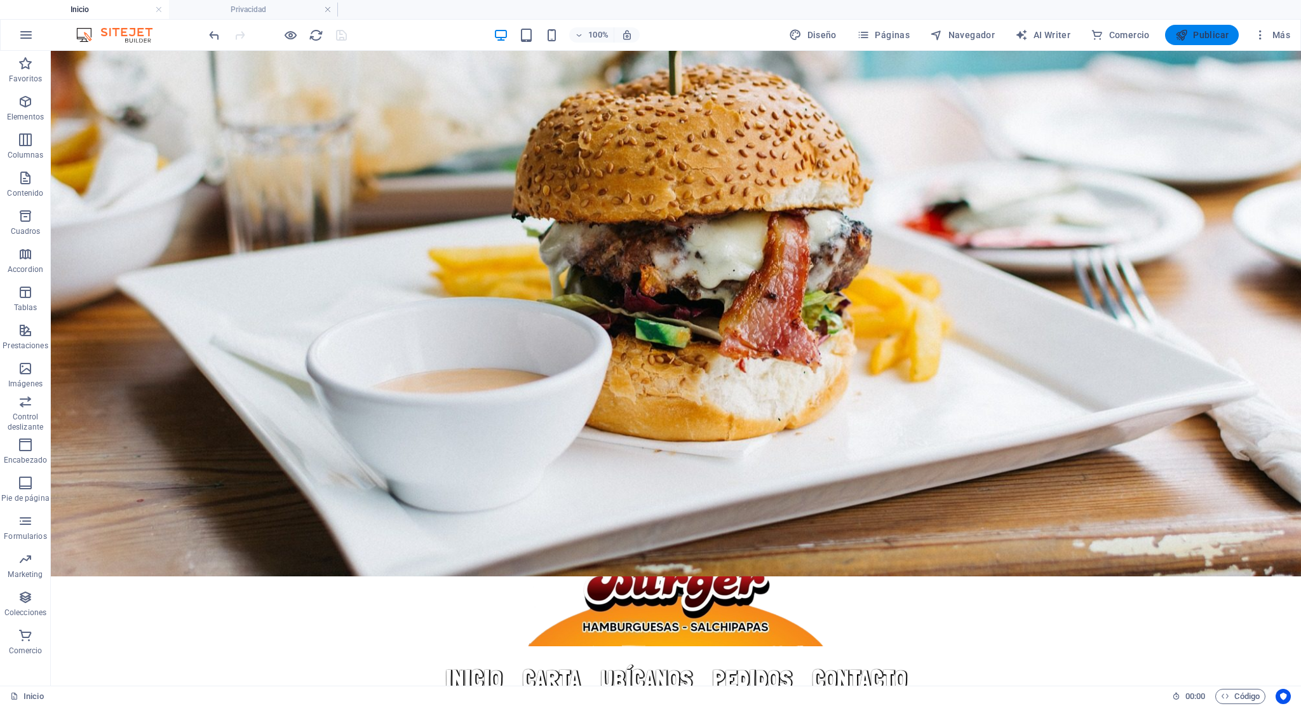
click at [1191, 33] on span "Publicar" at bounding box center [1202, 35] width 54 height 13
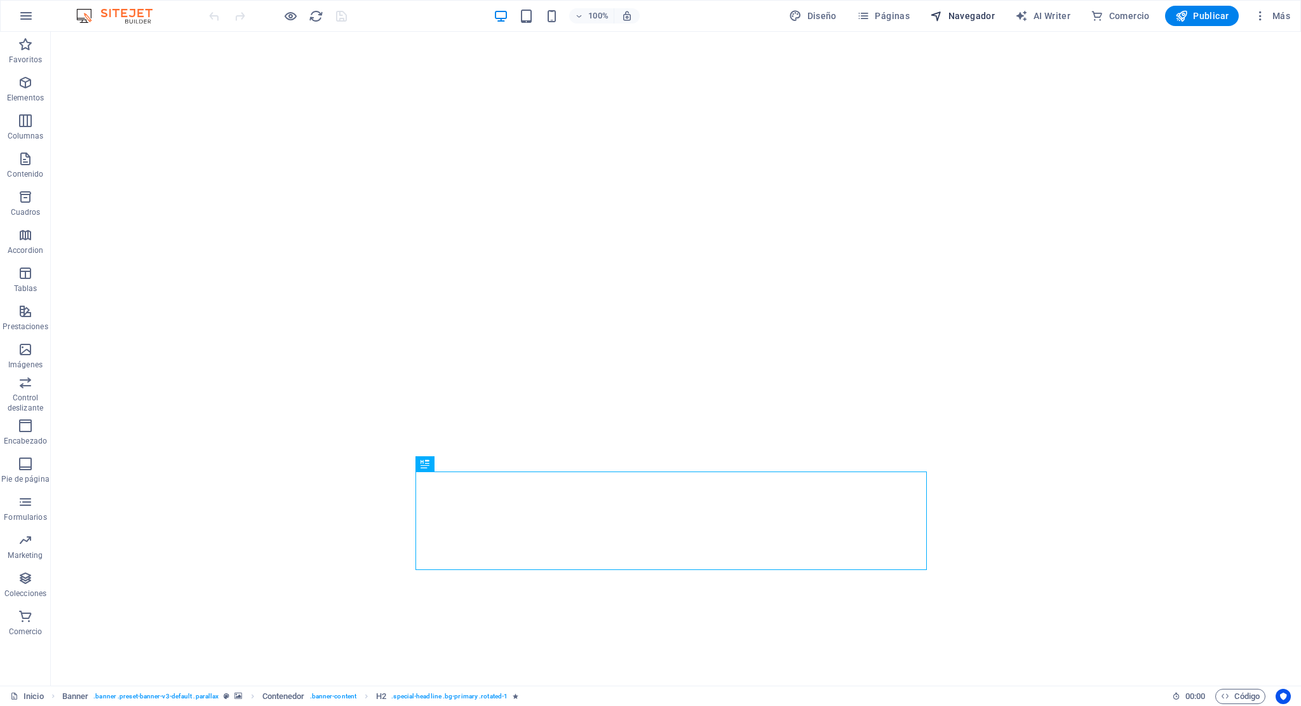
click at [963, 13] on span "Navegador" at bounding box center [962, 16] width 65 height 13
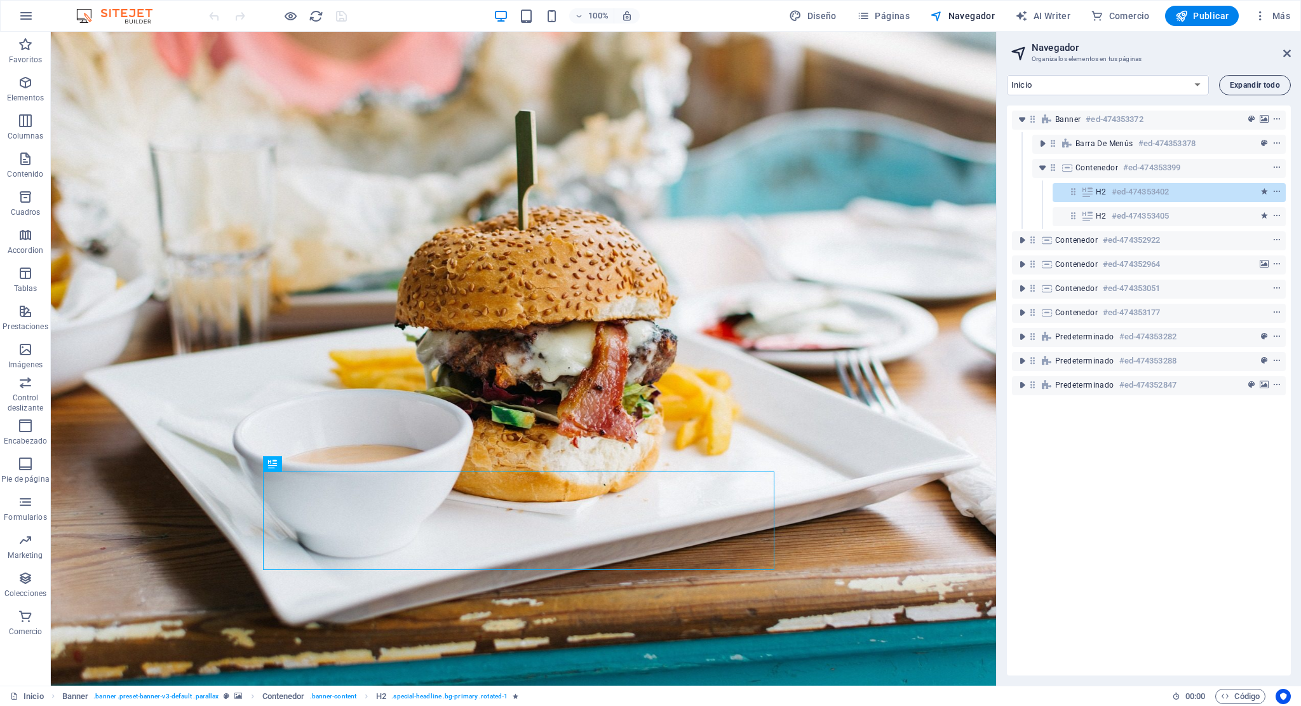
click at [1226, 88] on button "Expandir todo" at bounding box center [1255, 85] width 72 height 20
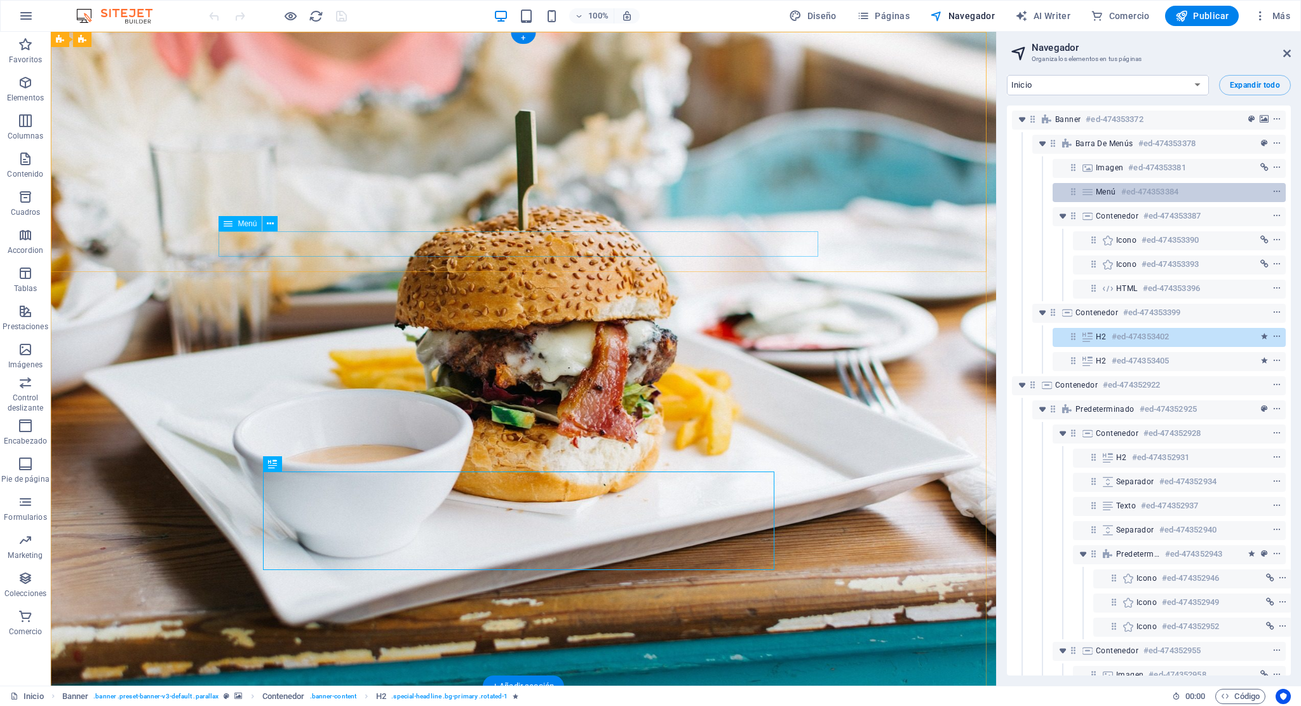
click at [1108, 191] on span "Menú" at bounding box center [1106, 192] width 20 height 10
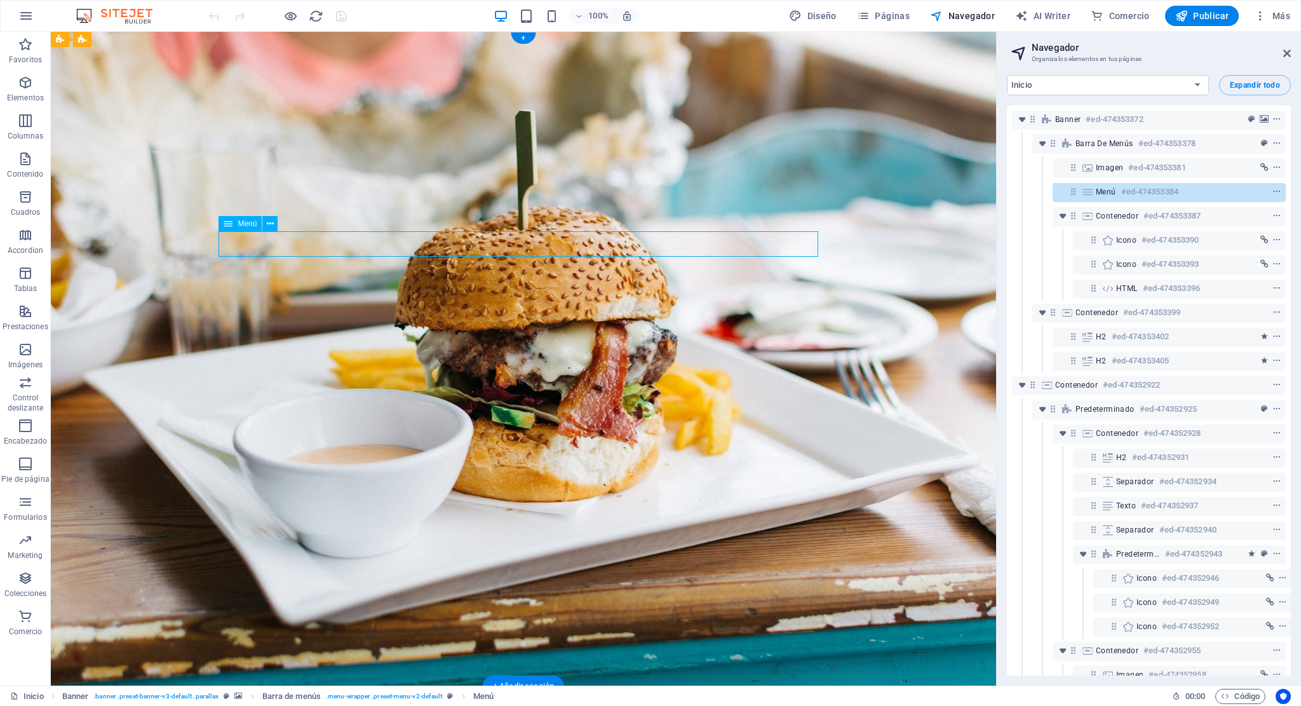
click at [1108, 191] on span "Menú" at bounding box center [1106, 192] width 20 height 10
select select
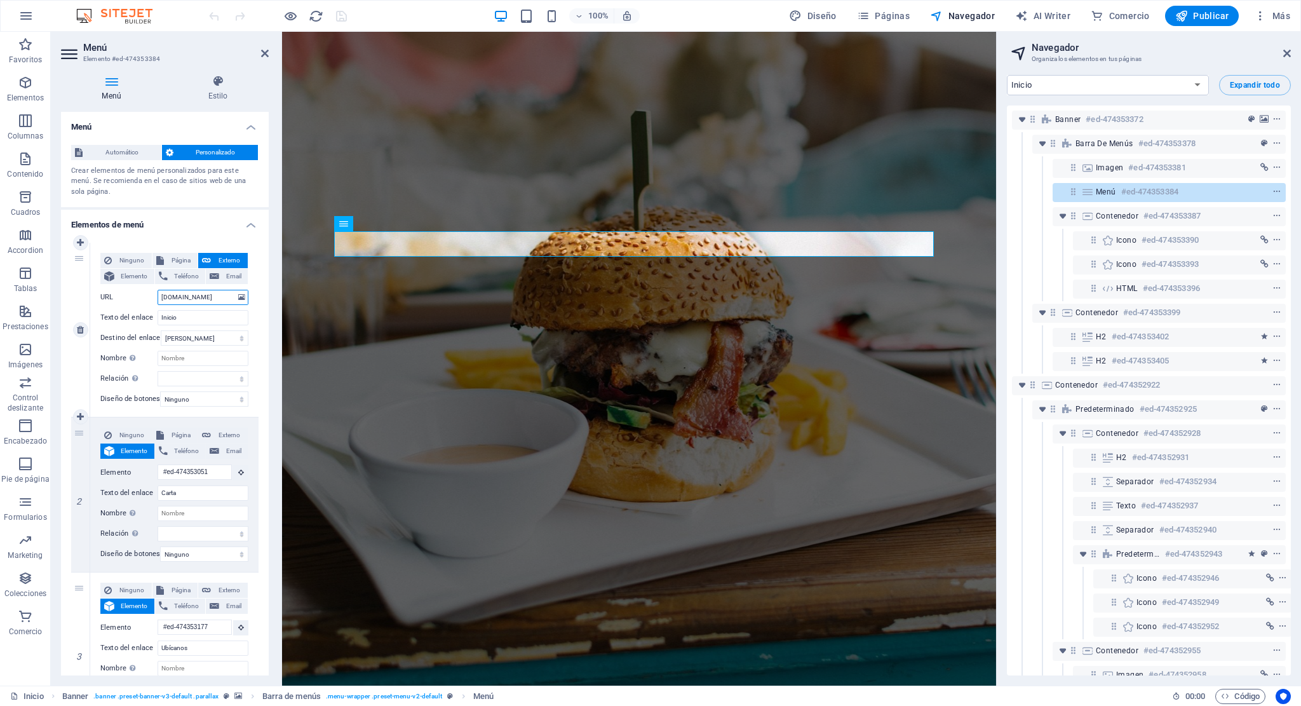
click at [218, 299] on input "[DOMAIN_NAME]" at bounding box center [203, 297] width 91 height 15
type input "w"
select select
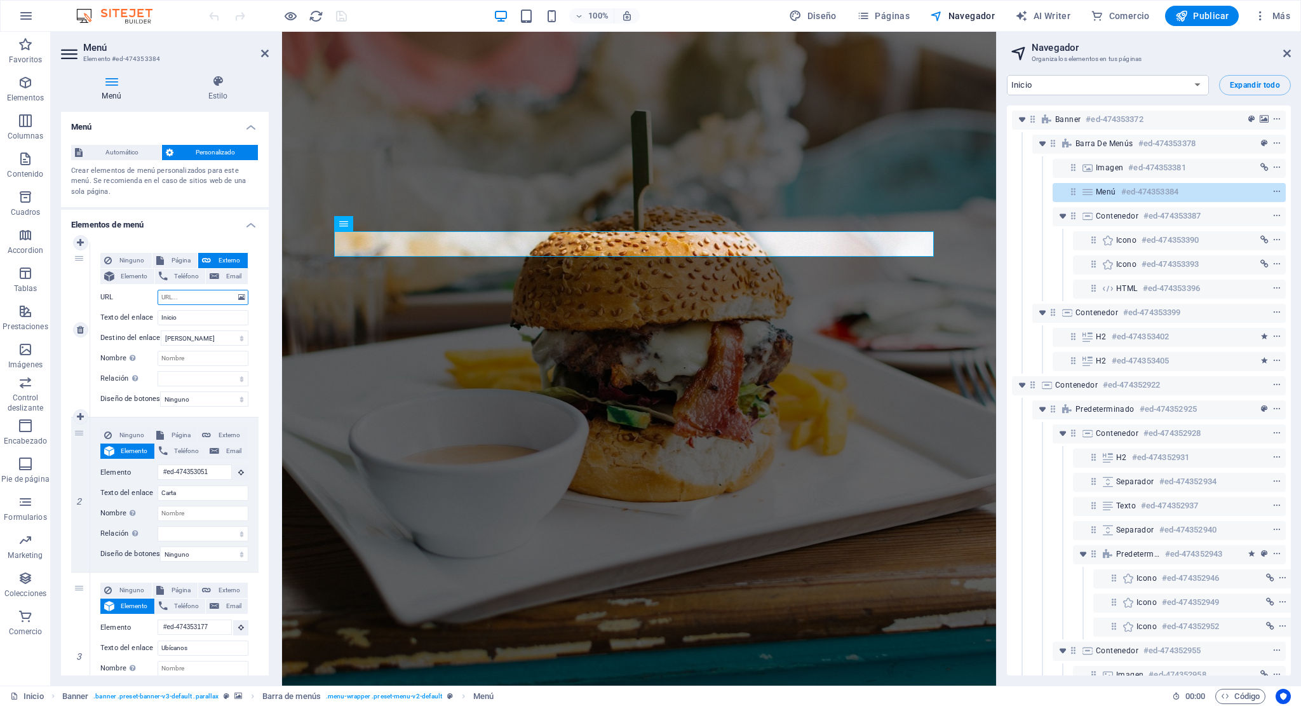
select select
click at [339, 11] on icon "save" at bounding box center [341, 16] width 15 height 15
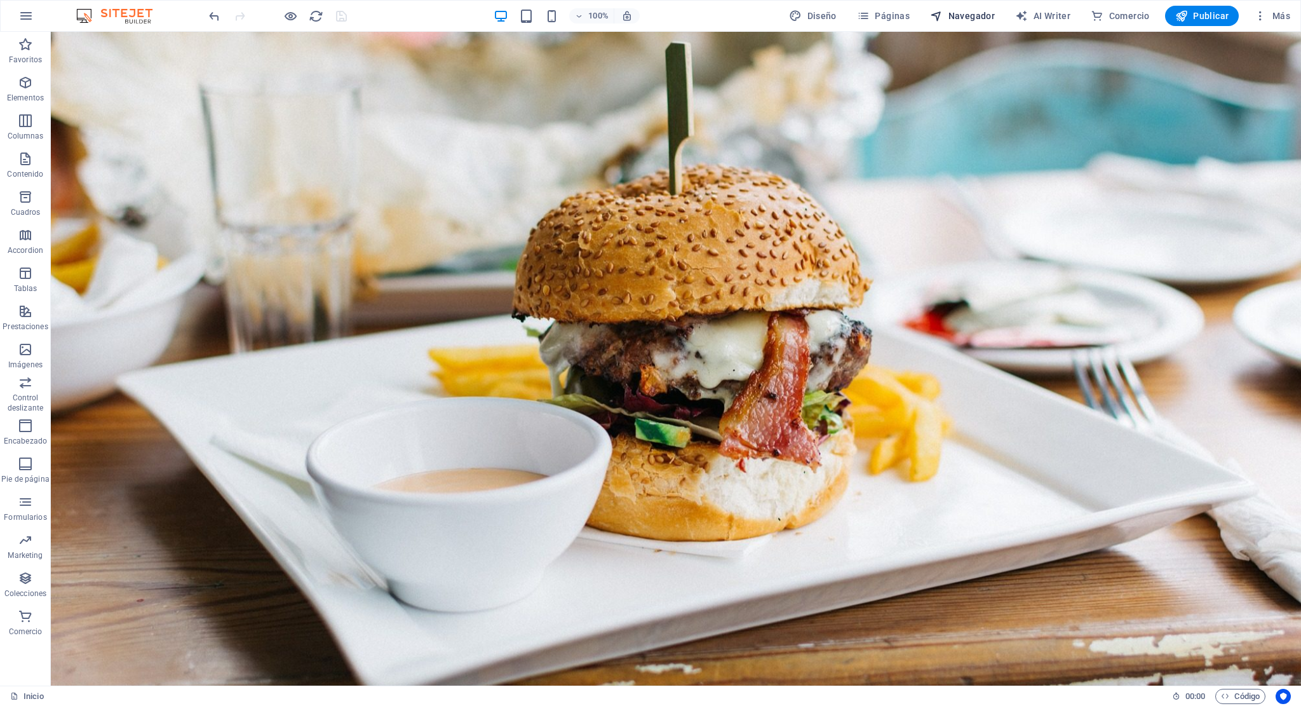
click at [978, 20] on span "Navegador" at bounding box center [962, 16] width 65 height 13
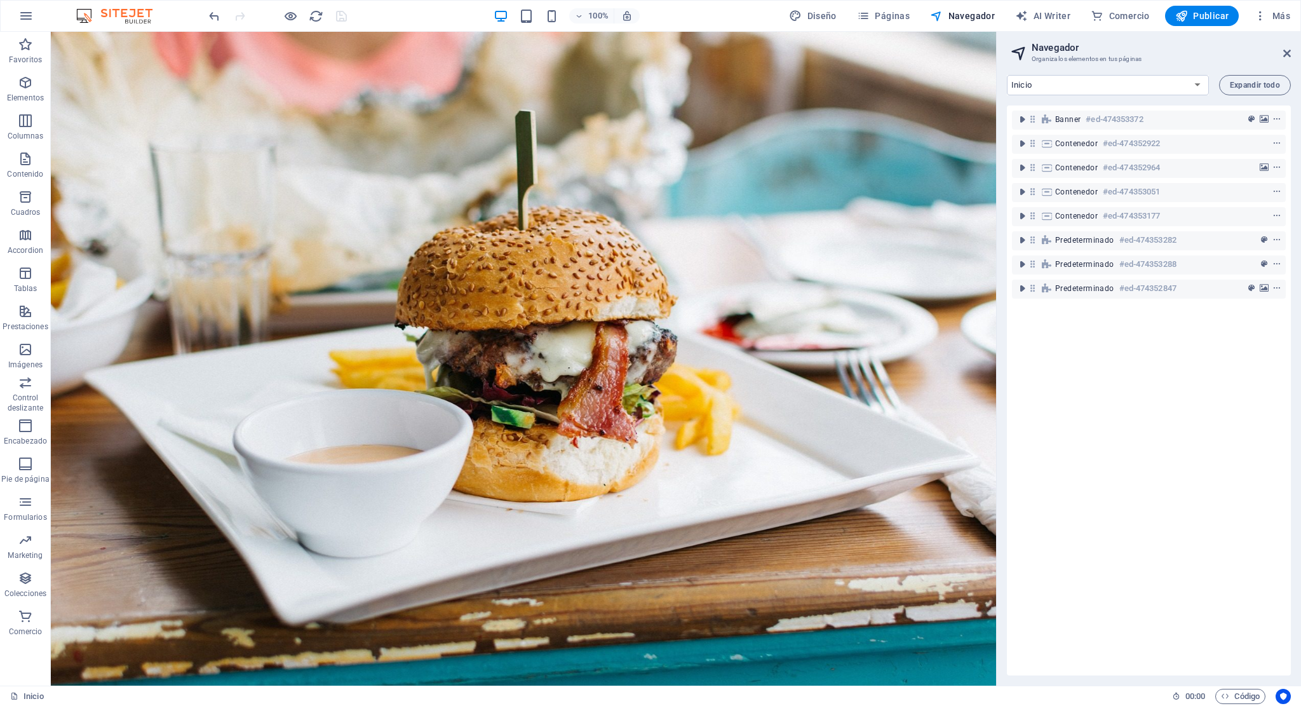
click at [1240, 71] on div "Inicio Privacidad Expandir todo Banner #ed-474353372 Contenedor #ed-474352922 C…" at bounding box center [1149, 375] width 304 height 621
click at [1238, 83] on span "Expandir todo" at bounding box center [1255, 85] width 50 height 8
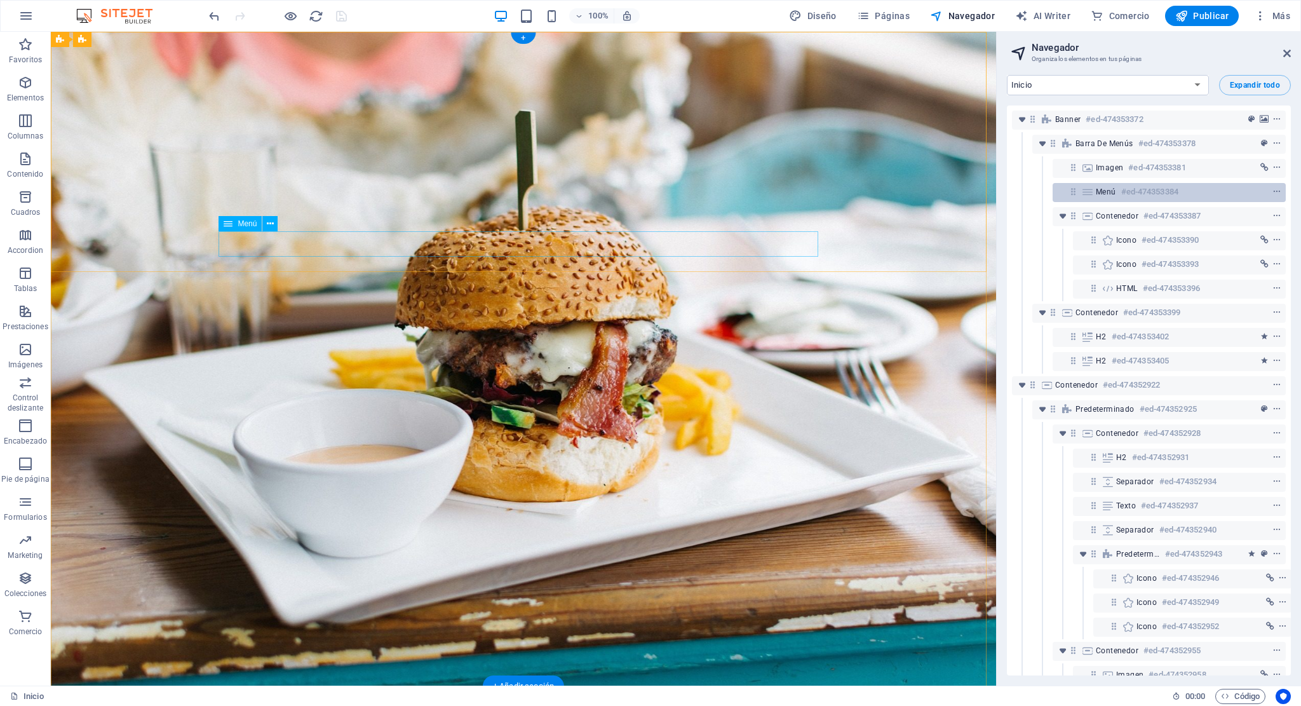
click at [1146, 183] on div "Menú #ed-474353384" at bounding box center [1169, 192] width 233 height 19
click at [1113, 194] on span "Menú" at bounding box center [1106, 192] width 20 height 10
select select
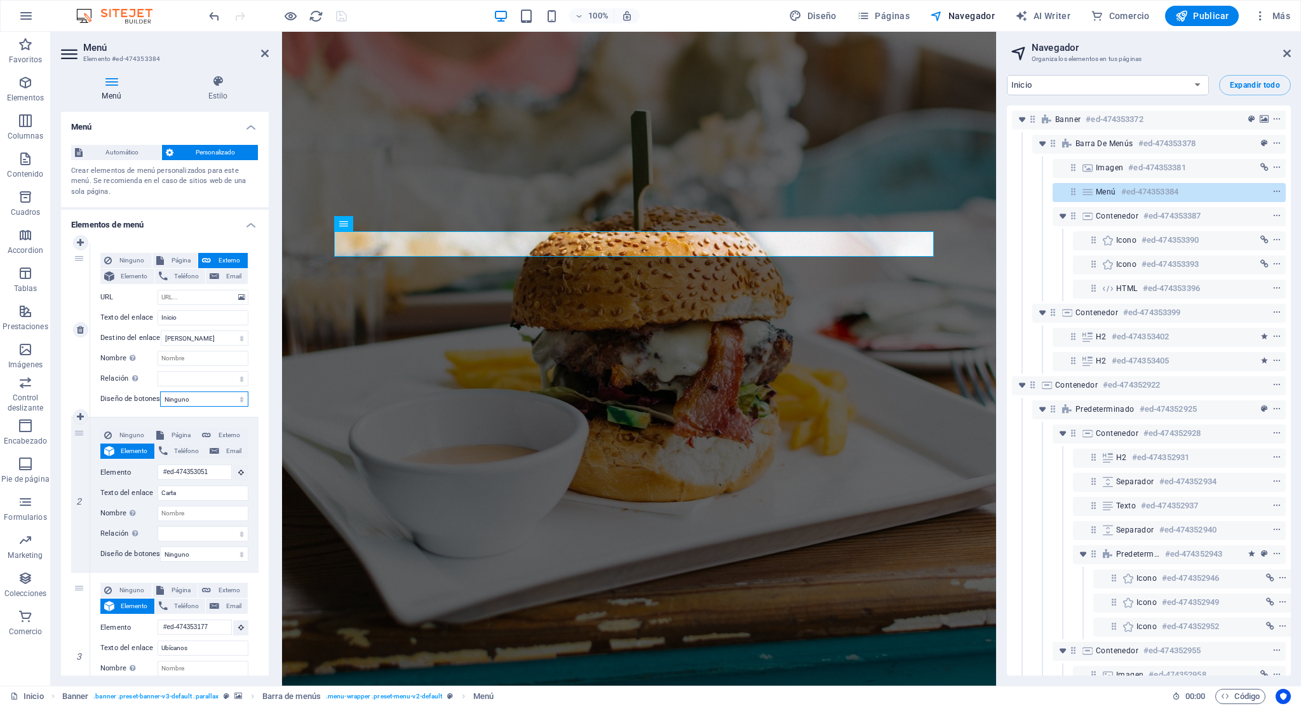
click at [216, 397] on select "Ninguno Predeterminado Principal Secundario" at bounding box center [204, 398] width 88 height 15
select select "default"
click at [160, 391] on select "Ninguno Predeterminado Principal Secundario" at bounding box center [204, 398] width 88 height 15
select select
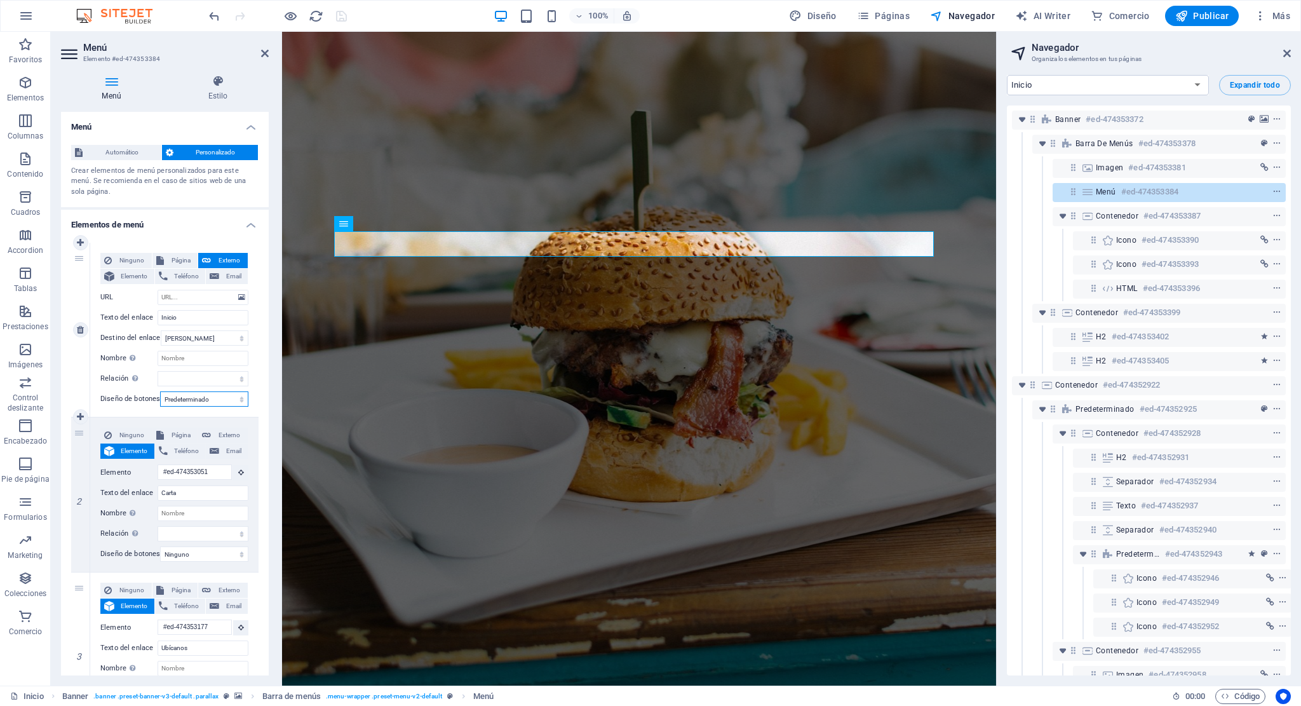
select select
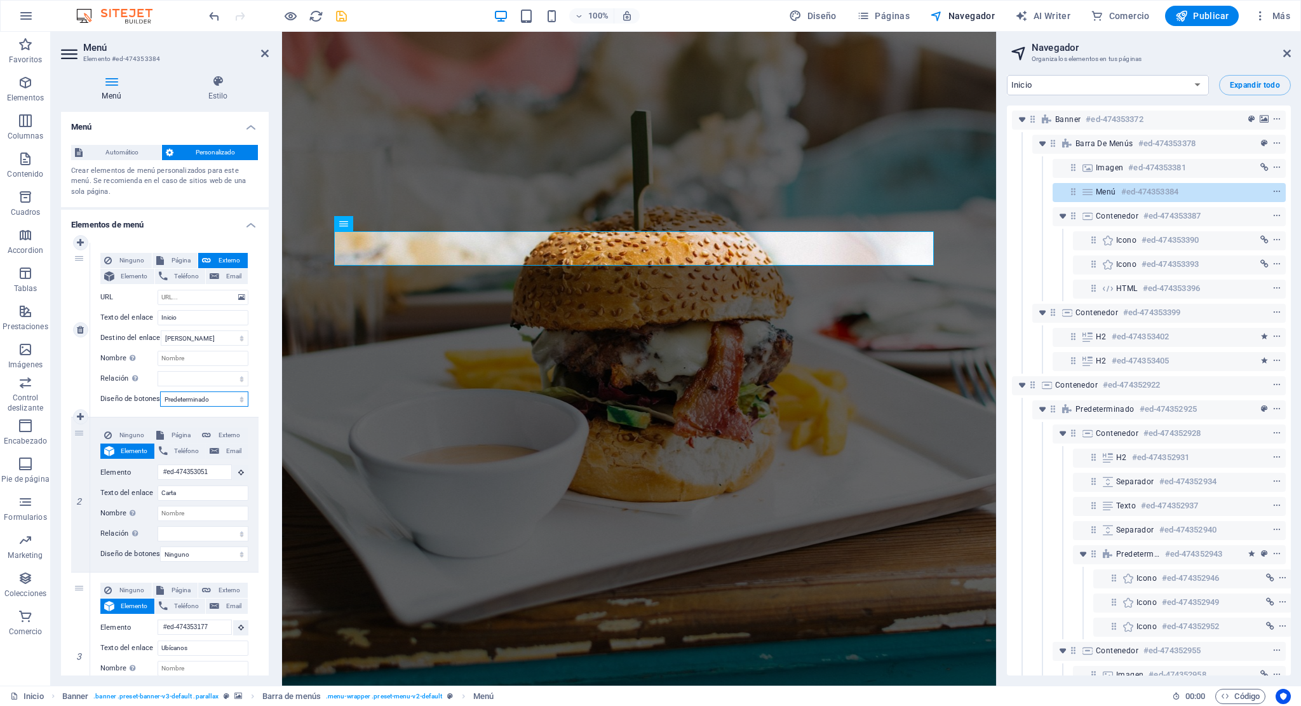
click at [208, 401] on select "Ninguno Predeterminado Principal Secundario" at bounding box center [204, 398] width 88 height 15
select select "primary"
click at [160, 391] on select "Ninguno Predeterminado Principal Secundario" at bounding box center [204, 398] width 88 height 15
select select
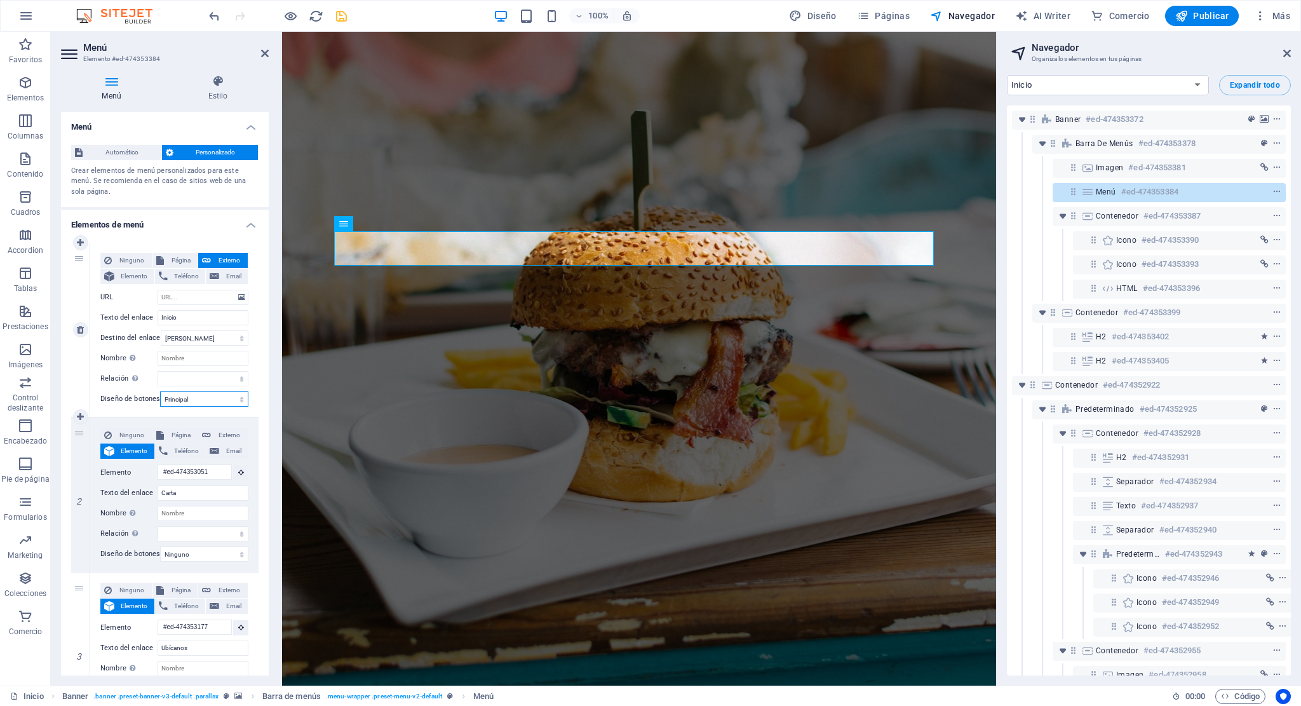
select select
click at [213, 402] on select "Ninguno Predeterminado Principal Secundario" at bounding box center [204, 398] width 88 height 15
select select "secondary"
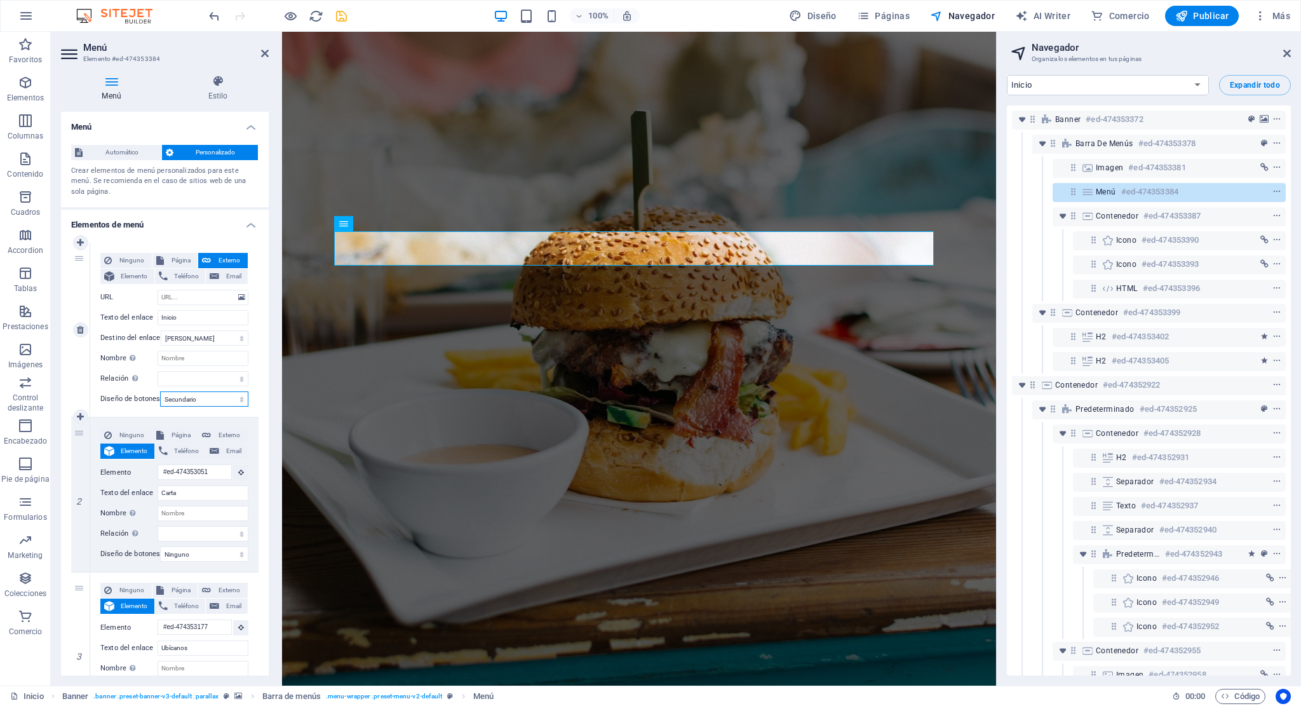
click at [160, 391] on select "Ninguno Predeterminado Principal Secundario" at bounding box center [204, 398] width 88 height 15
select select
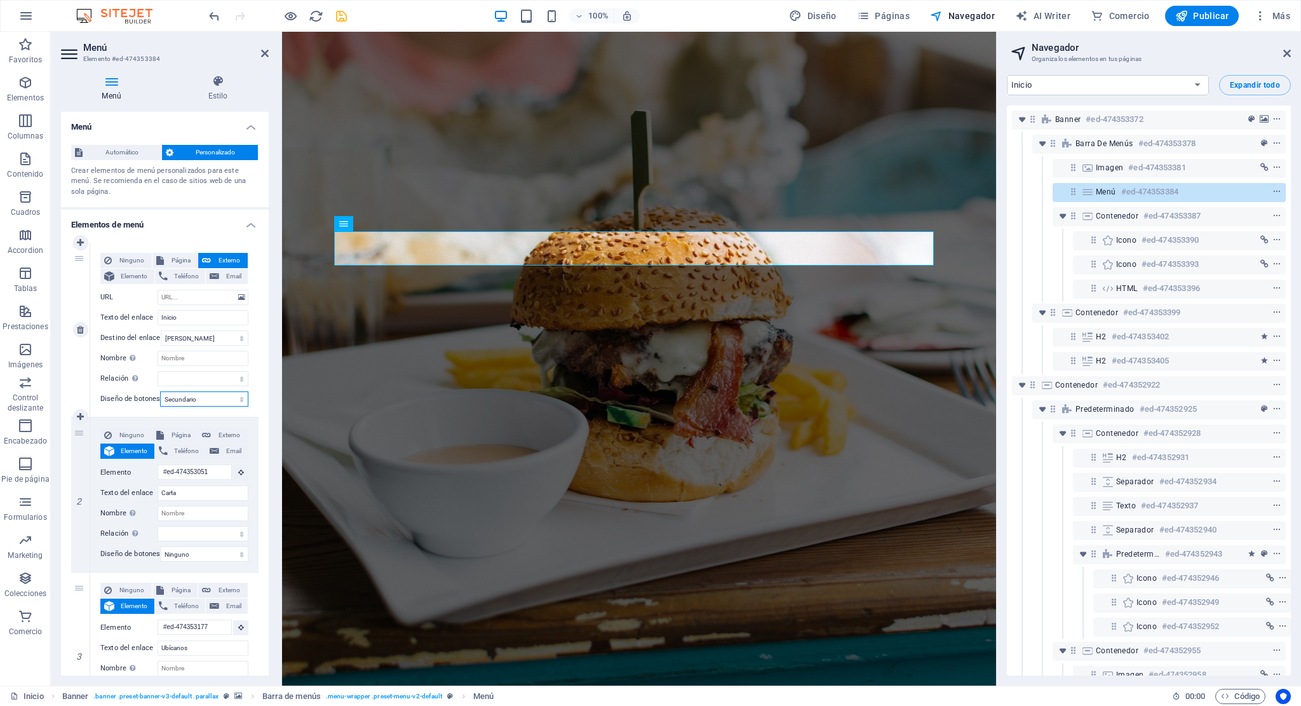
select select
click at [213, 401] on select "Ninguno Predeterminado Principal Secundario" at bounding box center [204, 398] width 88 height 15
select select
click at [160, 391] on select "Ninguno Predeterminado Principal Secundario" at bounding box center [204, 398] width 88 height 15
select select
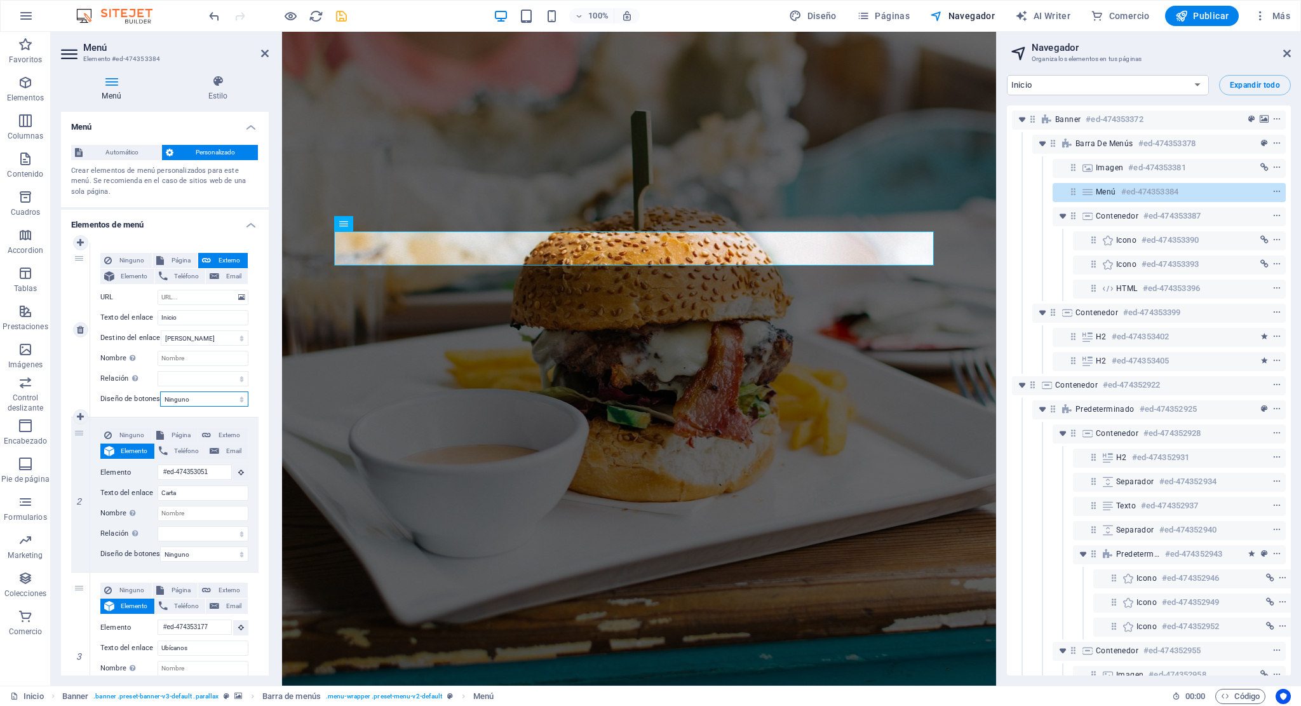
select select
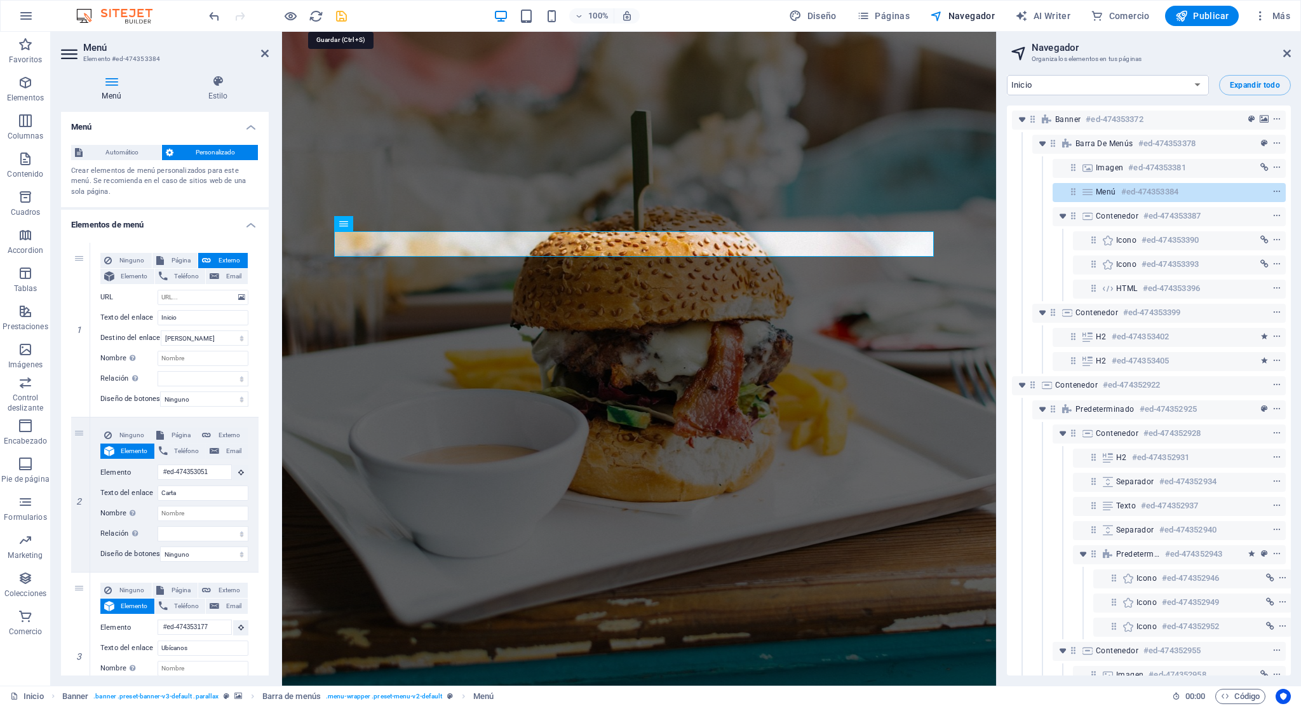
click at [341, 20] on icon "save" at bounding box center [341, 16] width 15 height 15
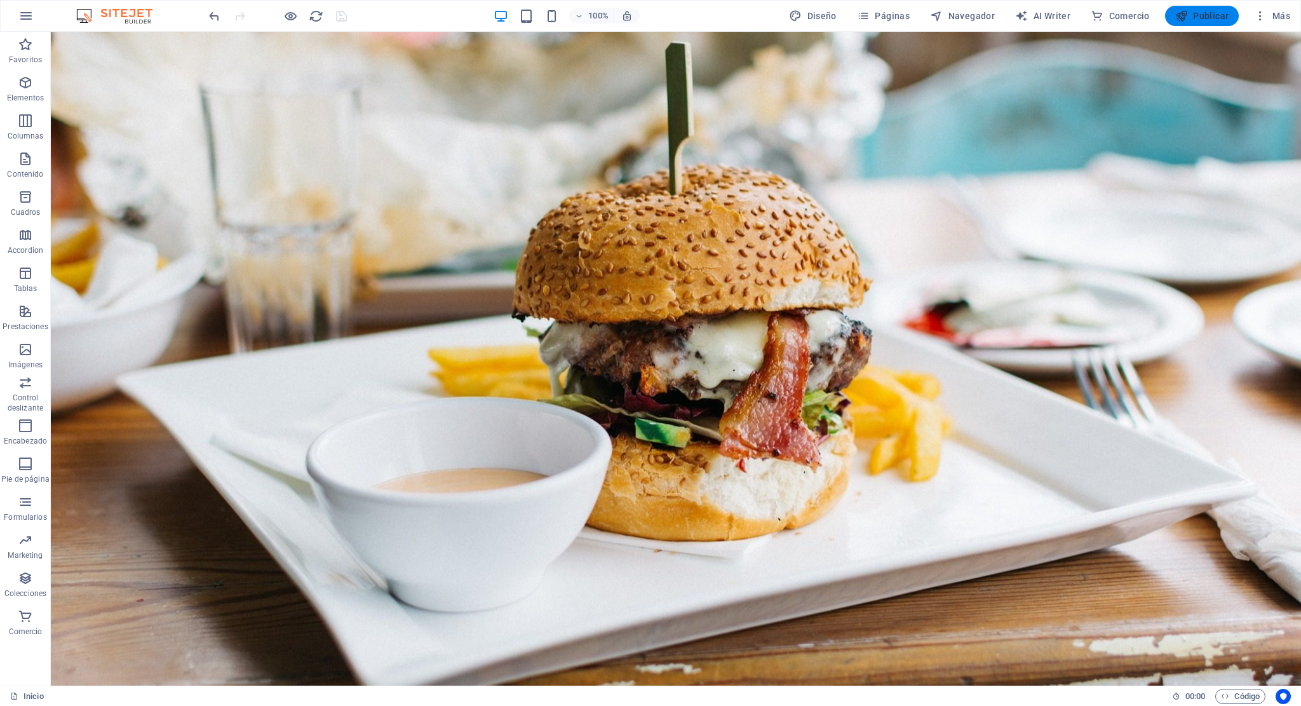
click at [1191, 7] on button "Publicar" at bounding box center [1202, 16] width 74 height 20
click at [968, 16] on span "Navegador" at bounding box center [962, 16] width 65 height 13
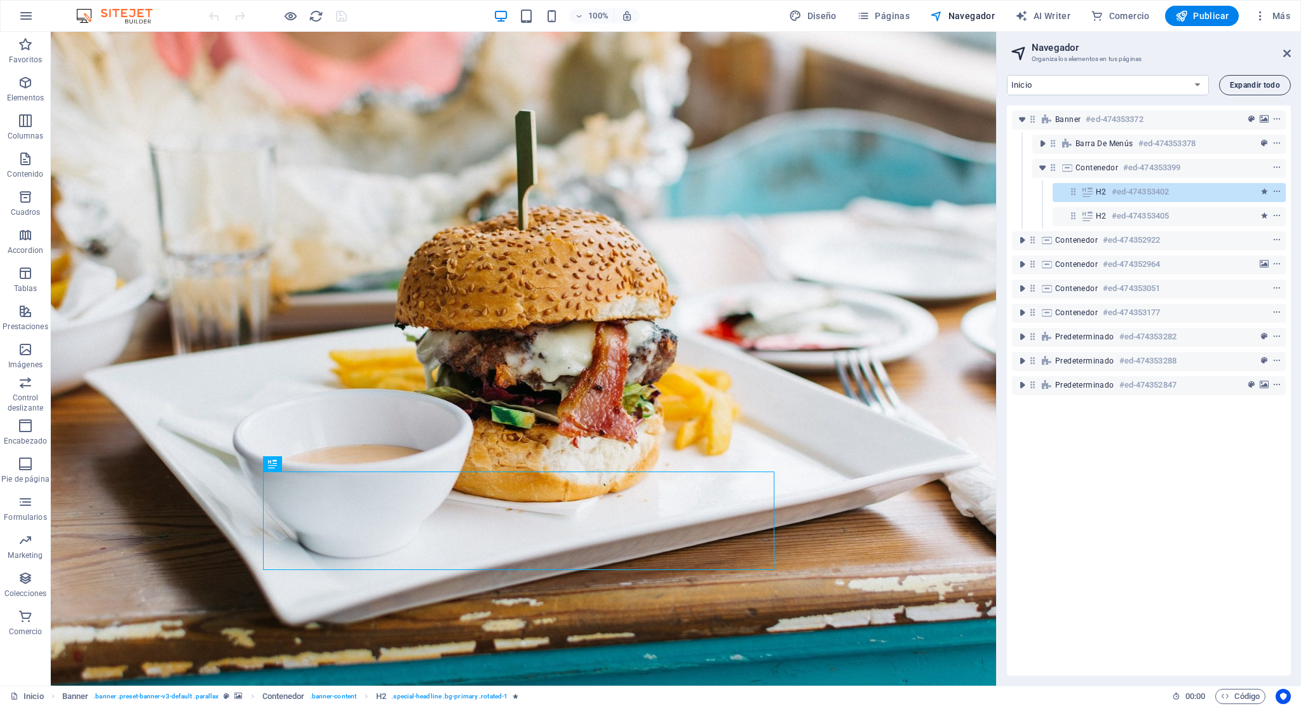
click at [1243, 85] on span "Expandir todo" at bounding box center [1255, 85] width 50 height 8
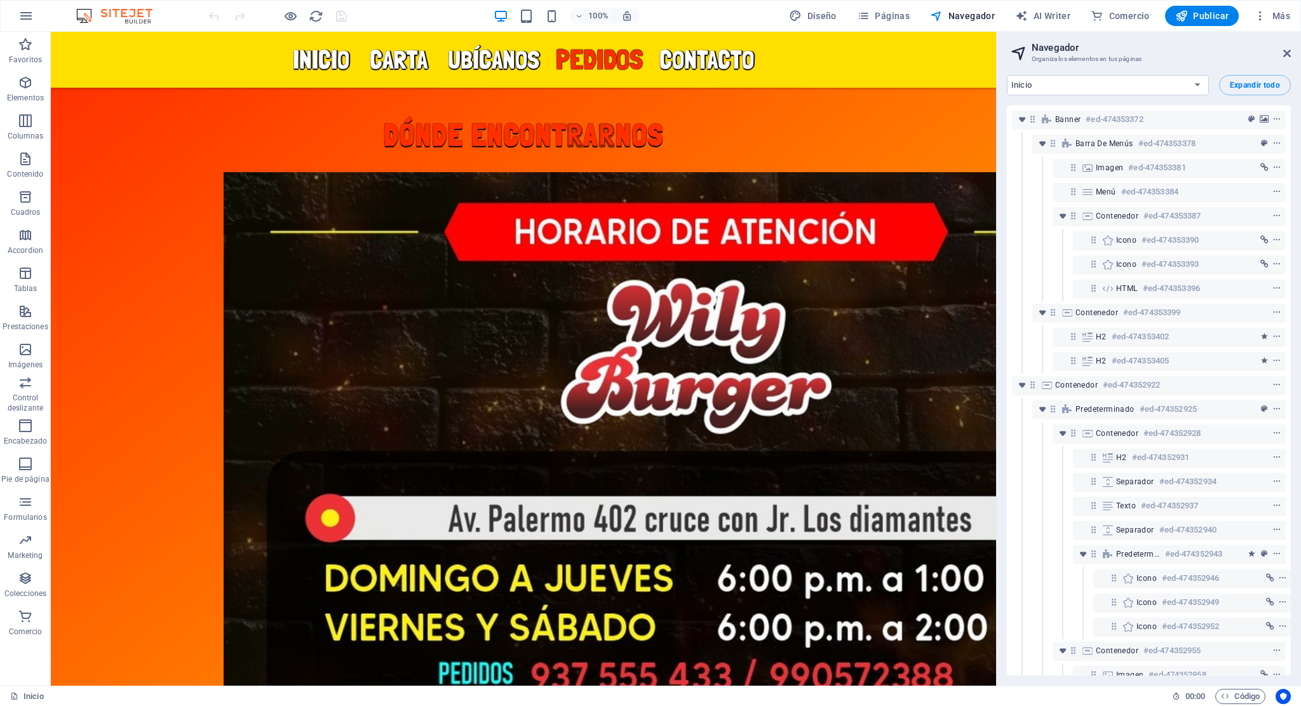
scroll to position [3929, 0]
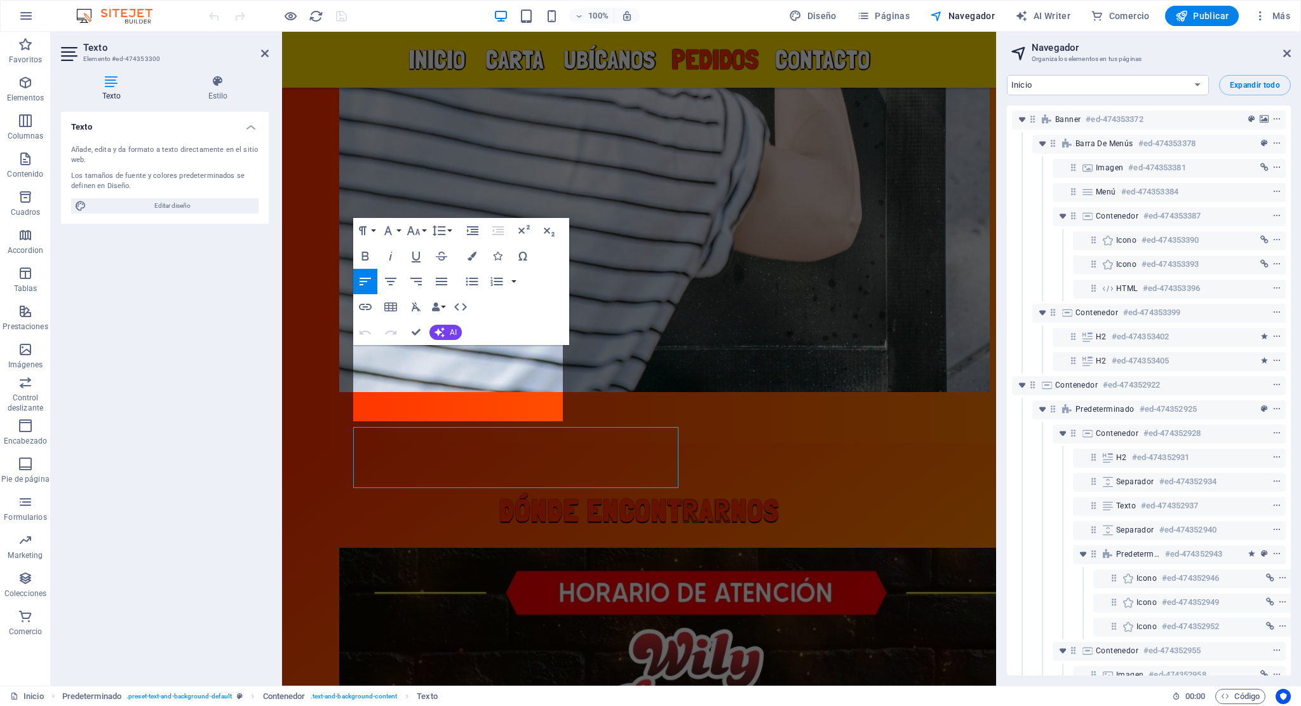
scroll to position [1352, 0]
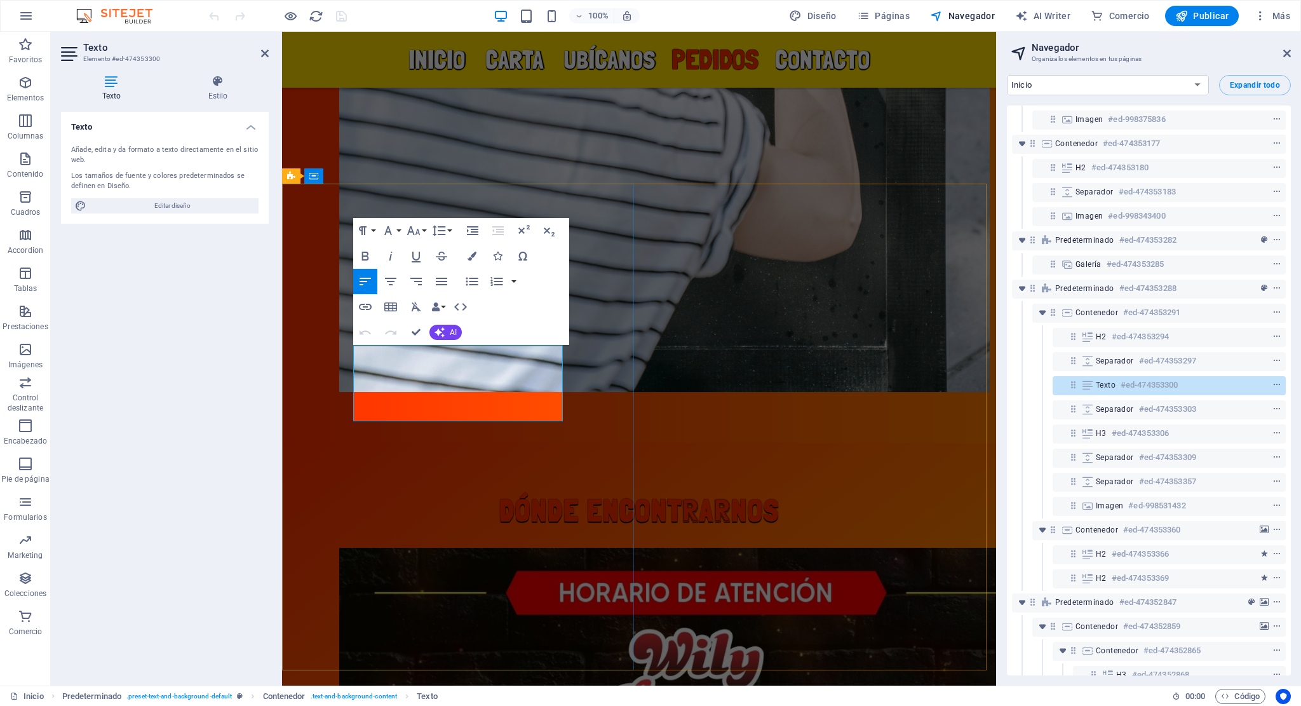
drag, startPoint x: 419, startPoint y: 398, endPoint x: 506, endPoint y: 398, distance: 87.1
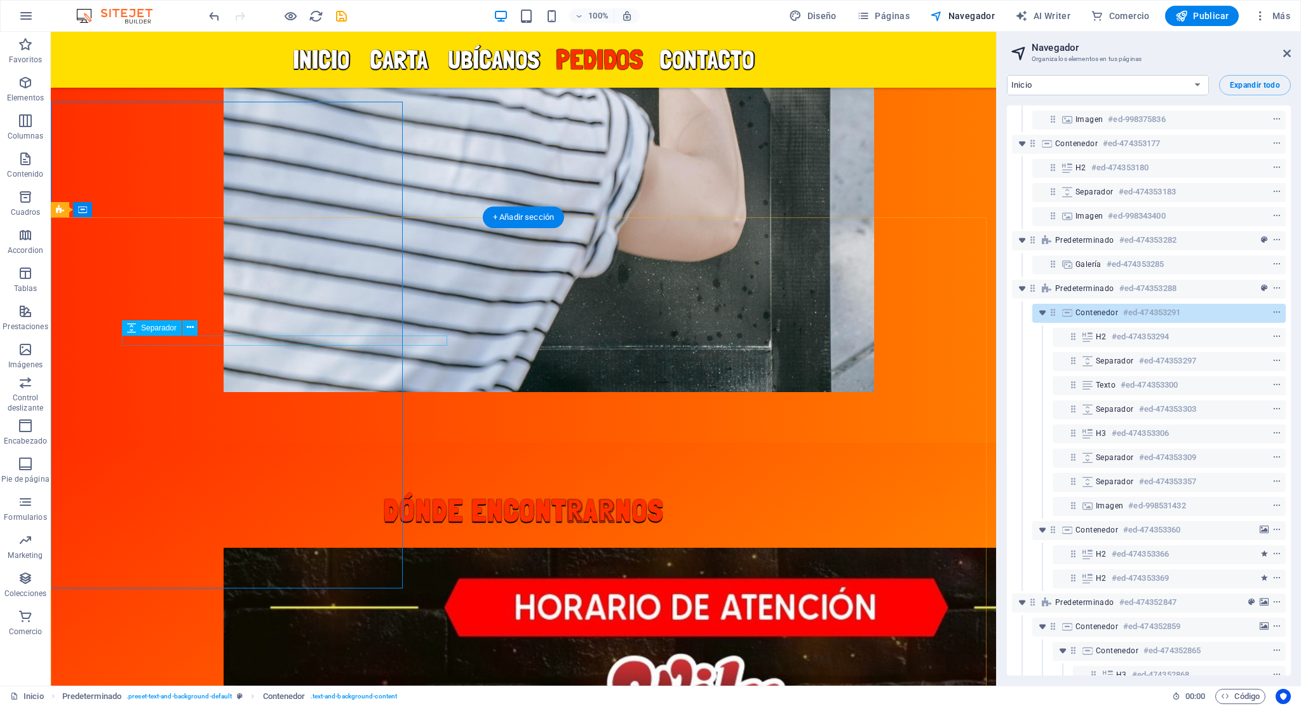
scroll to position [3952, 0]
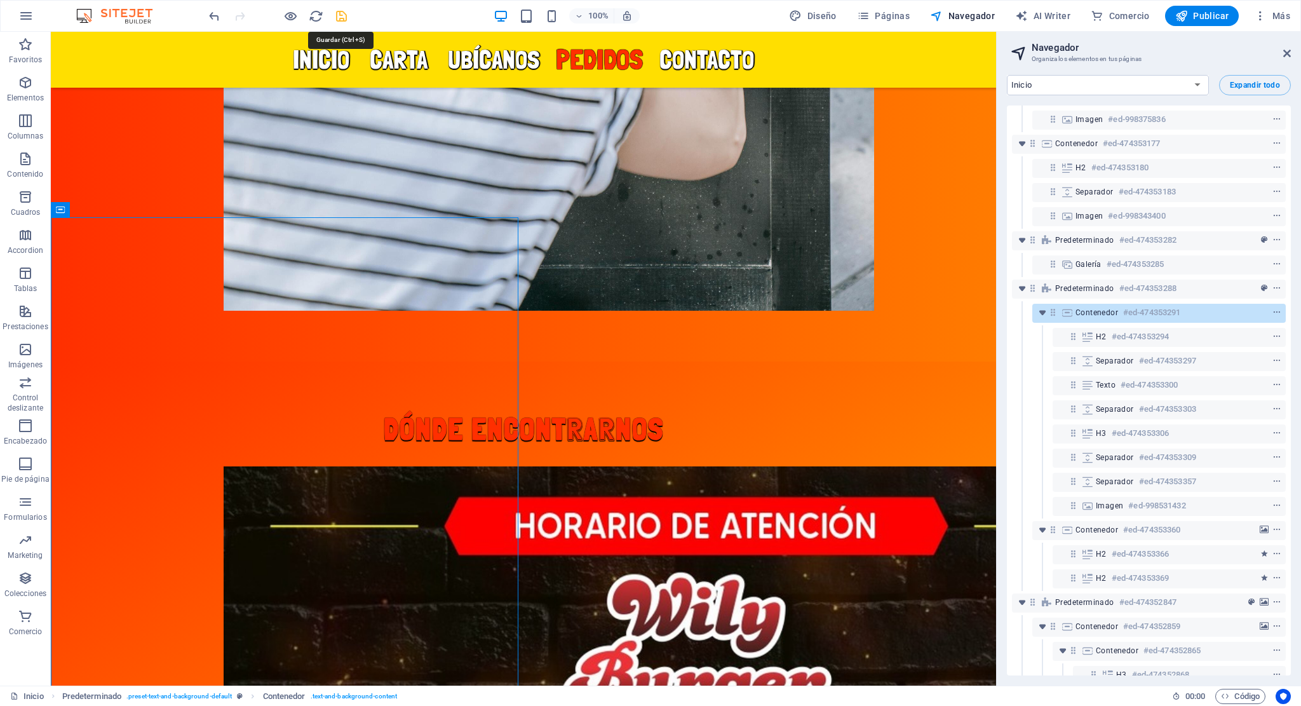
click at [341, 13] on icon "save" at bounding box center [341, 16] width 15 height 15
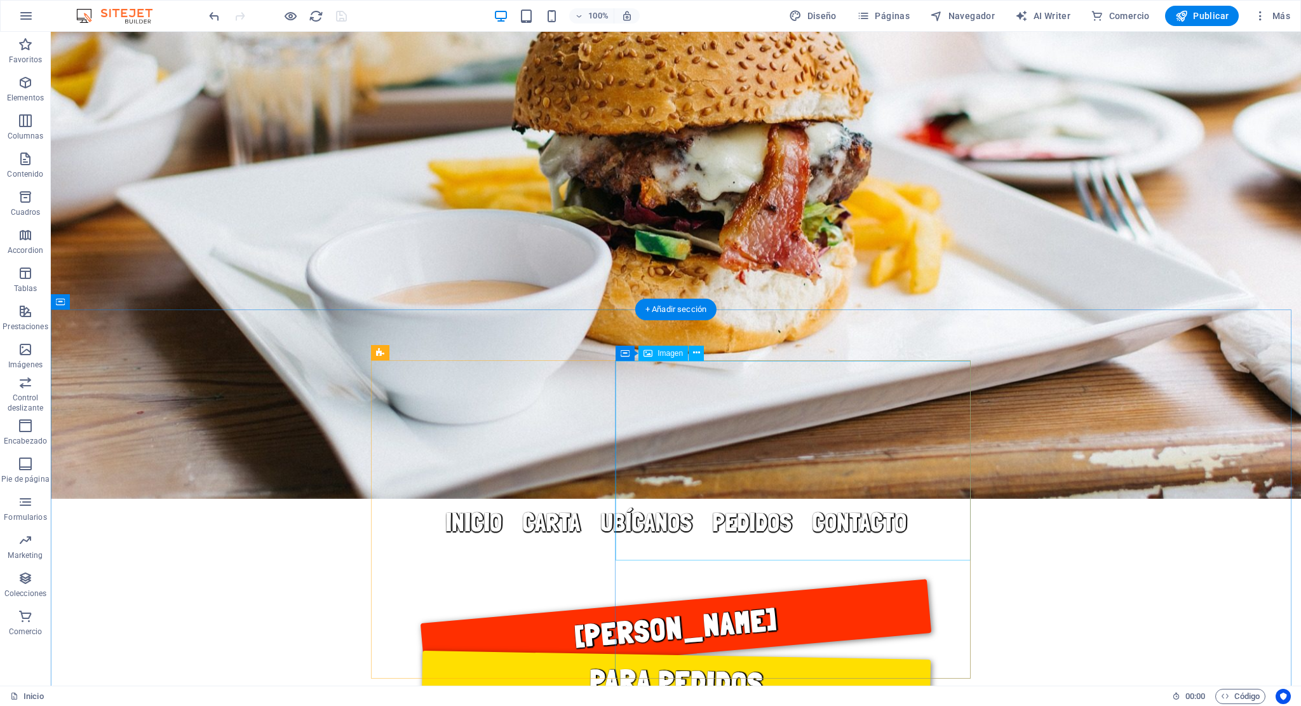
scroll to position [58, 0]
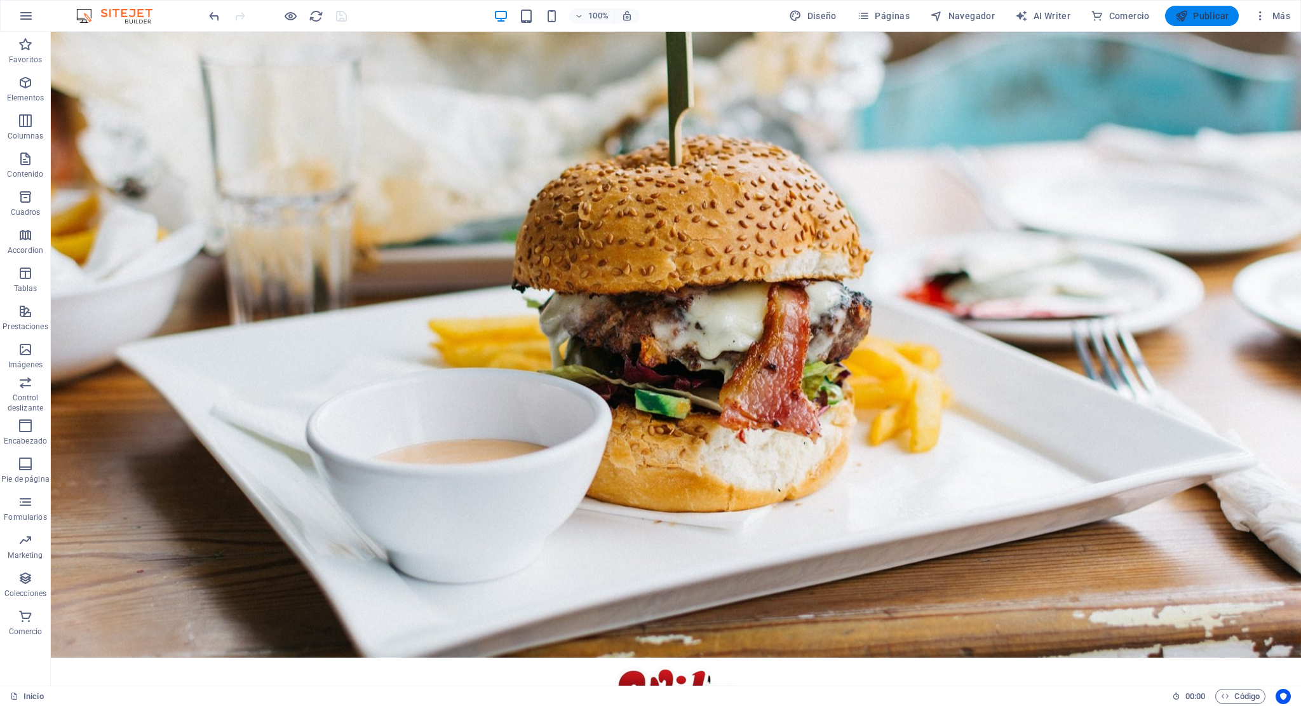
click at [1203, 13] on span "Publicar" at bounding box center [1202, 16] width 54 height 13
